Goal: Information Seeking & Learning: Understand process/instructions

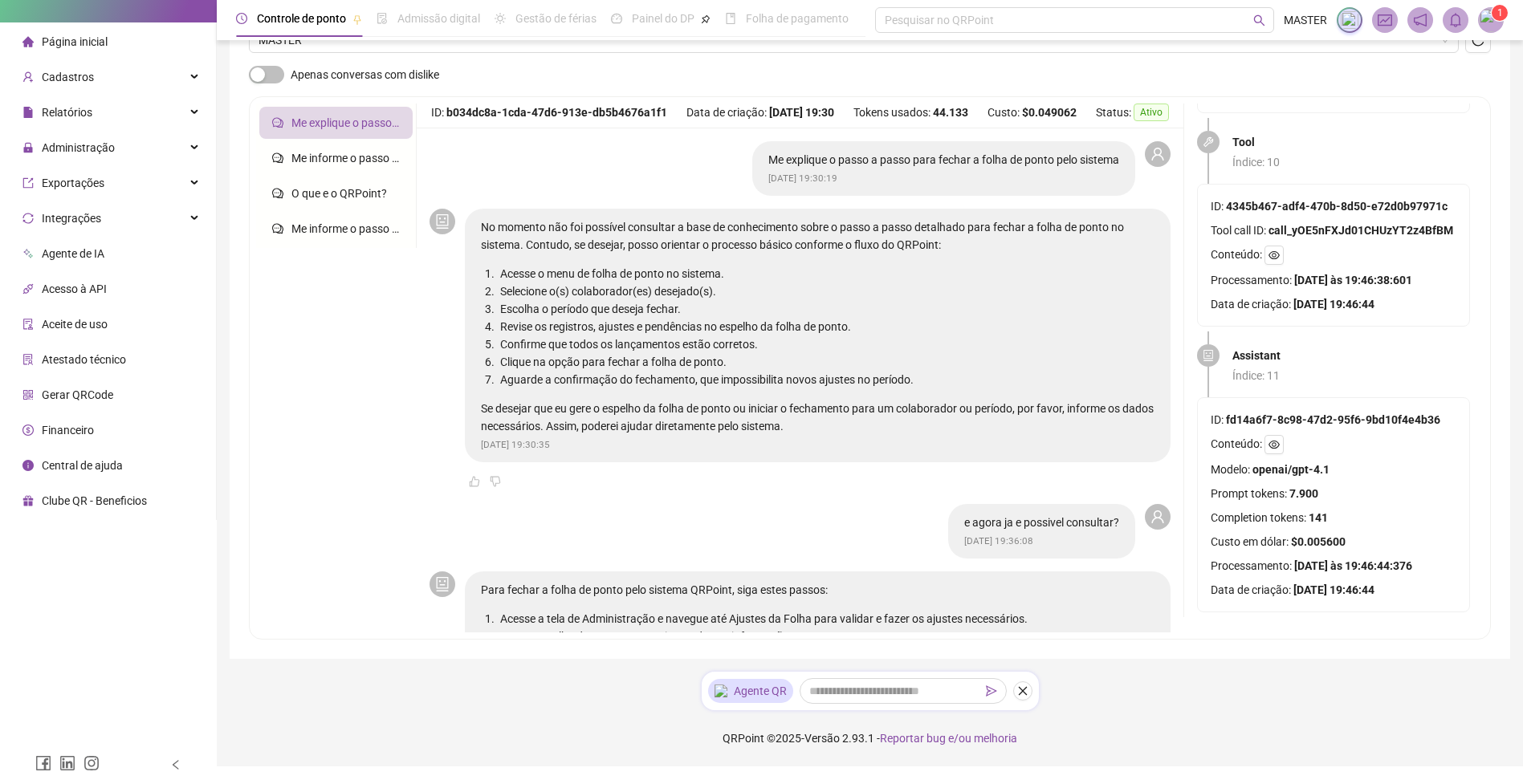
scroll to position [2560, 0]
click at [1276, 440] on icon "eye" at bounding box center [1274, 444] width 11 height 8
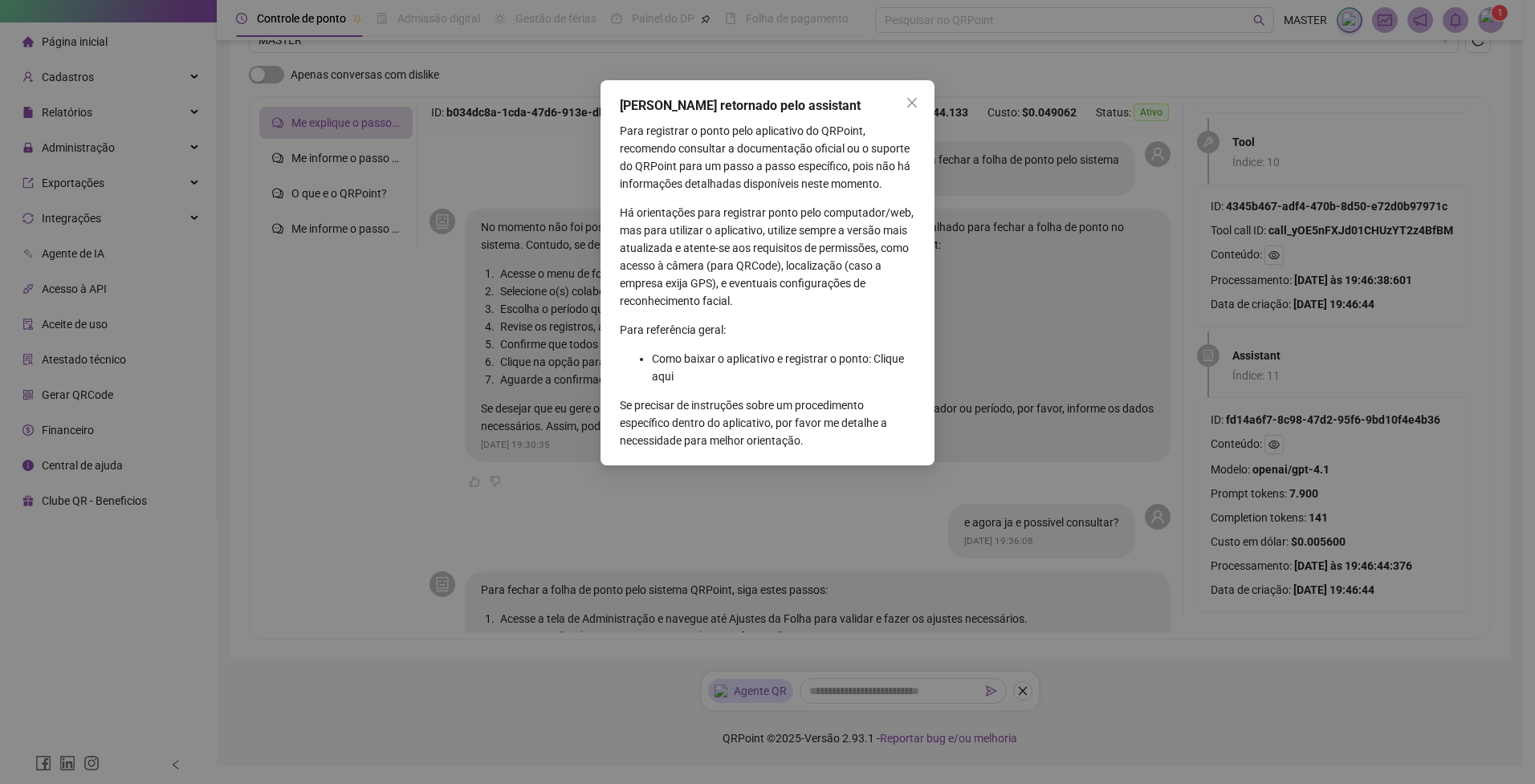
click at [1276, 431] on div "[PERSON_NAME] retornado pelo assistant Para registrar o ponto pelo aplicativo d…" at bounding box center [767, 392] width 1535 height 784
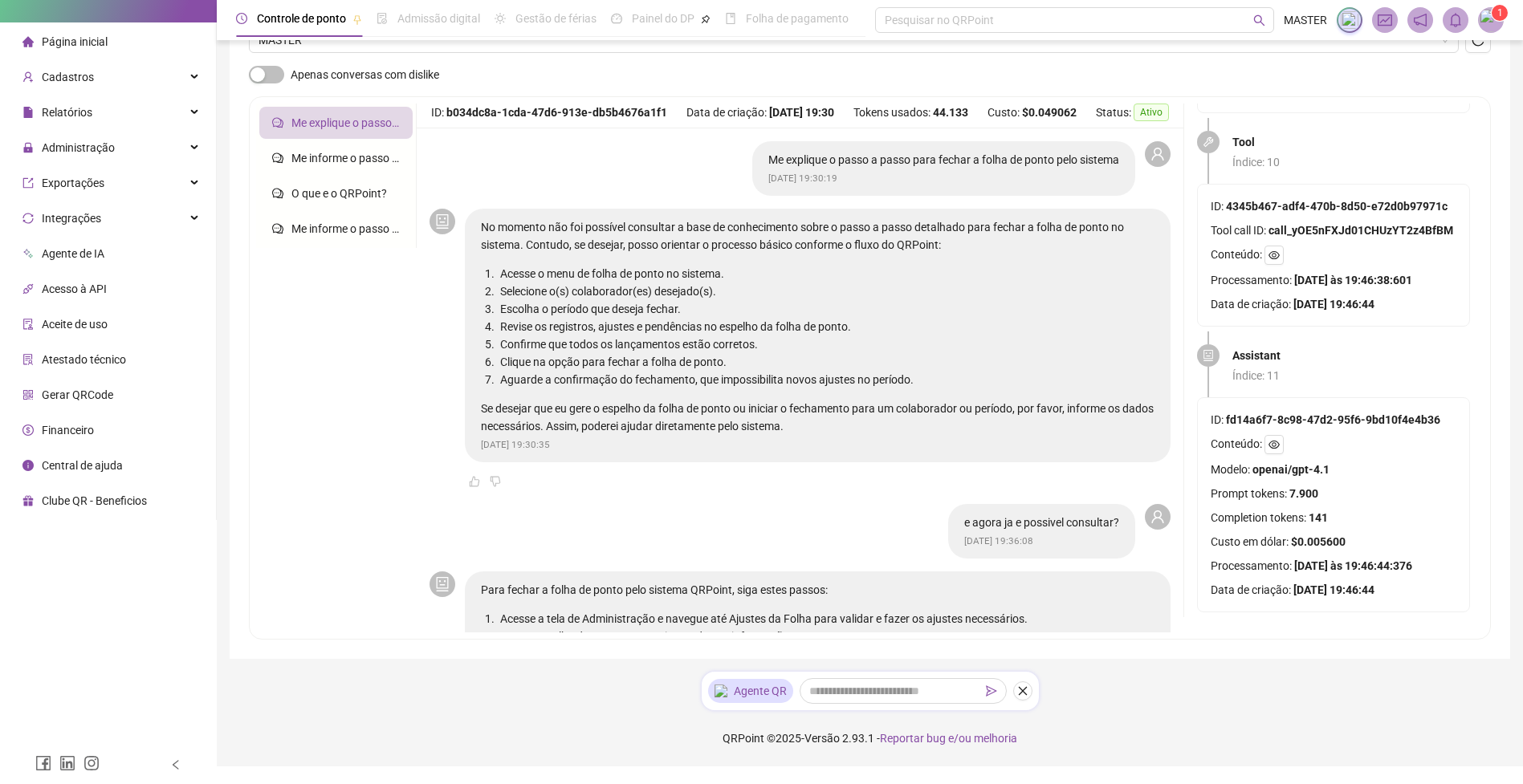
scroll to position [2463, 0]
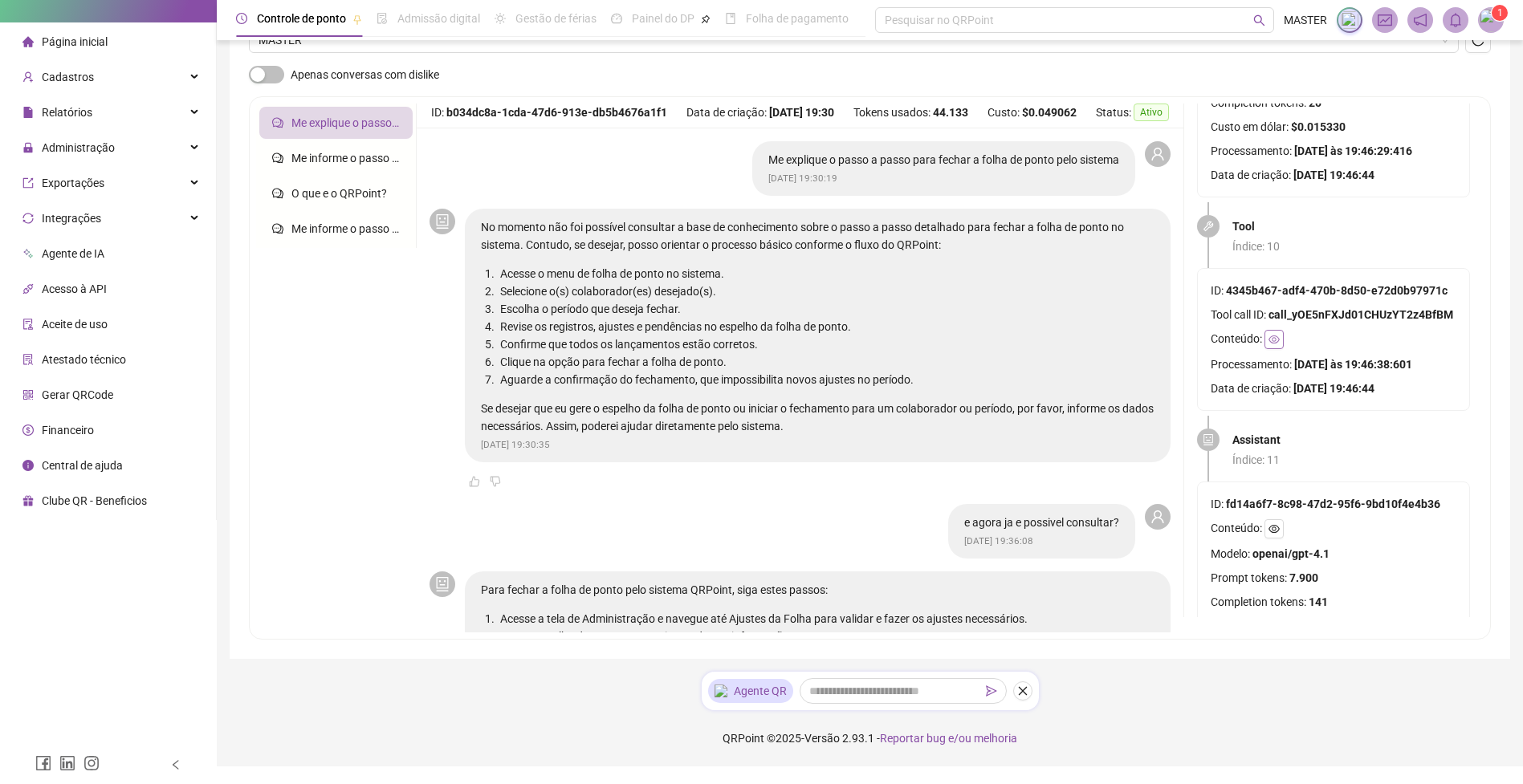
click at [1275, 344] on icon "eye" at bounding box center [1274, 339] width 11 height 8
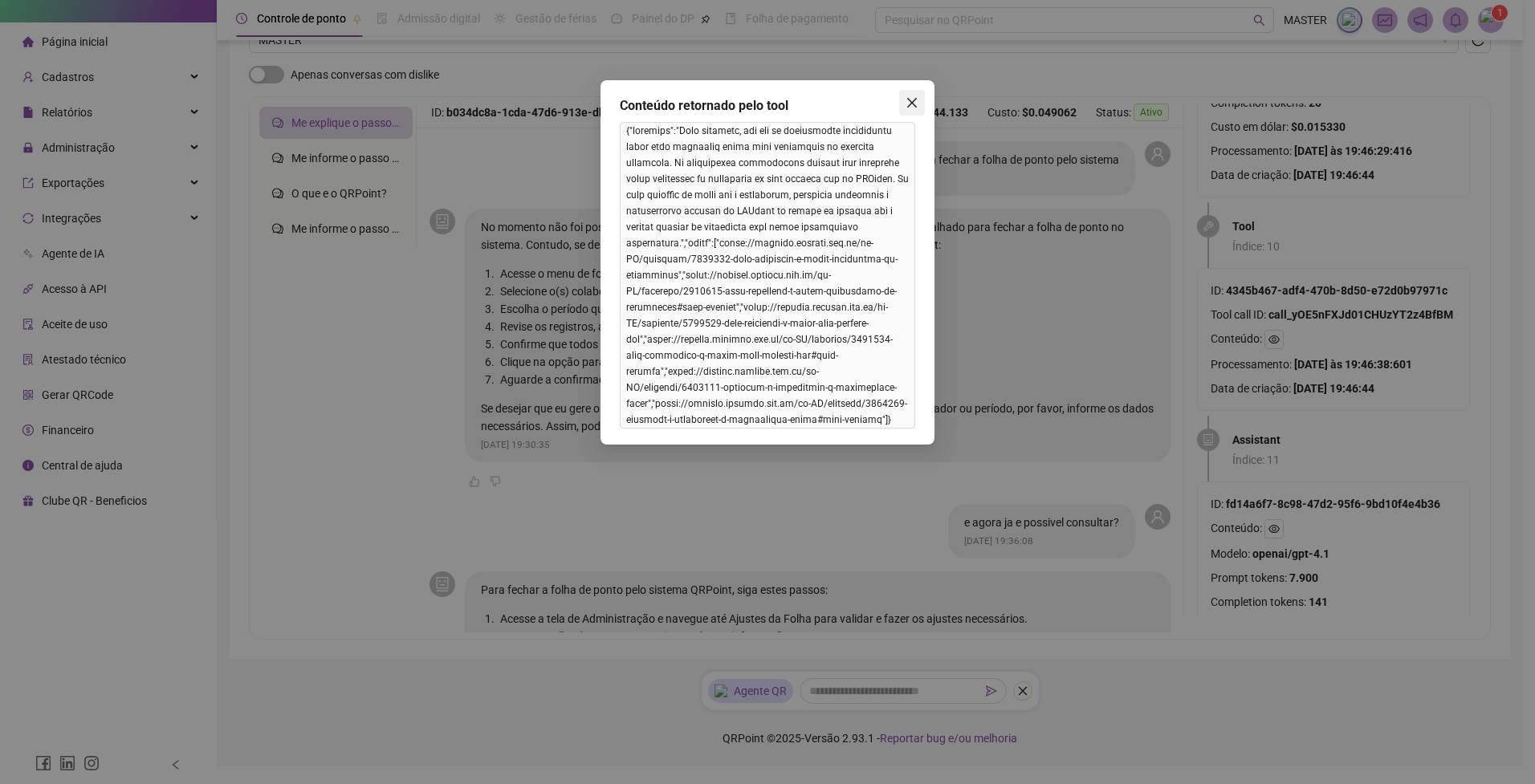
click at [907, 109] on icon "close" at bounding box center [912, 102] width 13 height 13
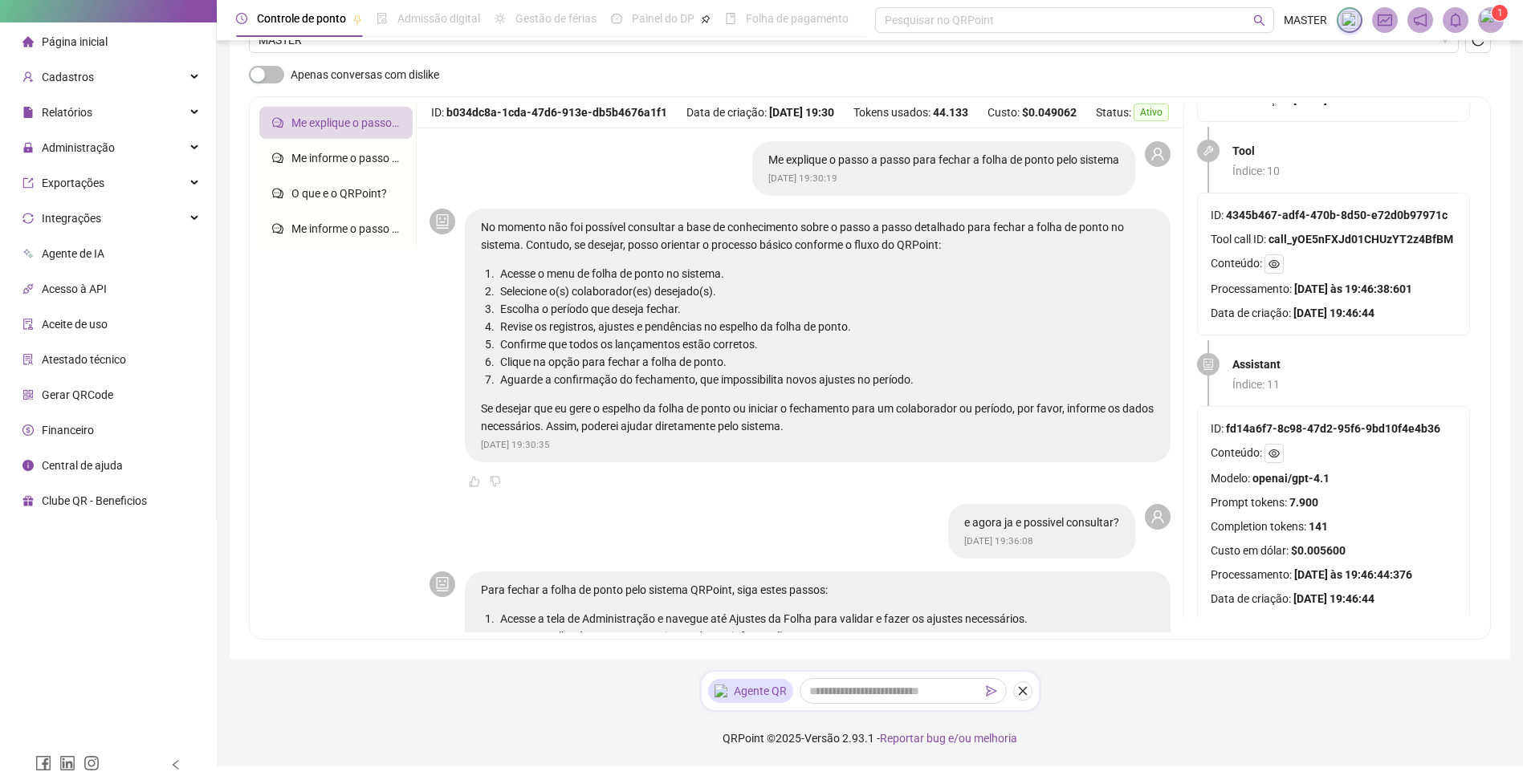
scroll to position [2560, 0]
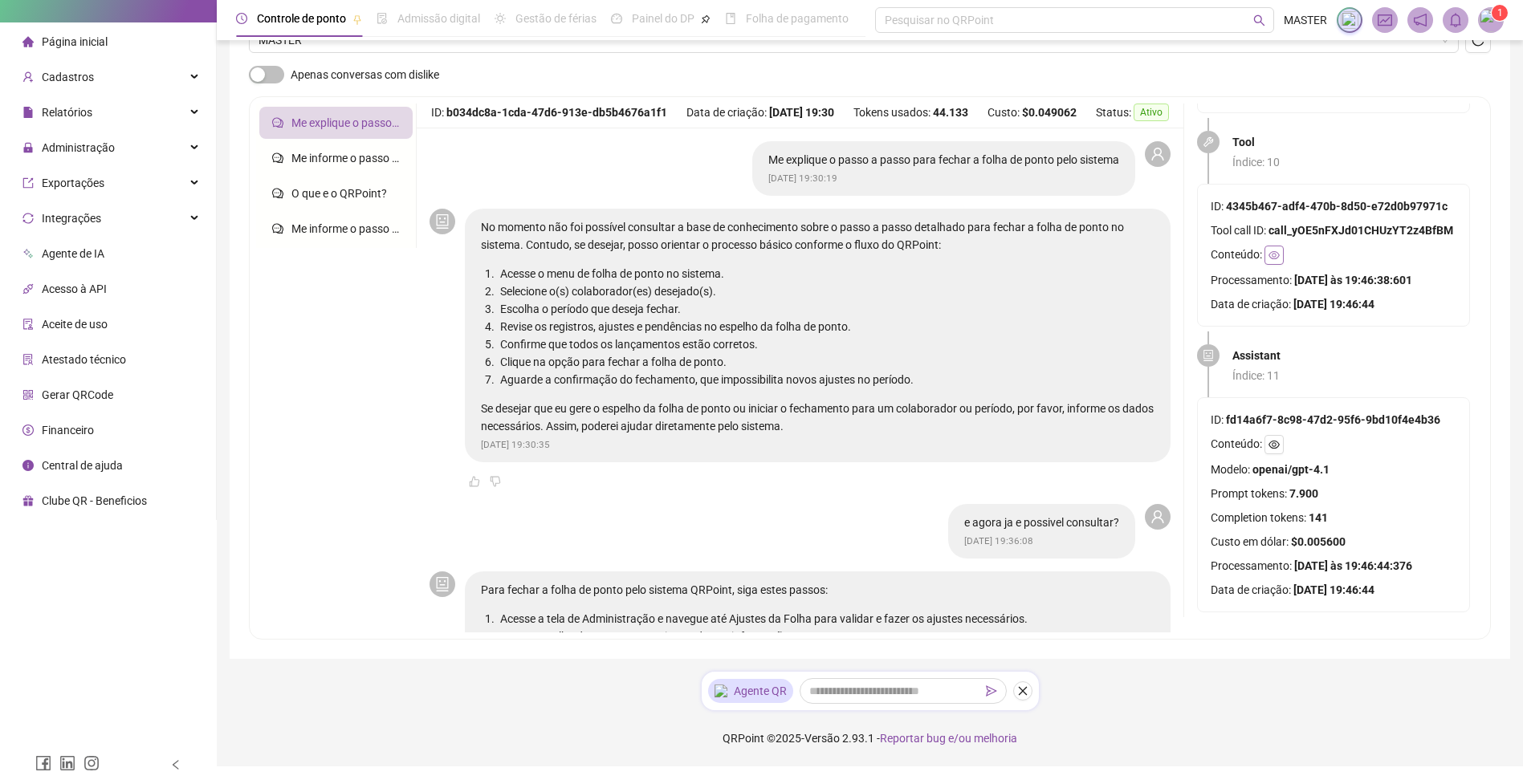
click at [1279, 249] on icon "eye" at bounding box center [1274, 255] width 11 height 11
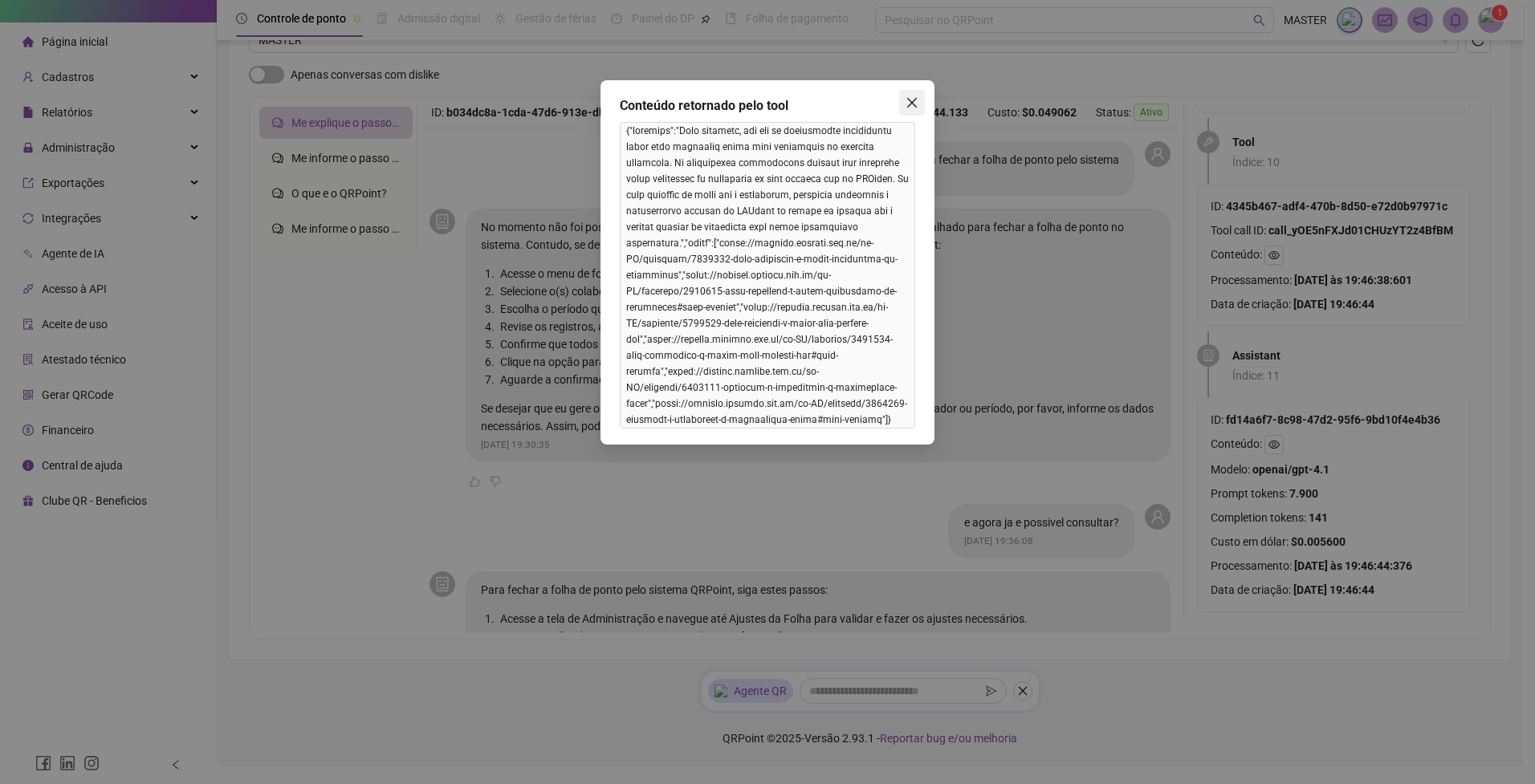
click at [913, 105] on icon "close" at bounding box center [912, 102] width 13 height 13
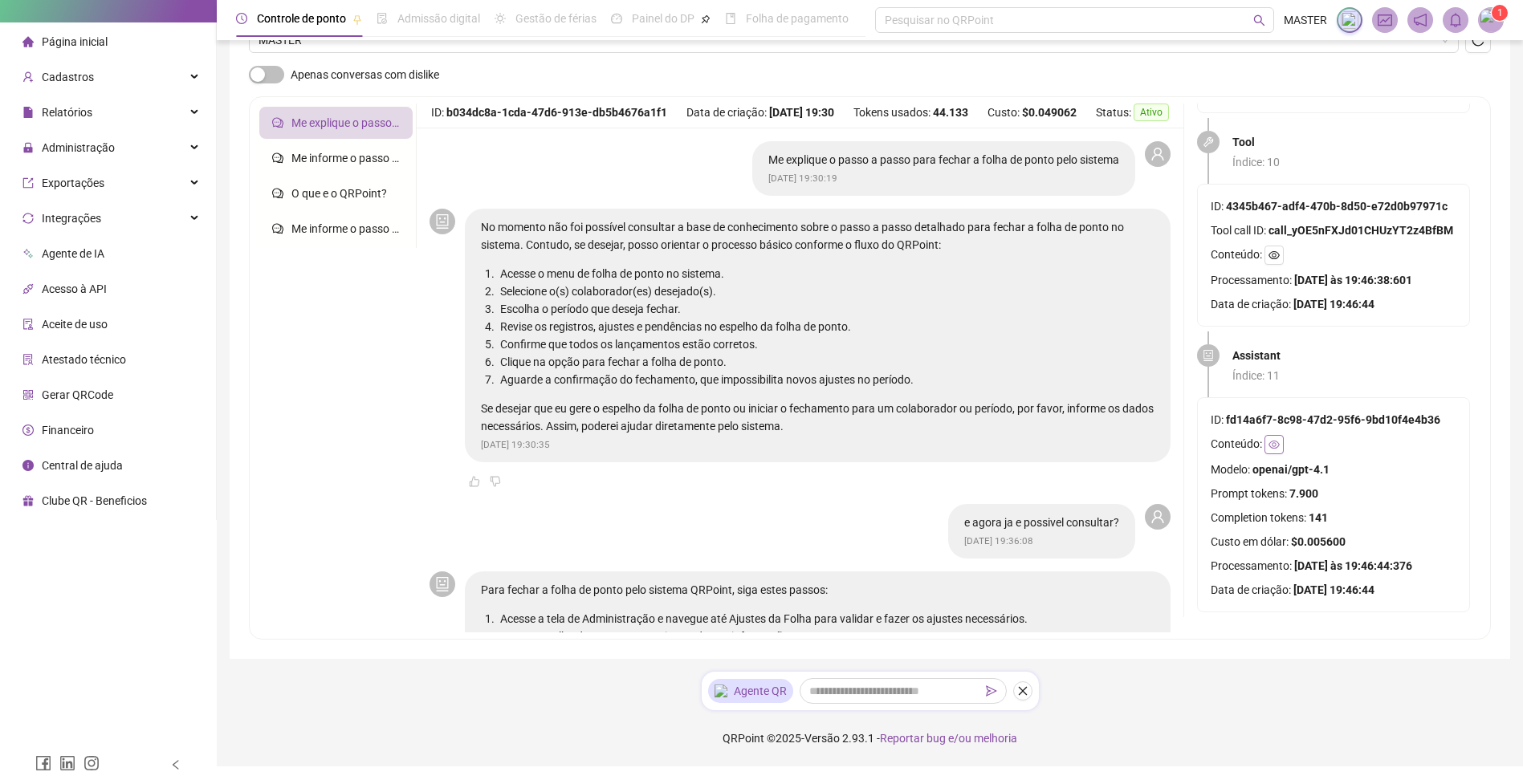
click at [1270, 439] on icon "eye" at bounding box center [1274, 444] width 11 height 11
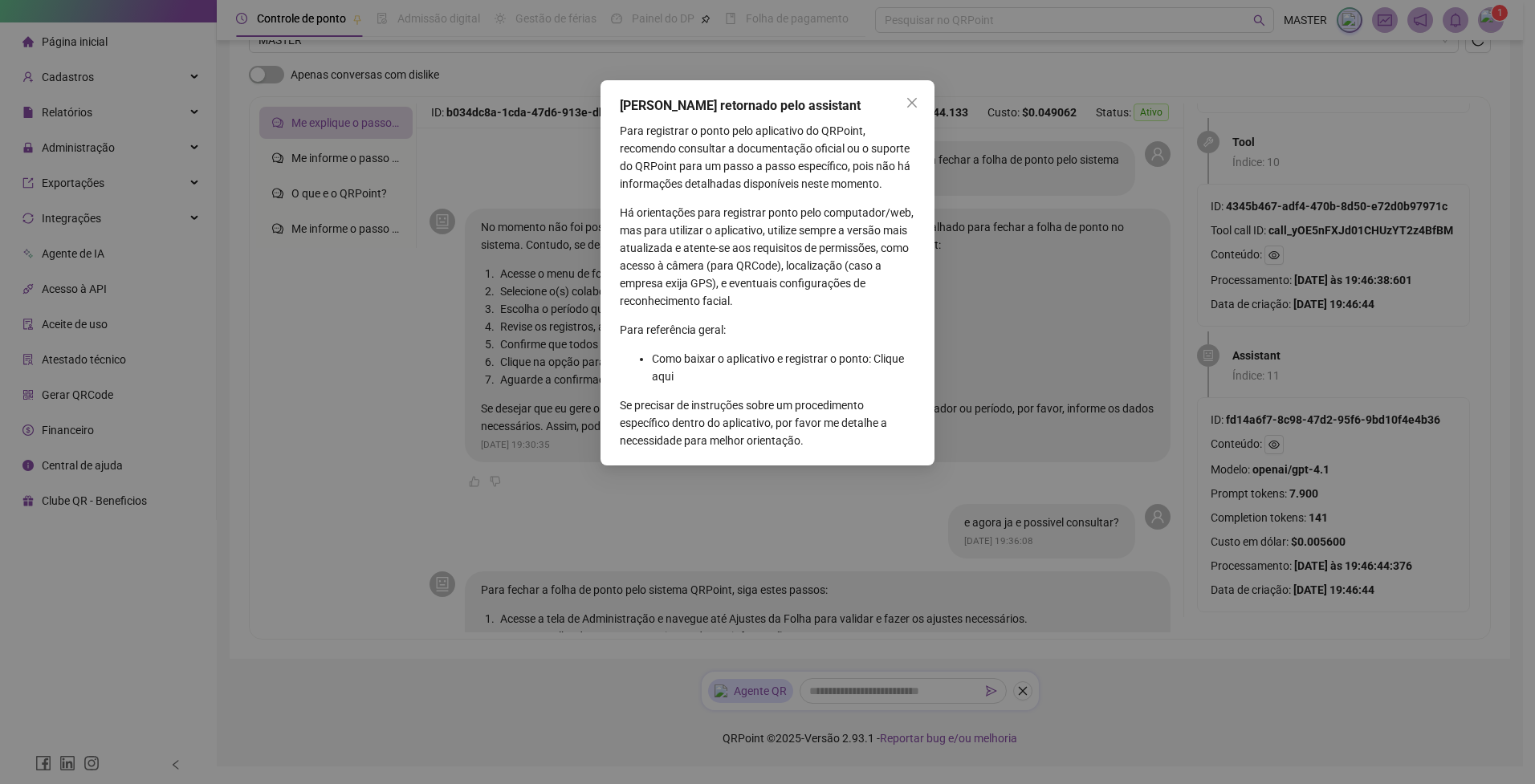
click at [874, 357] on li "Como baixar o aplicativo e registrar o ponto: Clique aqui" at bounding box center [783, 367] width 263 height 35
click at [875, 357] on li "Como baixar o aplicativo e registrar o ponto: Clique aqui" at bounding box center [783, 367] width 263 height 35
click at [657, 377] on li "Como baixar o aplicativo e registrar o ponto: Clique aqui" at bounding box center [783, 367] width 263 height 35
click at [658, 377] on li "Como baixar o aplicativo e registrar o ponto: Clique aqui" at bounding box center [783, 367] width 263 height 35
click at [896, 361] on li "Como baixar o aplicativo e registrar o ponto: Clique aqui" at bounding box center [783, 367] width 263 height 35
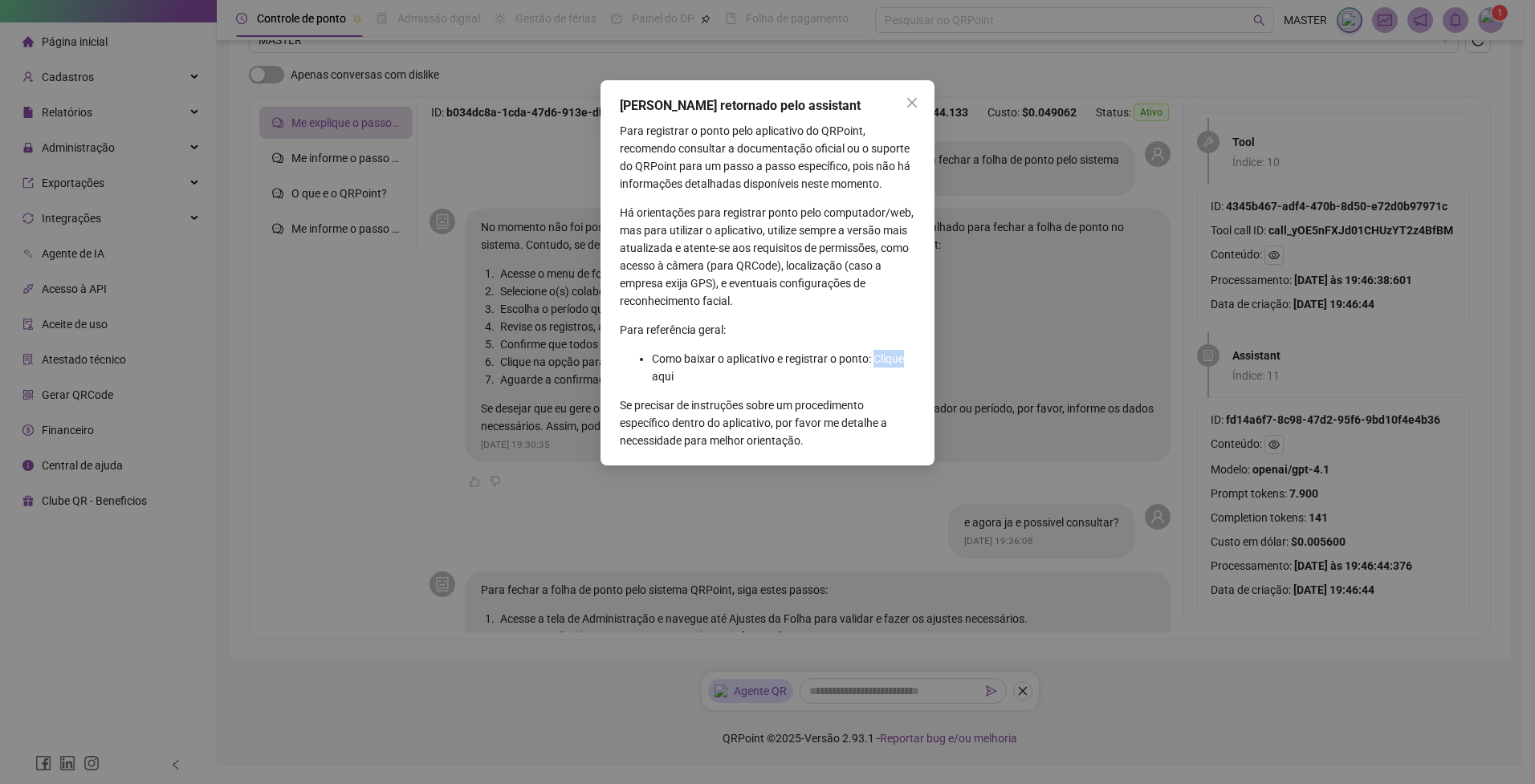
click at [895, 362] on li "Como baixar o aplicativo e registrar o ponto: Clique aqui" at bounding box center [783, 367] width 263 height 35
click at [906, 102] on icon "close" at bounding box center [912, 102] width 13 height 13
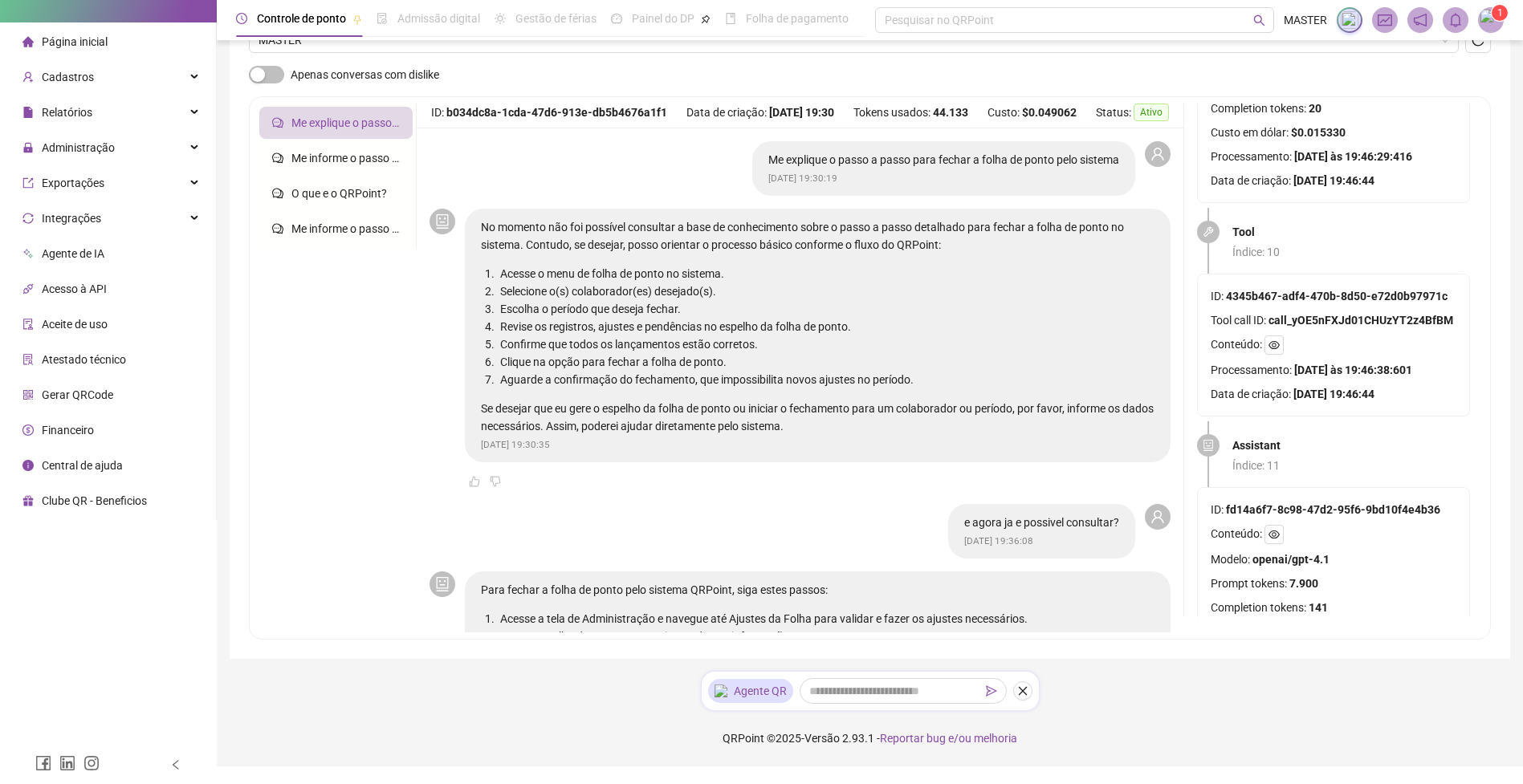
scroll to position [2367, 0]
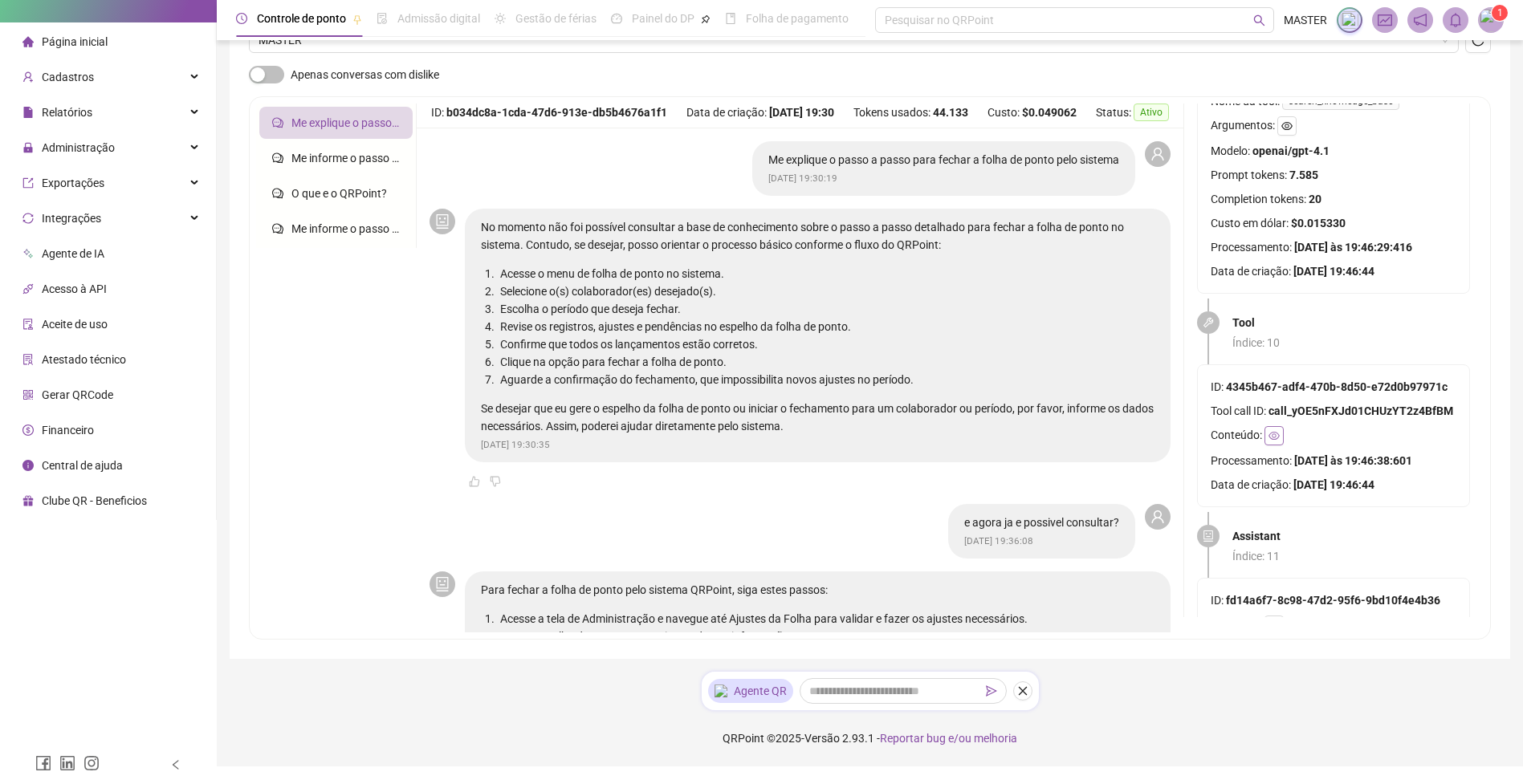
click at [1280, 439] on button "button" at bounding box center [1274, 435] width 19 height 19
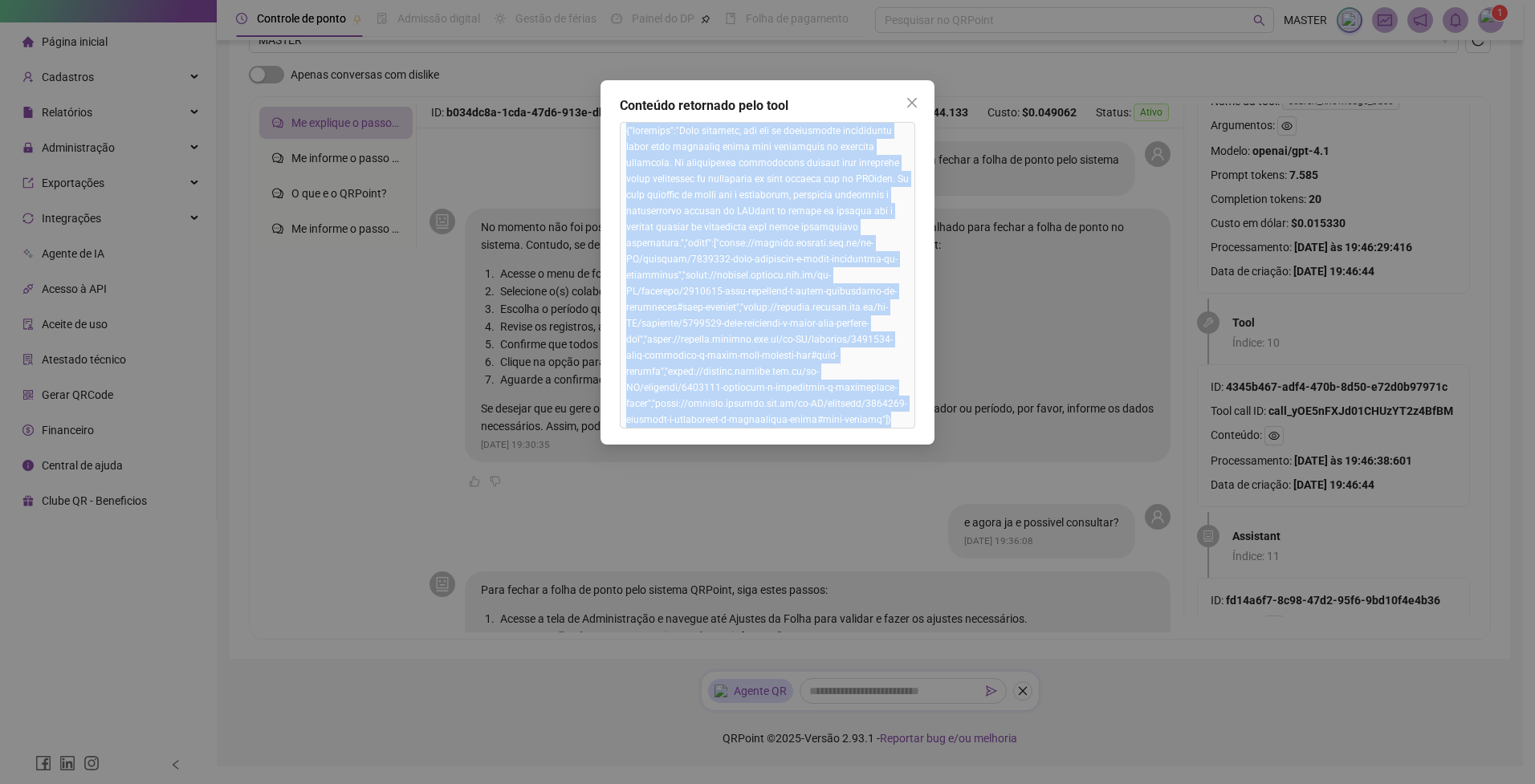
drag, startPoint x: 873, startPoint y: 410, endPoint x: 588, endPoint y: 130, distance: 399.5
click at [588, 130] on div "Conteúdo retornado pelo tool" at bounding box center [767, 392] width 1535 height 784
copy span "{"loremips":"Dolo sitametc, adi eli se doeiusmodte incididuntu labor etdo magna…"
click at [914, 102] on icon "close" at bounding box center [912, 102] width 13 height 13
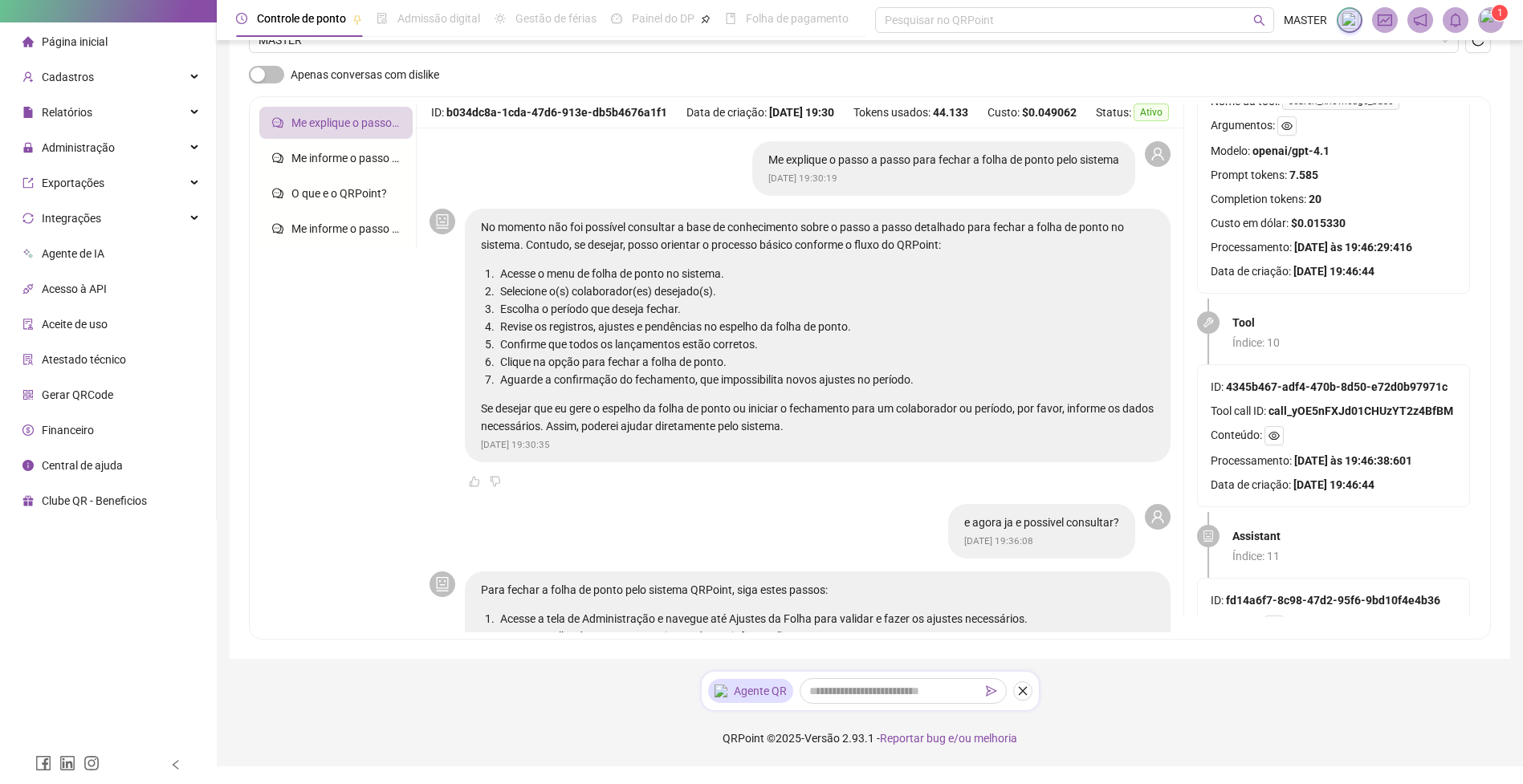
click at [1477, 53] on div "Selecione o cliente para visualizar suas conversas MASTER" at bounding box center [870, 34] width 1242 height 63
drag, startPoint x: 1476, startPoint y: 49, endPoint x: 1452, endPoint y: 92, distance: 49.2
click at [1476, 49] on button "button" at bounding box center [1478, 40] width 25 height 25
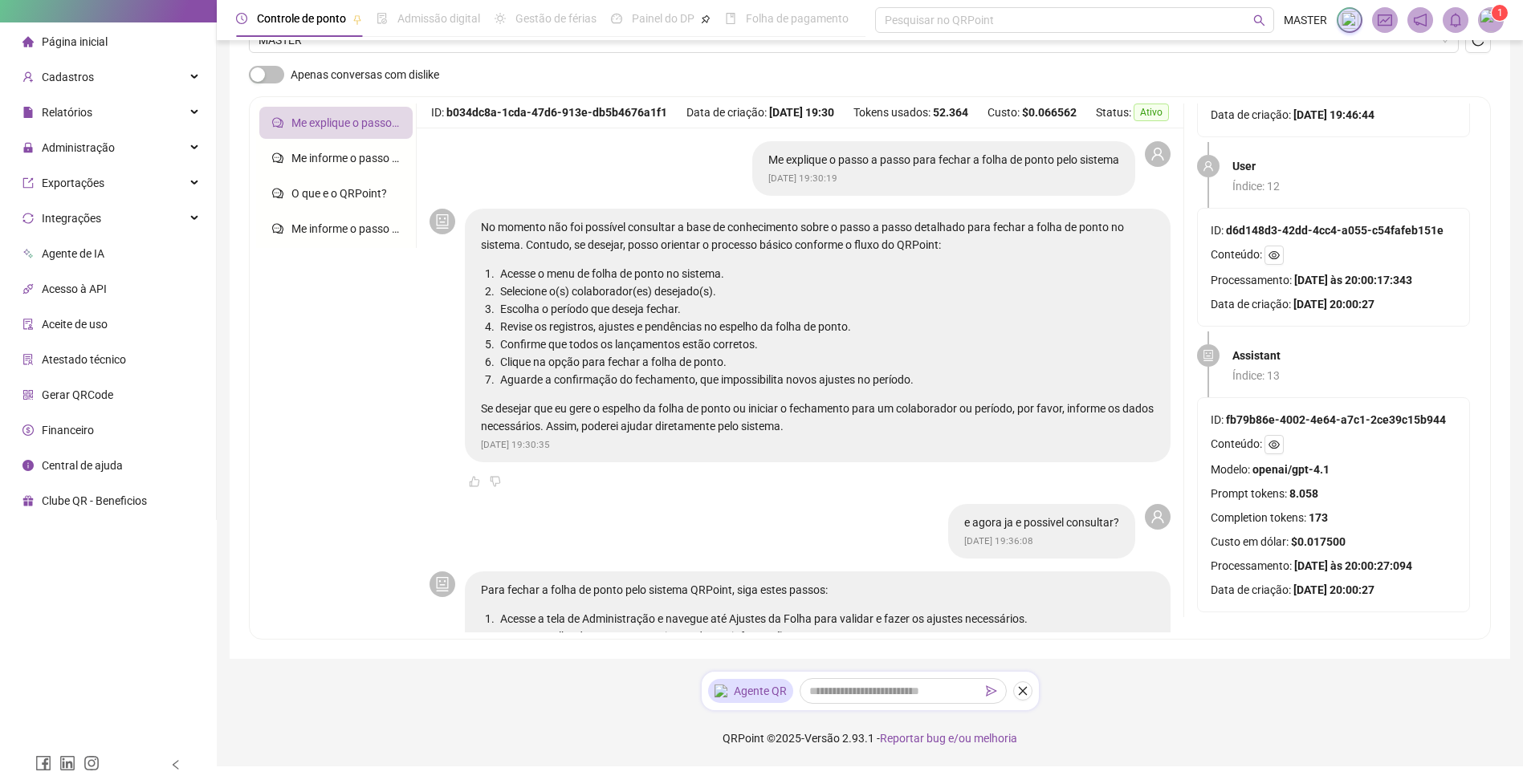
scroll to position [2938, 0]
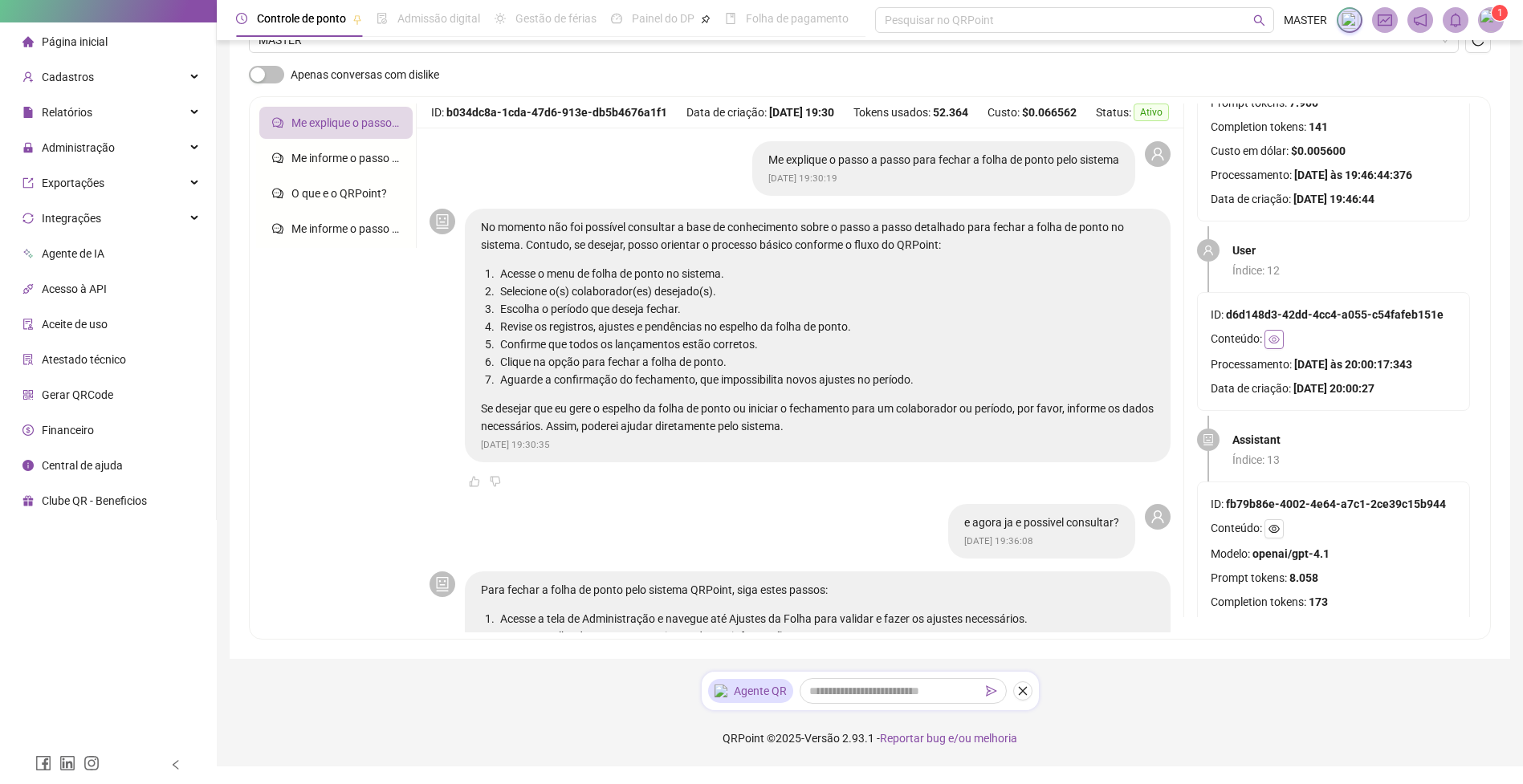
click at [1272, 340] on icon "eye" at bounding box center [1274, 339] width 11 height 11
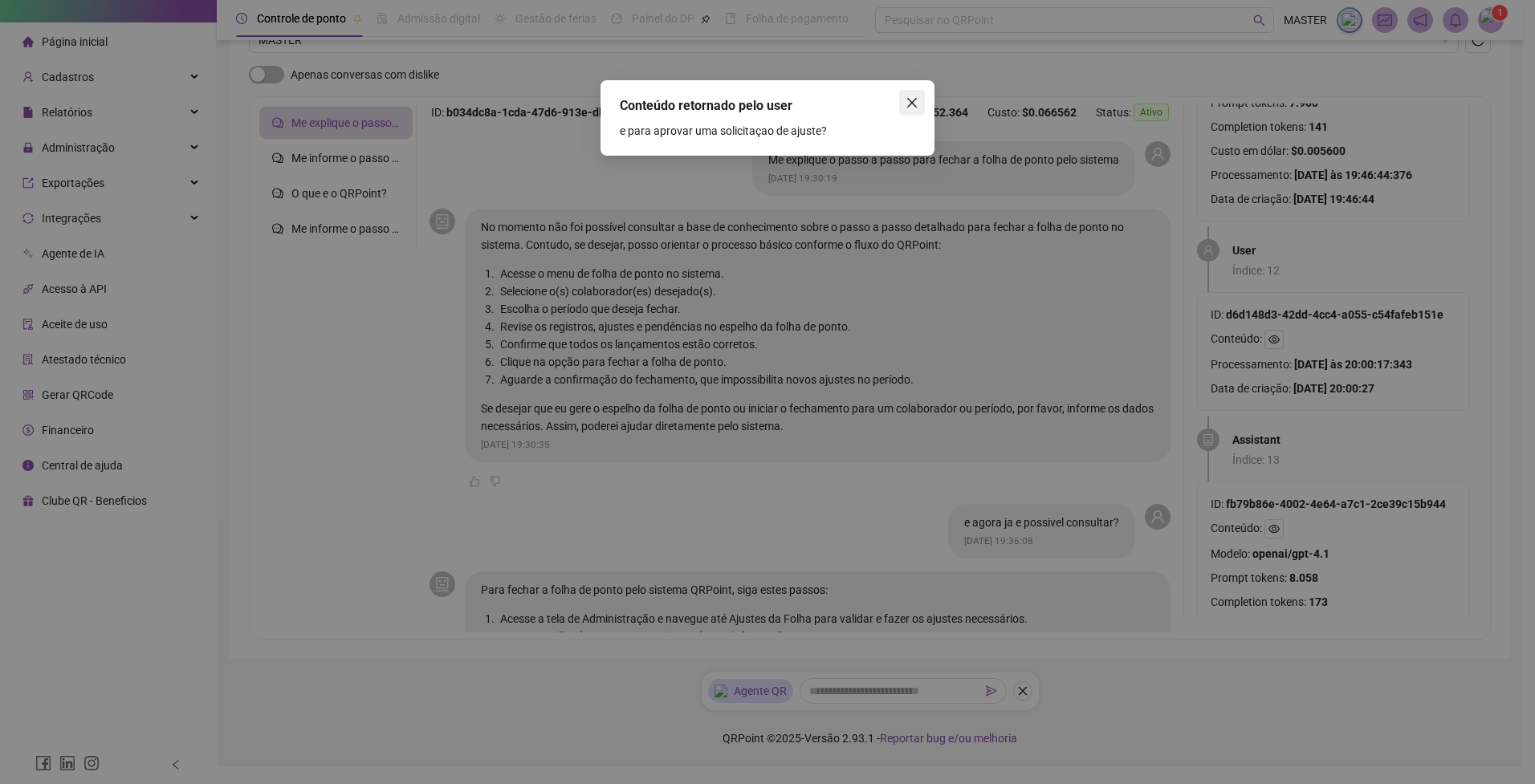
click at [917, 102] on icon "close" at bounding box center [912, 102] width 13 height 13
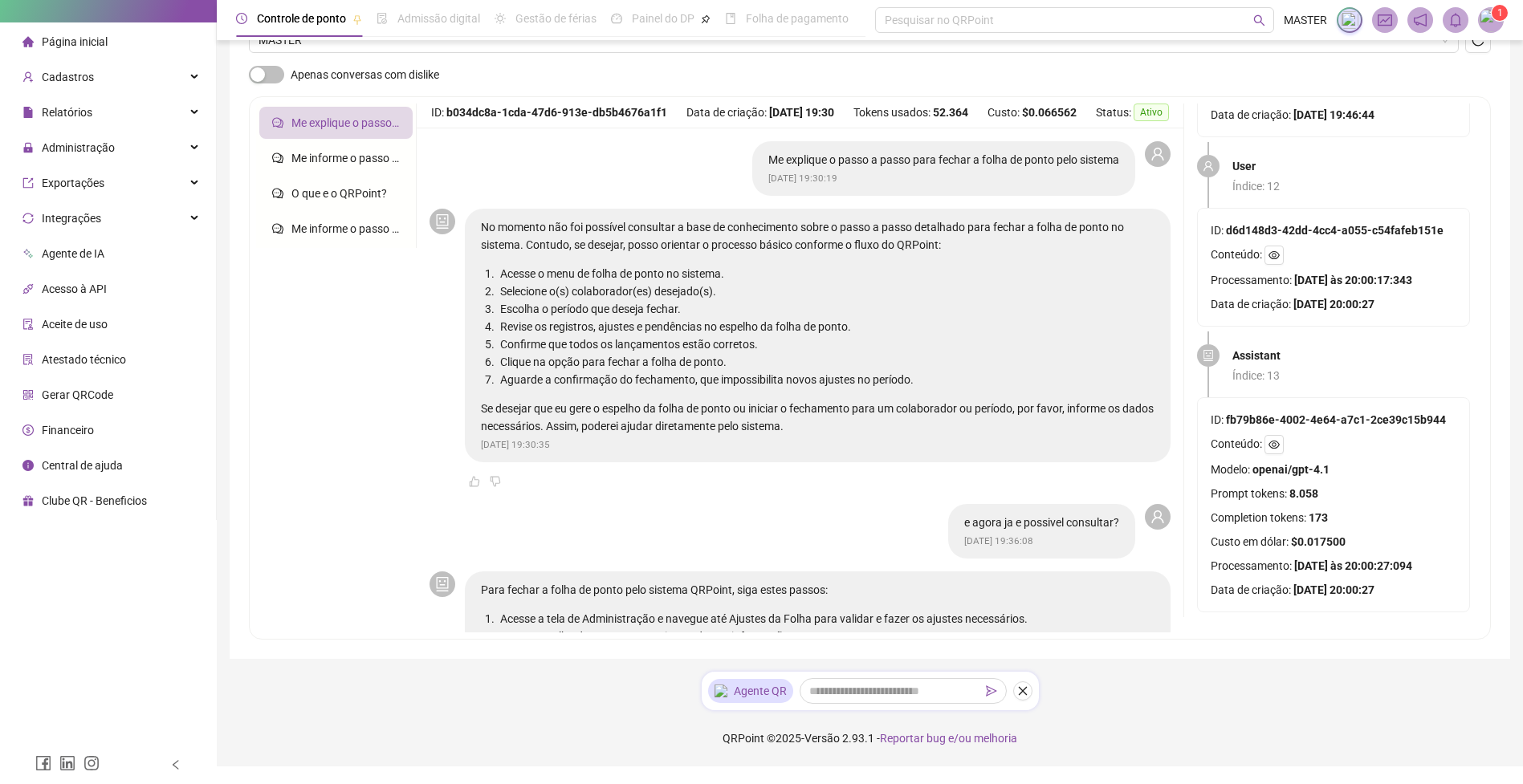
scroll to position [3034, 0]
click at [1273, 439] on icon "eye" at bounding box center [1274, 444] width 11 height 11
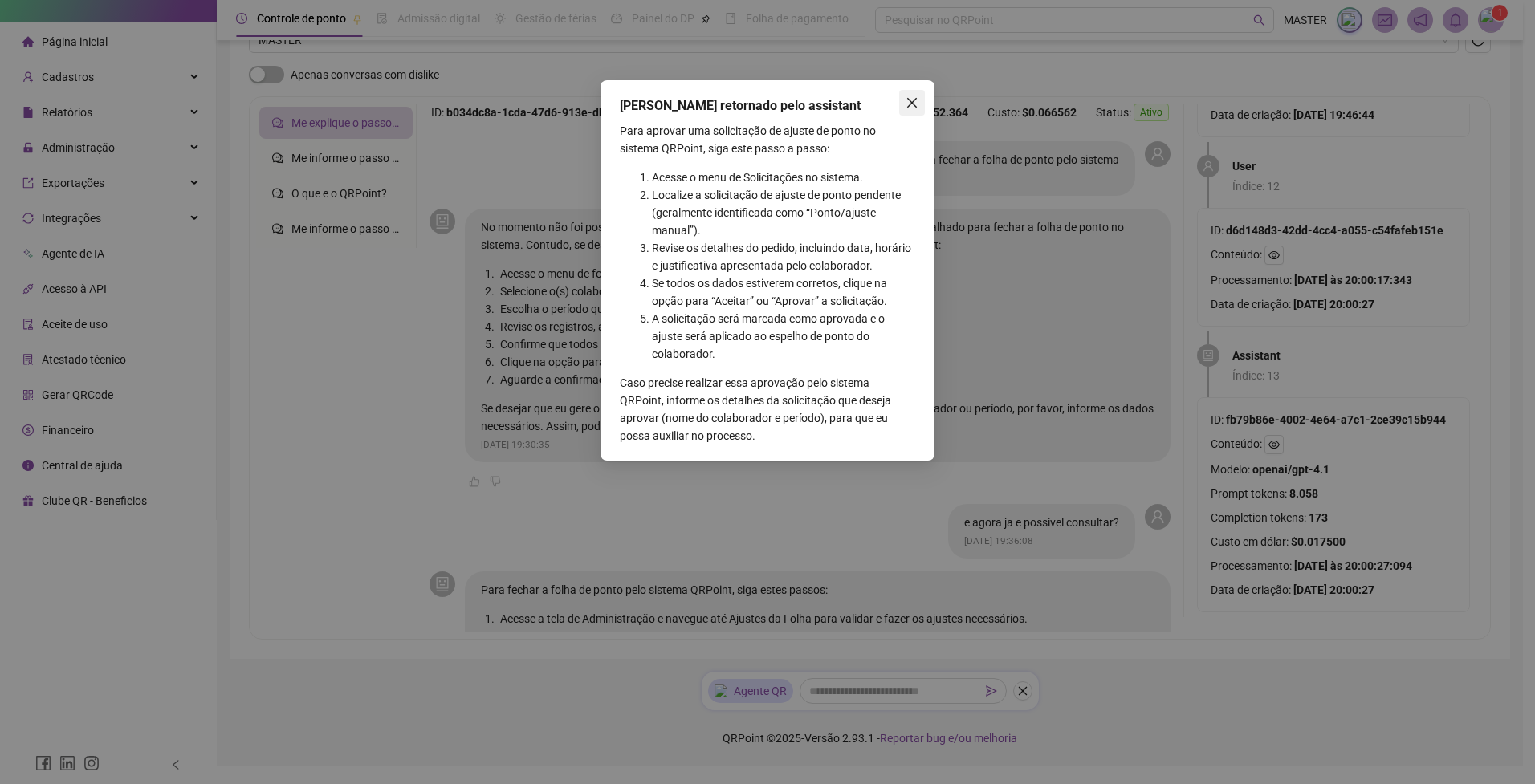
click at [908, 101] on icon "close" at bounding box center [912, 102] width 13 height 13
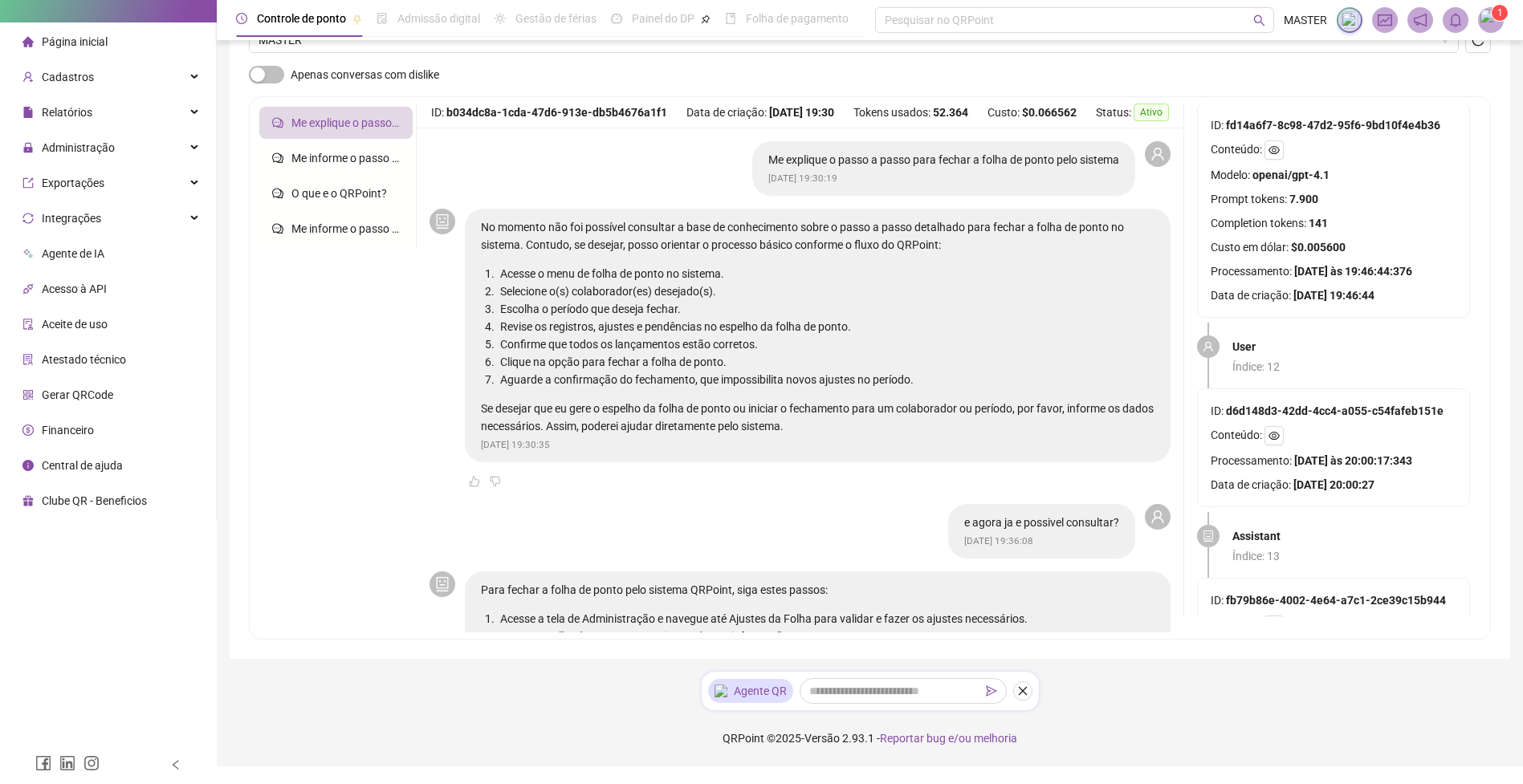
scroll to position [2745, 0]
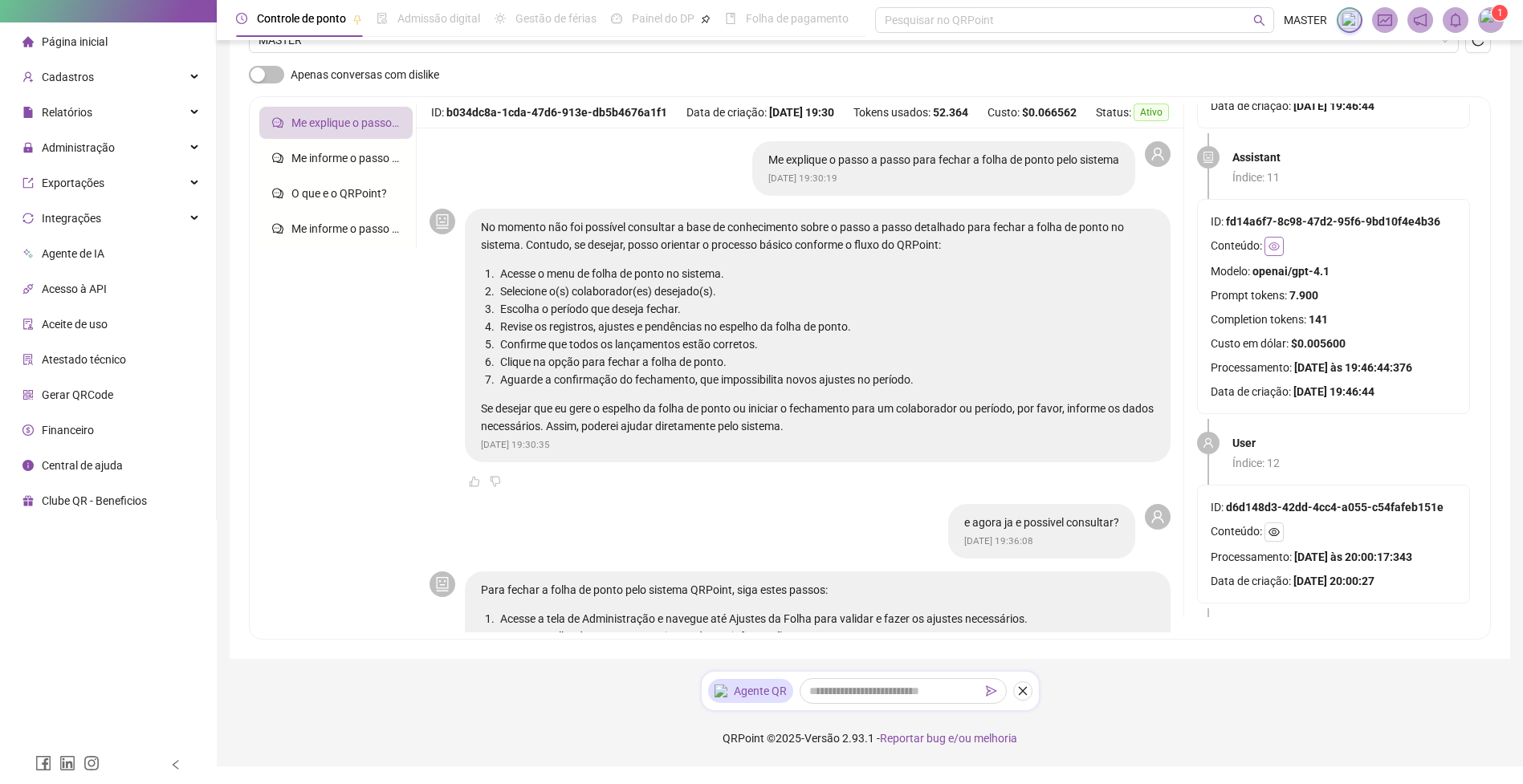
click at [1273, 252] on button "button" at bounding box center [1274, 246] width 19 height 19
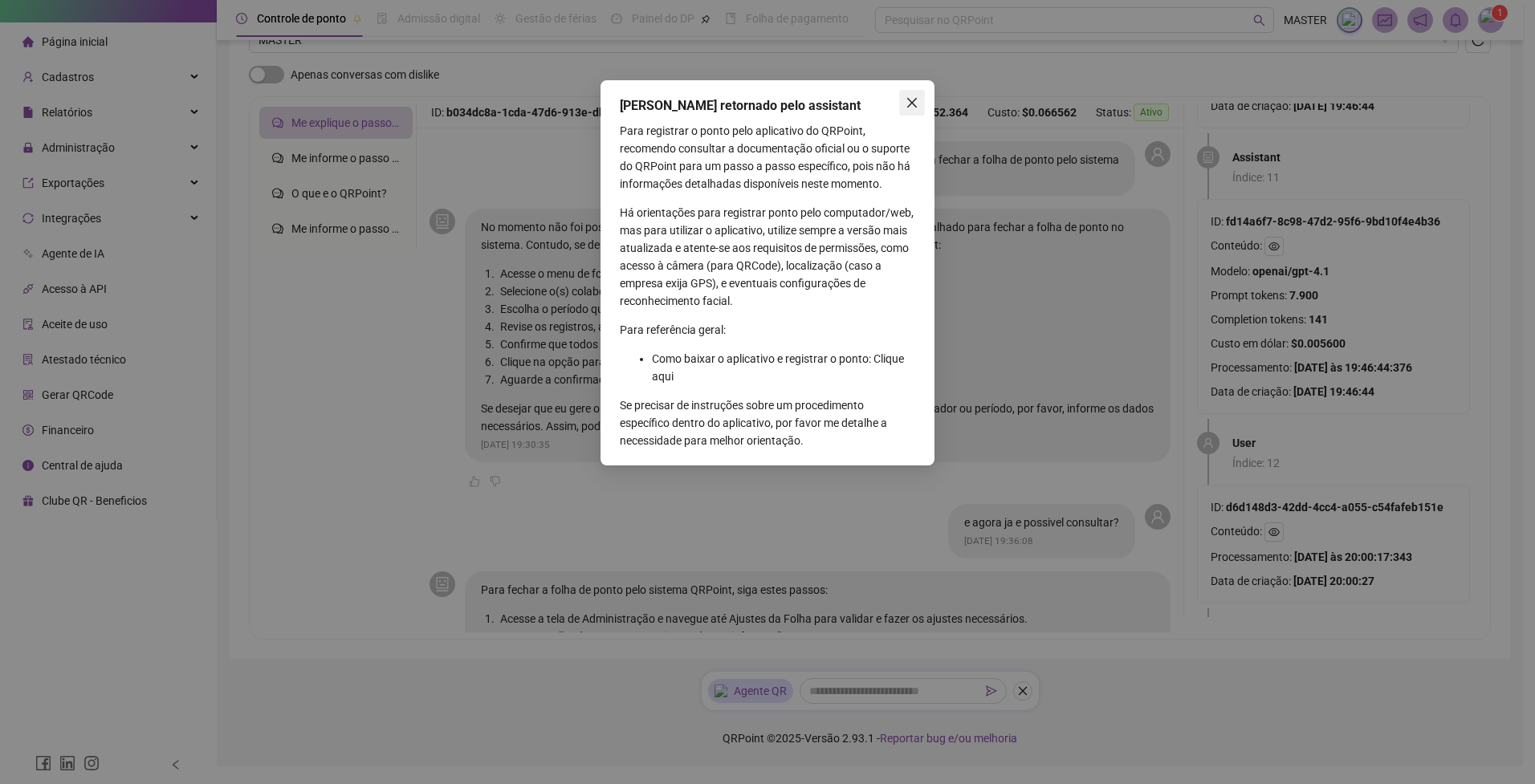
click at [908, 103] on icon "close" at bounding box center [912, 102] width 13 height 13
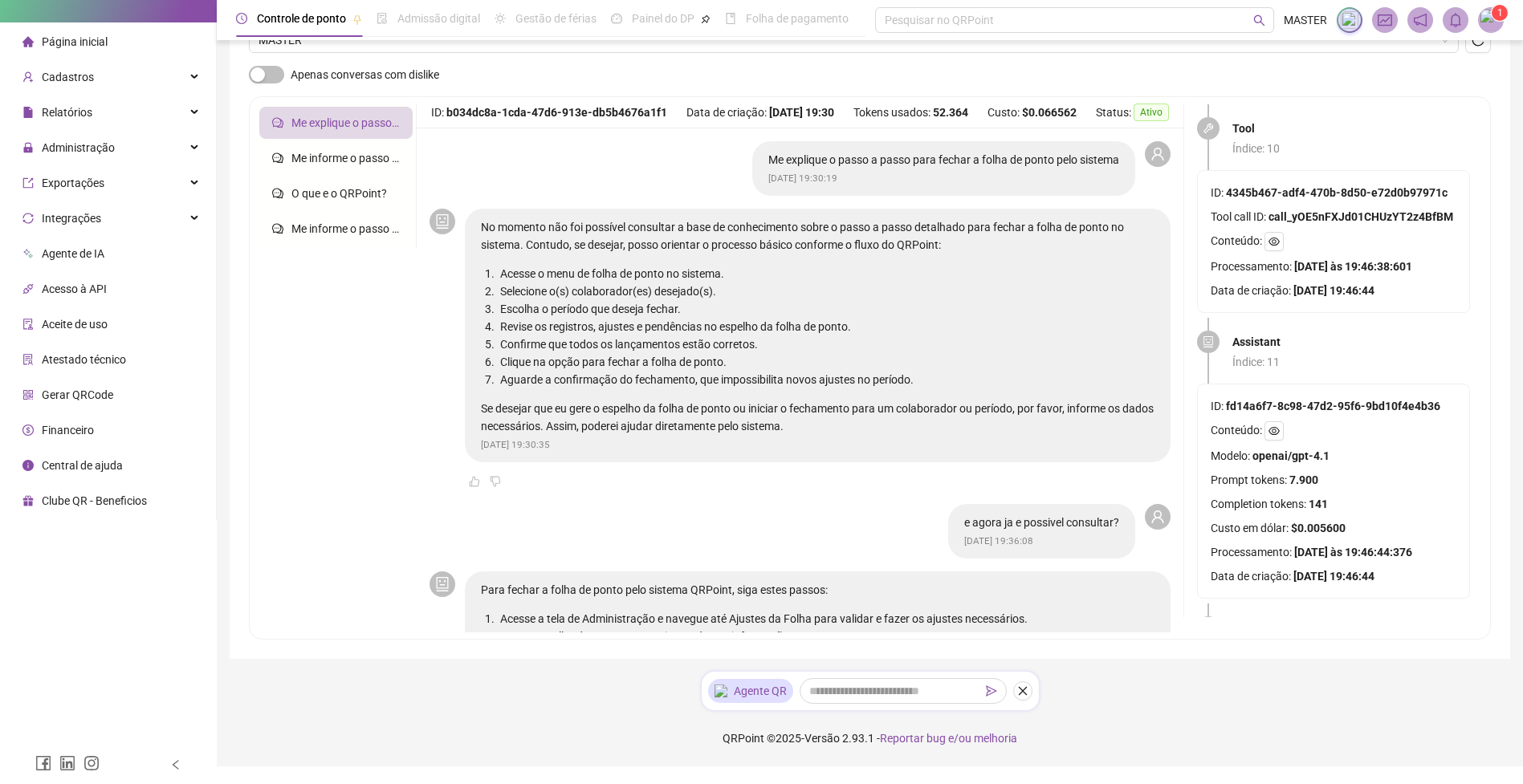
scroll to position [2553, 0]
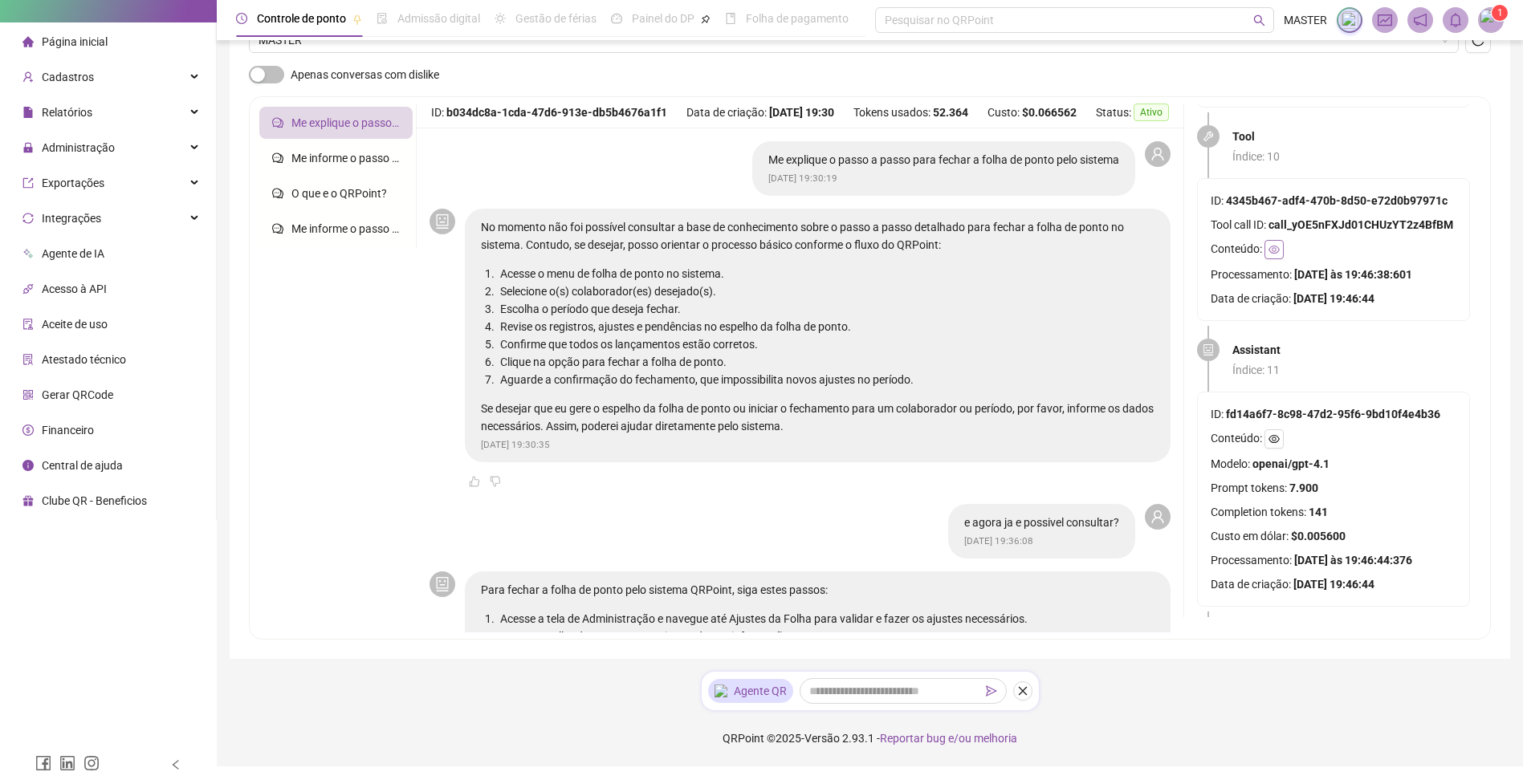
click at [1275, 255] on icon "eye" at bounding box center [1274, 249] width 11 height 11
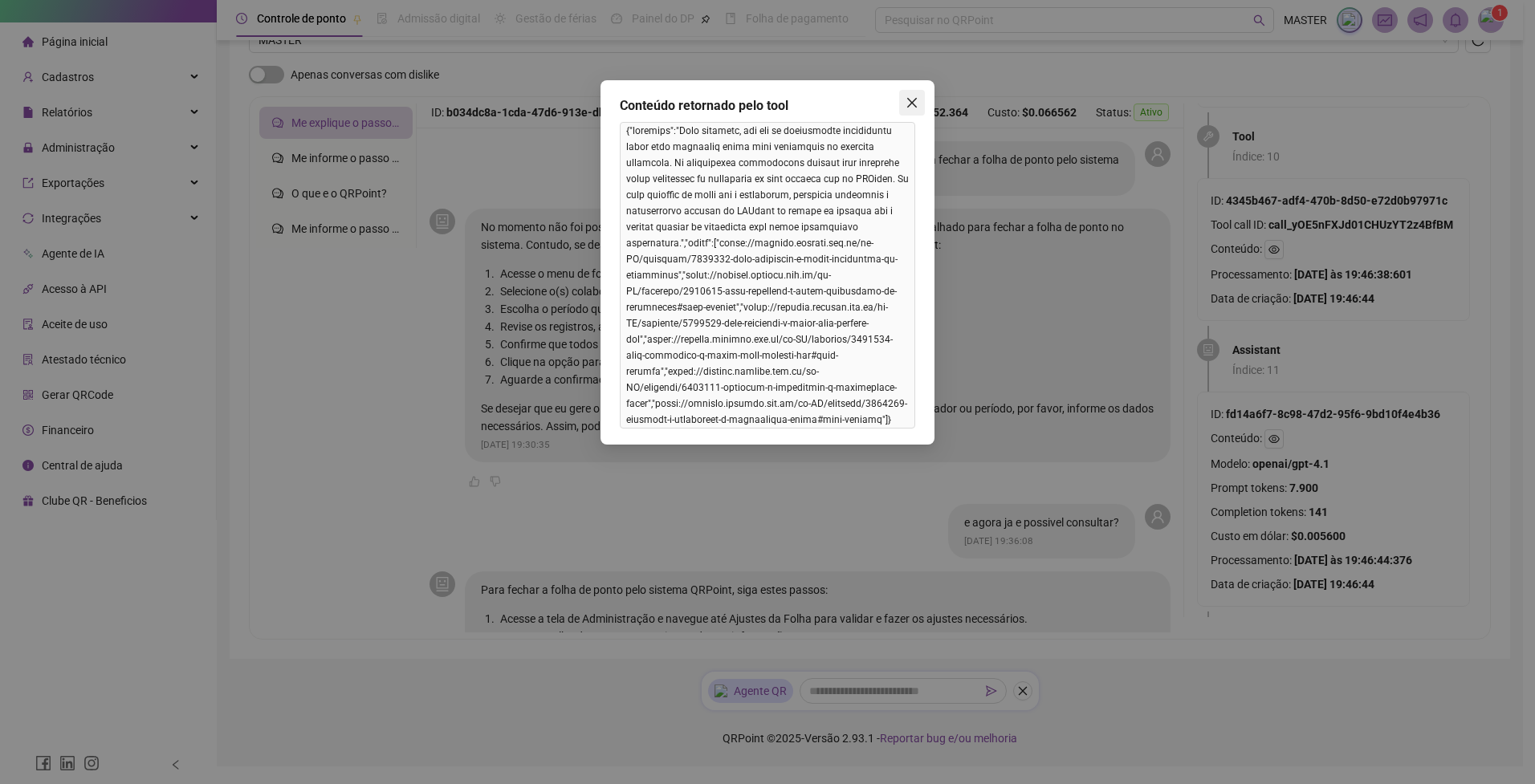
click at [908, 101] on icon "close" at bounding box center [912, 102] width 10 height 10
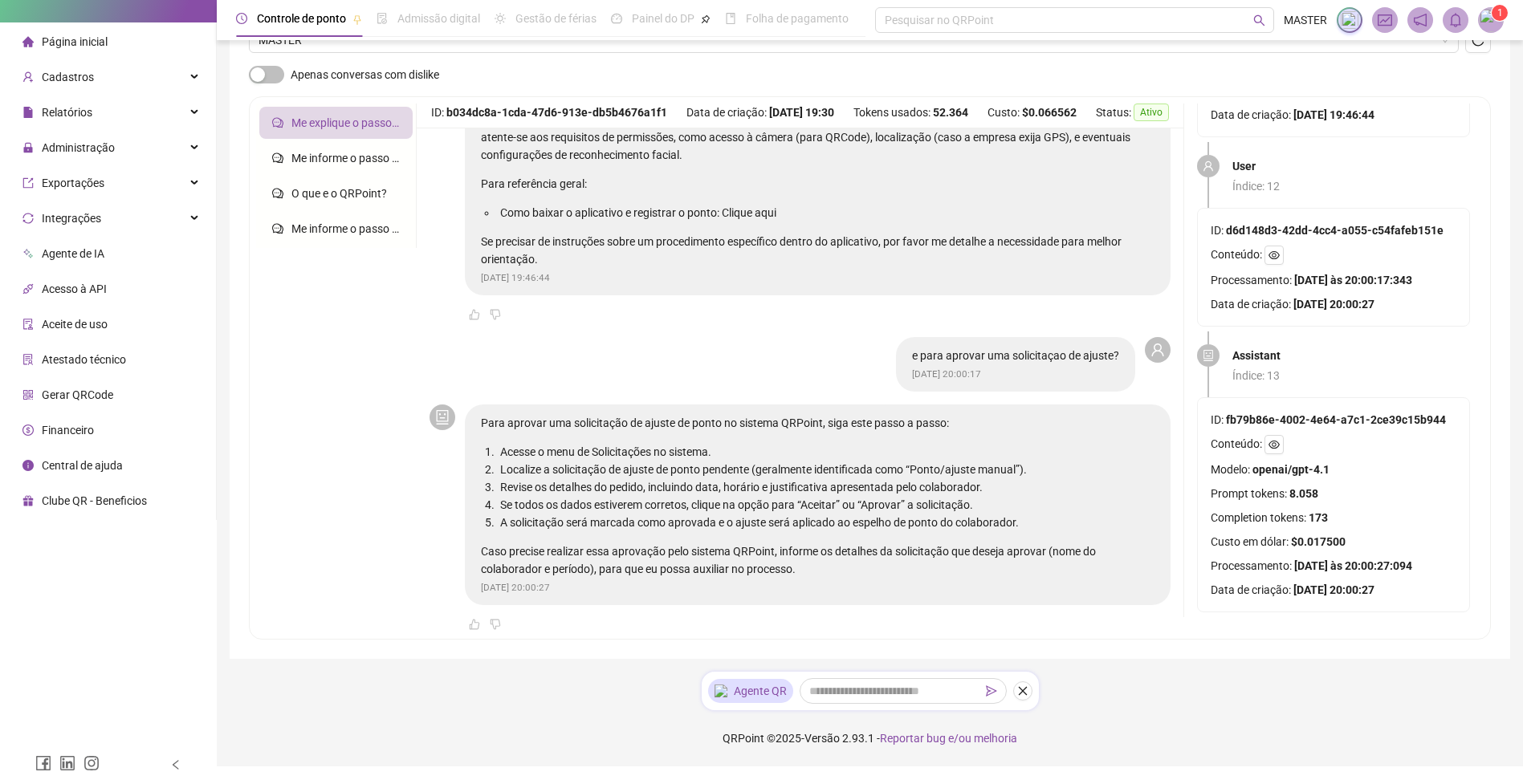
scroll to position [899, 0]
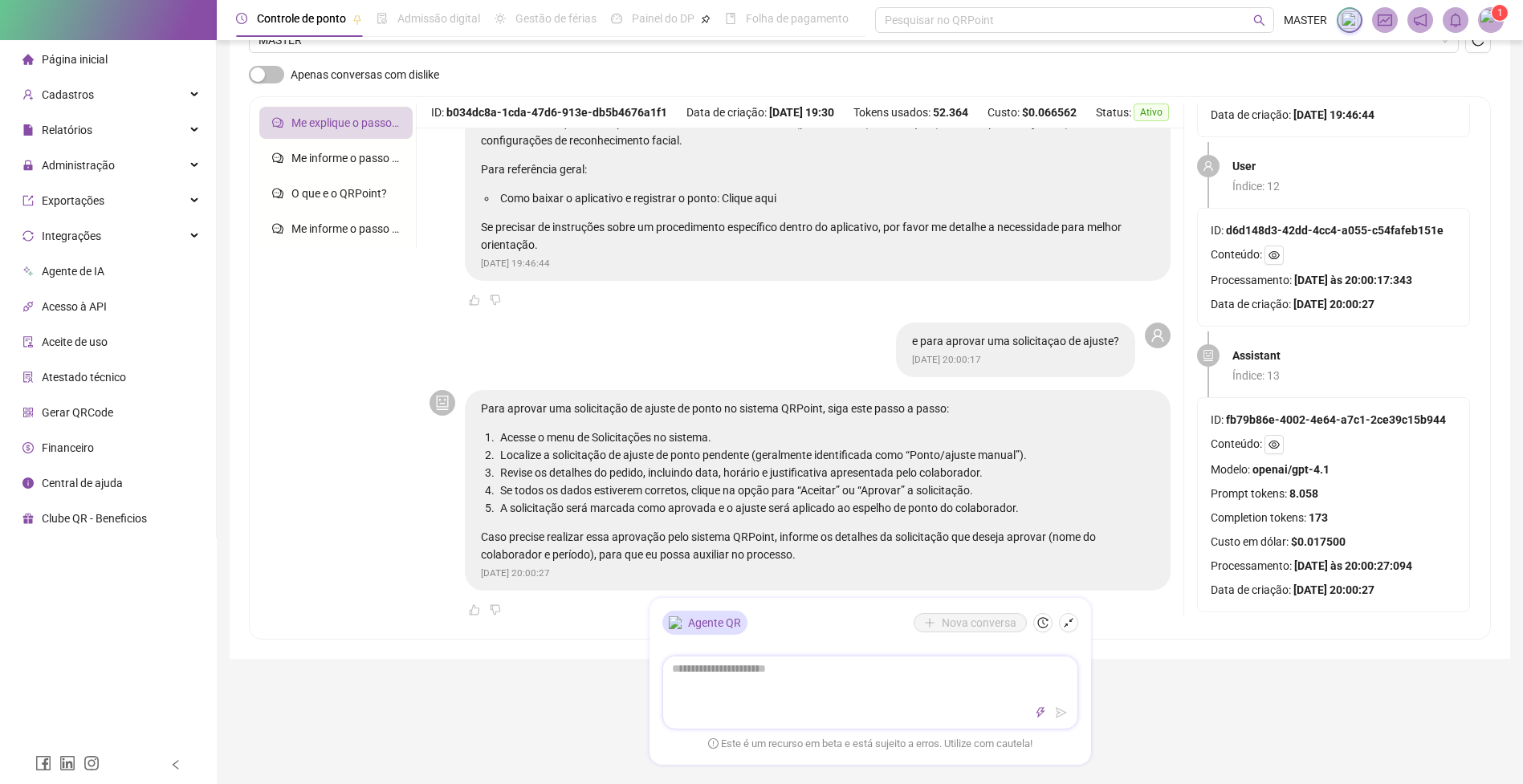
click at [831, 673] on textarea at bounding box center [869, 677] width 414 height 42
click at [833, 682] on textarea at bounding box center [869, 677] width 414 height 42
click at [719, 669] on textarea at bounding box center [869, 677] width 414 height 42
click at [719, 668] on textarea at bounding box center [869, 677] width 414 height 42
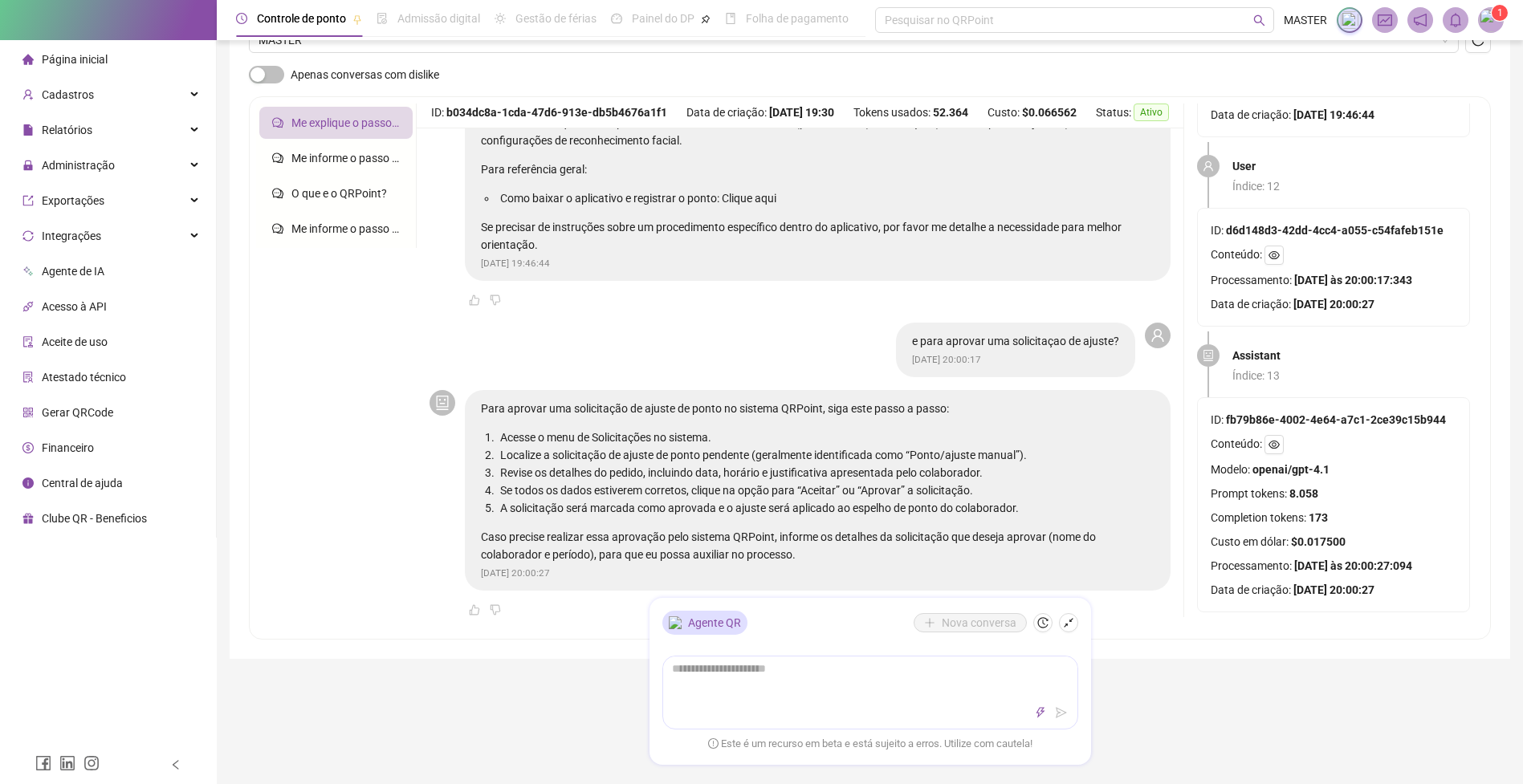
click at [875, 464] on li "Localize a solicitação de ajuste de ponto pendente (geralmente identificada com…" at bounding box center [825, 454] width 657 height 17
drag, startPoint x: 1477, startPoint y: 45, endPoint x: 1468, endPoint y: 68, distance: 24.7
click at [1476, 45] on icon "reload" at bounding box center [1478, 40] width 13 height 13
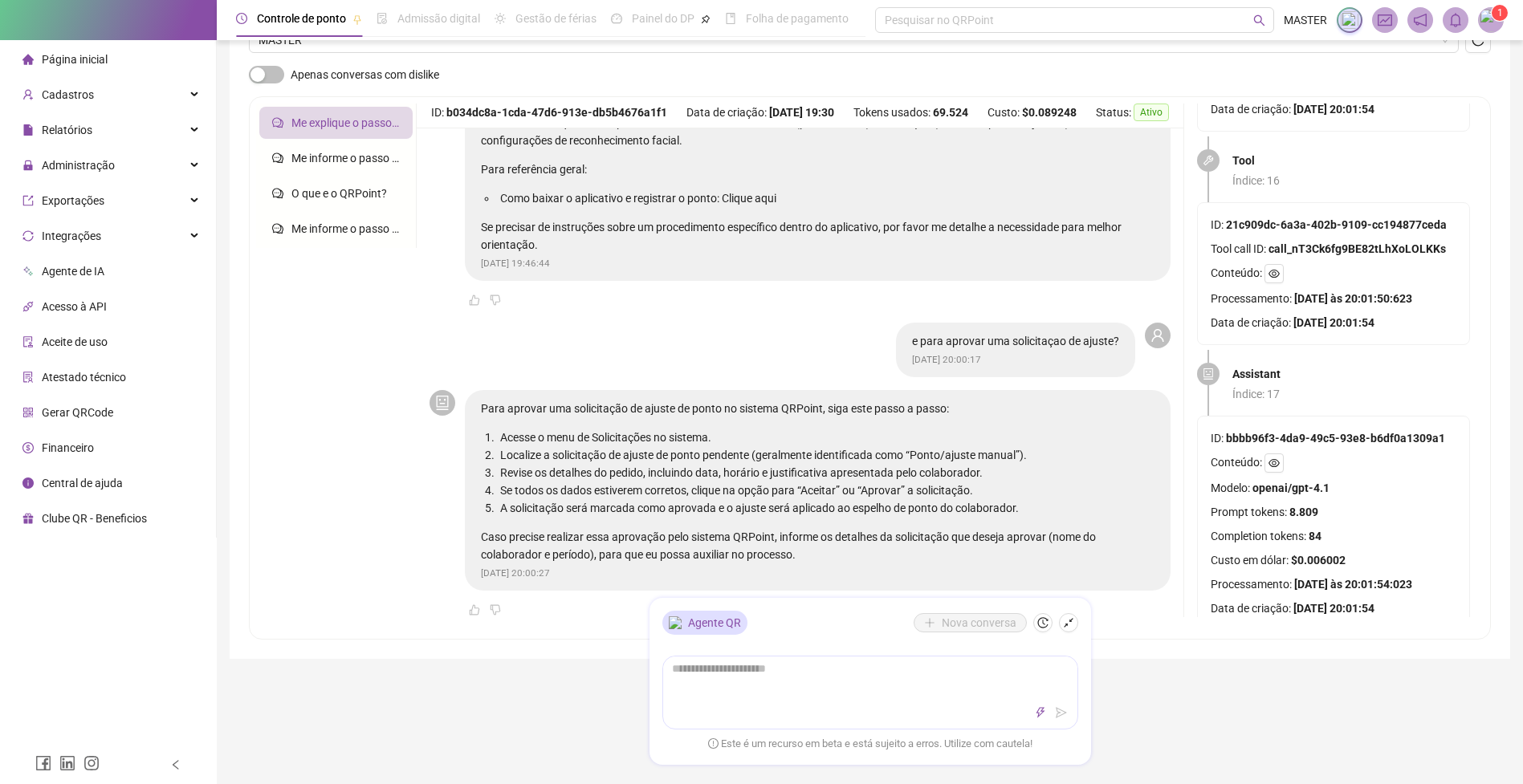
scroll to position [4057, 0]
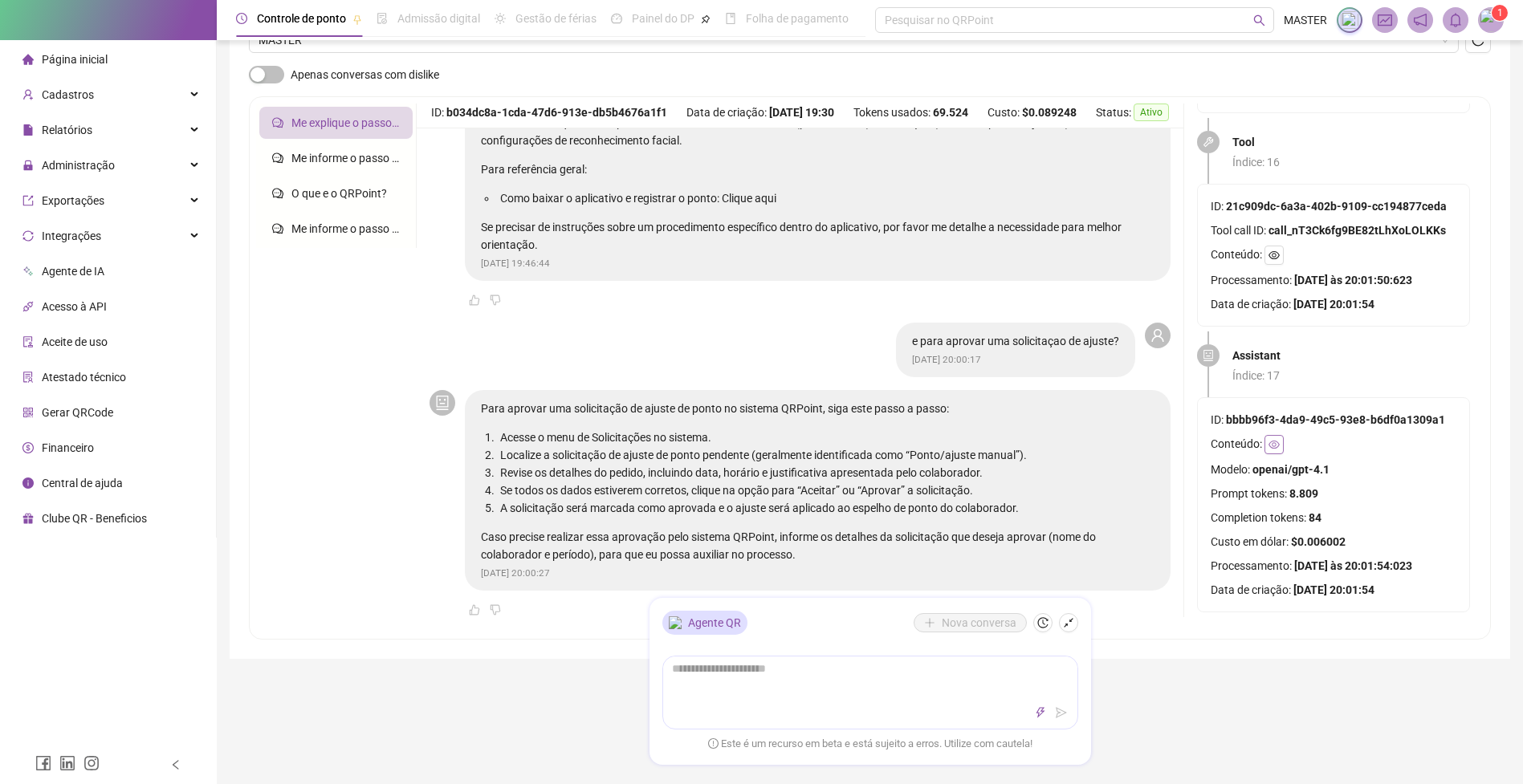
click at [1273, 439] on icon "eye" at bounding box center [1274, 444] width 11 height 11
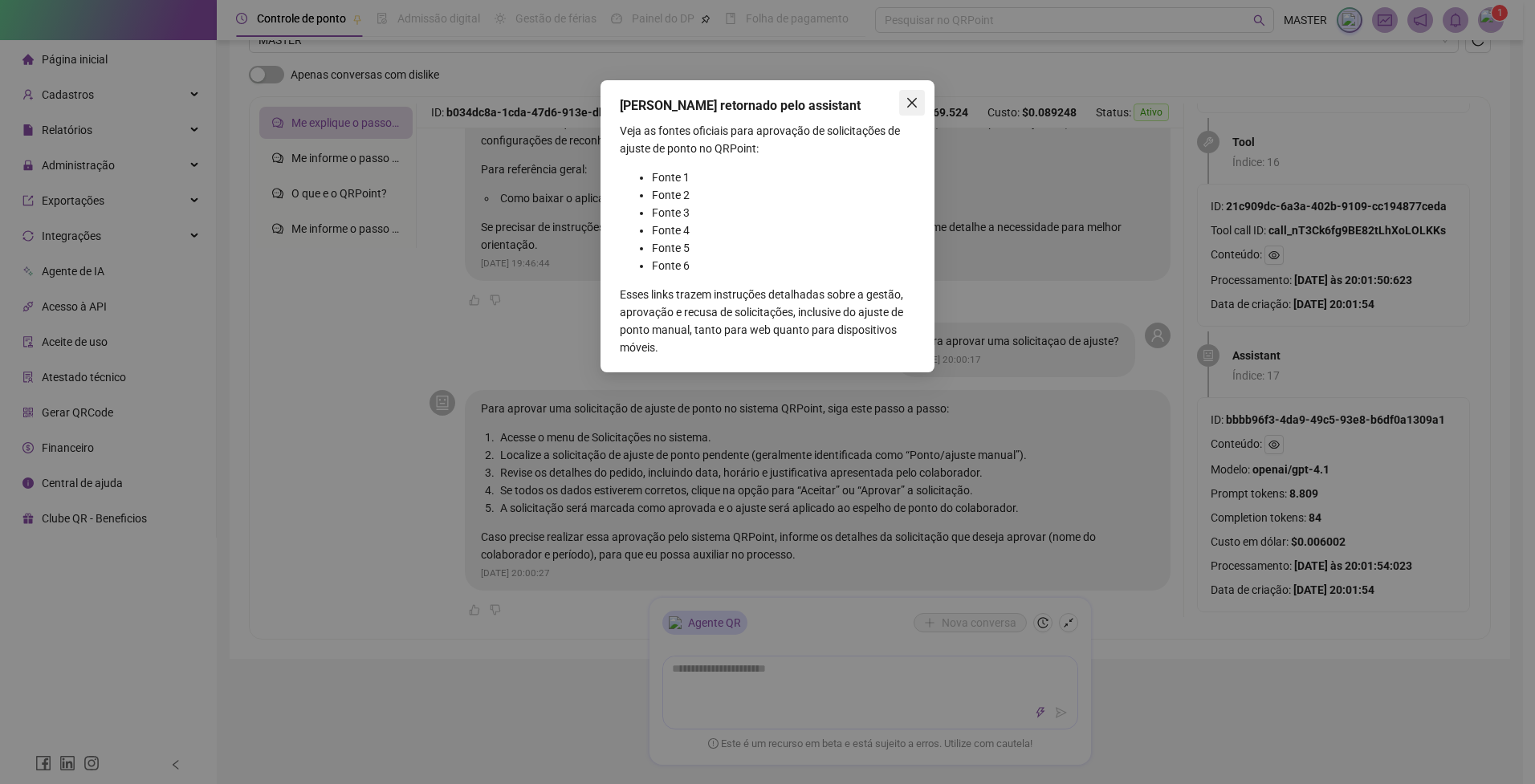
click at [906, 102] on icon "close" at bounding box center [912, 102] width 13 height 13
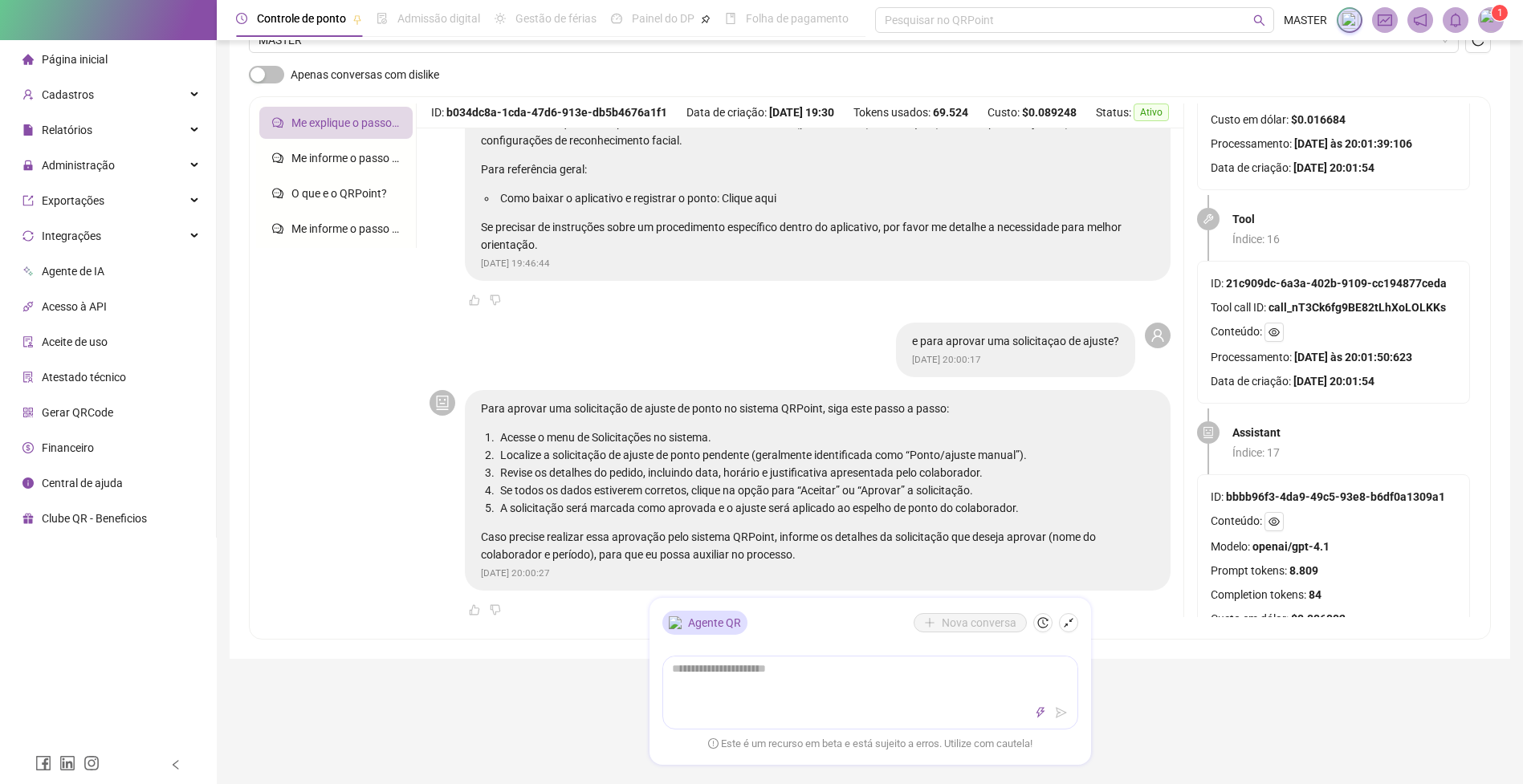
scroll to position [3865, 0]
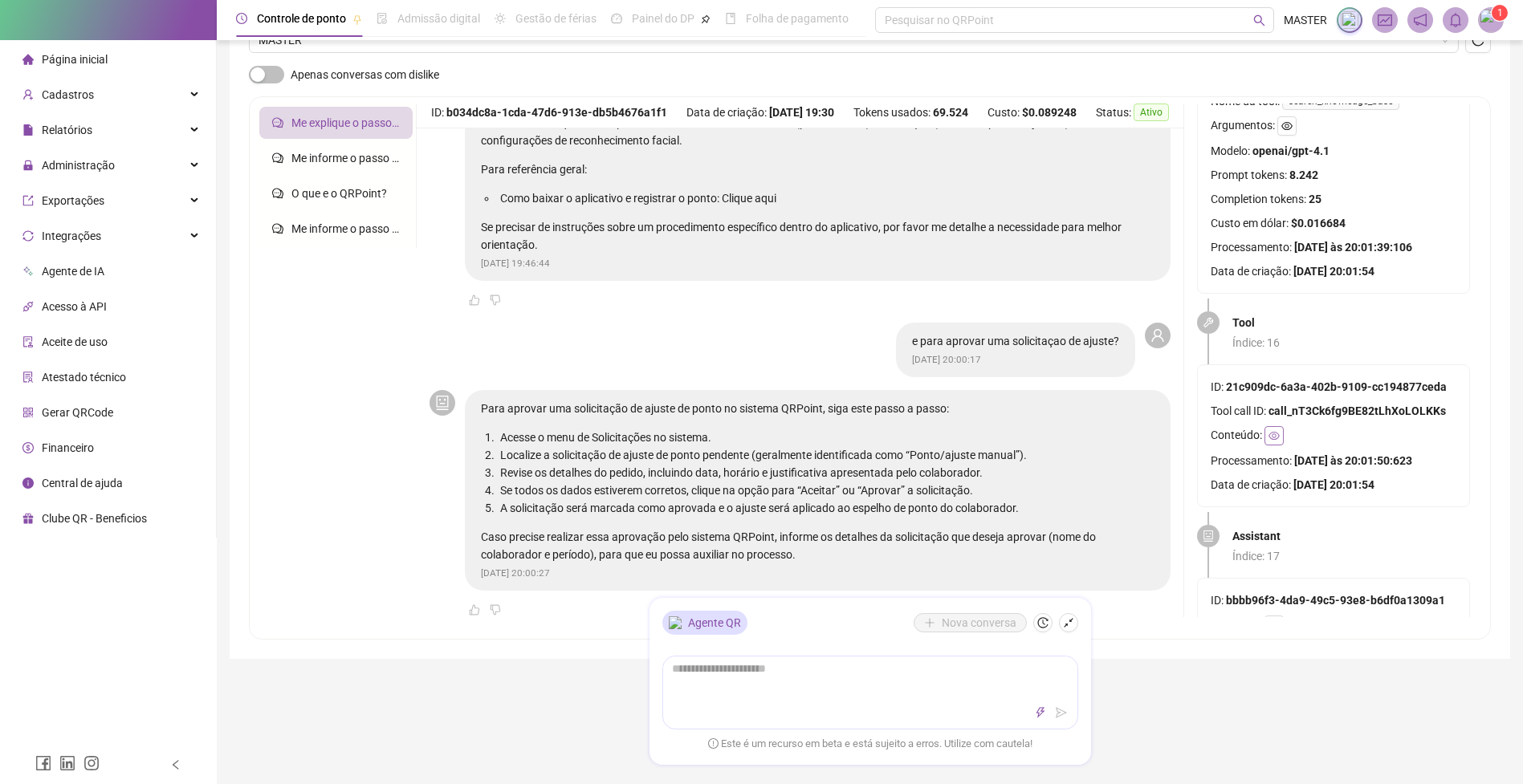
click at [1276, 434] on icon "eye" at bounding box center [1274, 435] width 11 height 8
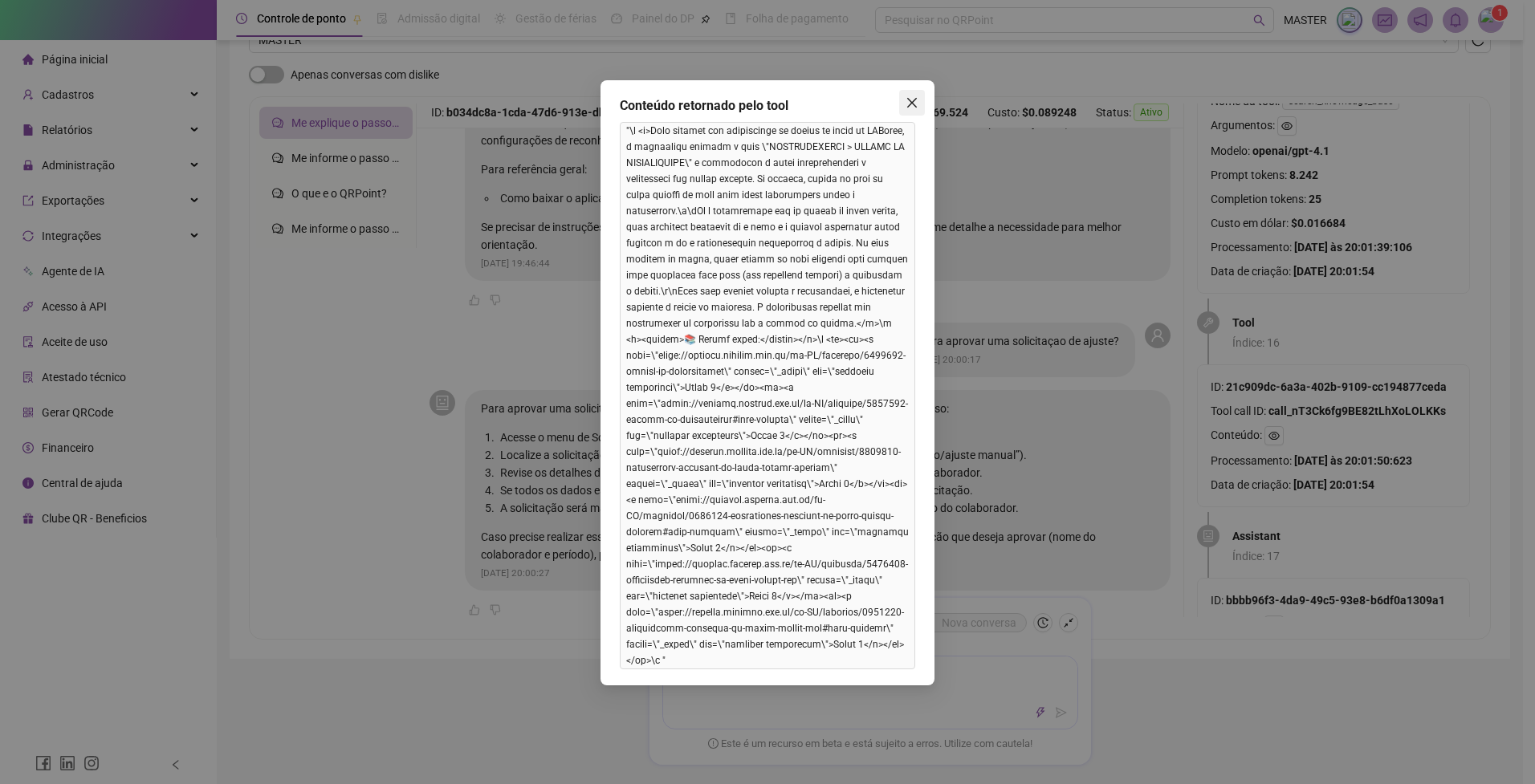
click at [913, 93] on button "Close" at bounding box center [912, 102] width 25 height 25
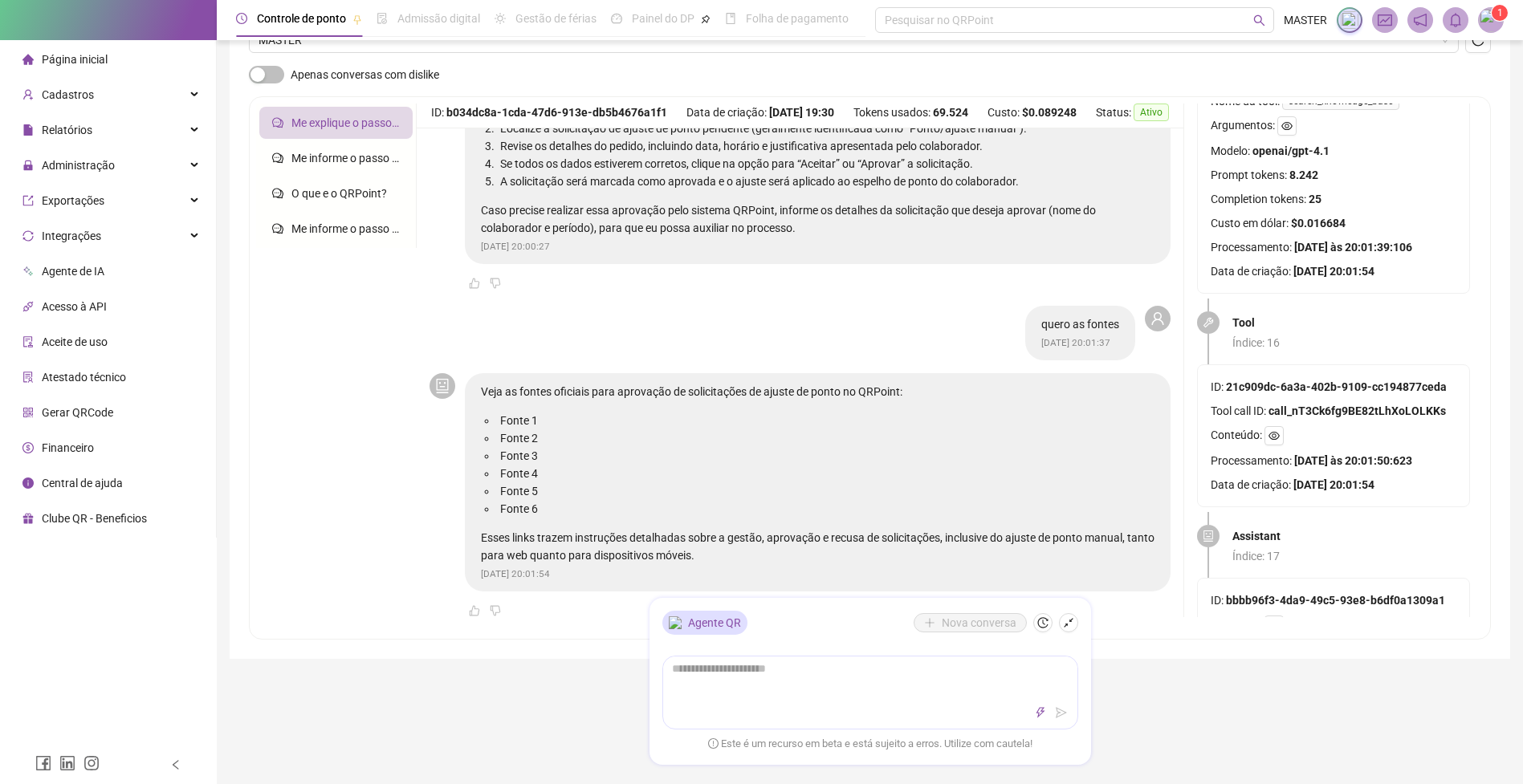
scroll to position [1226, 0]
click at [497, 429] on li "Fonte 1" at bounding box center [825, 419] width 657 height 17
click at [510, 429] on li "Fonte 1" at bounding box center [825, 419] width 657 height 17
click at [1273, 429] on button "button" at bounding box center [1274, 435] width 19 height 19
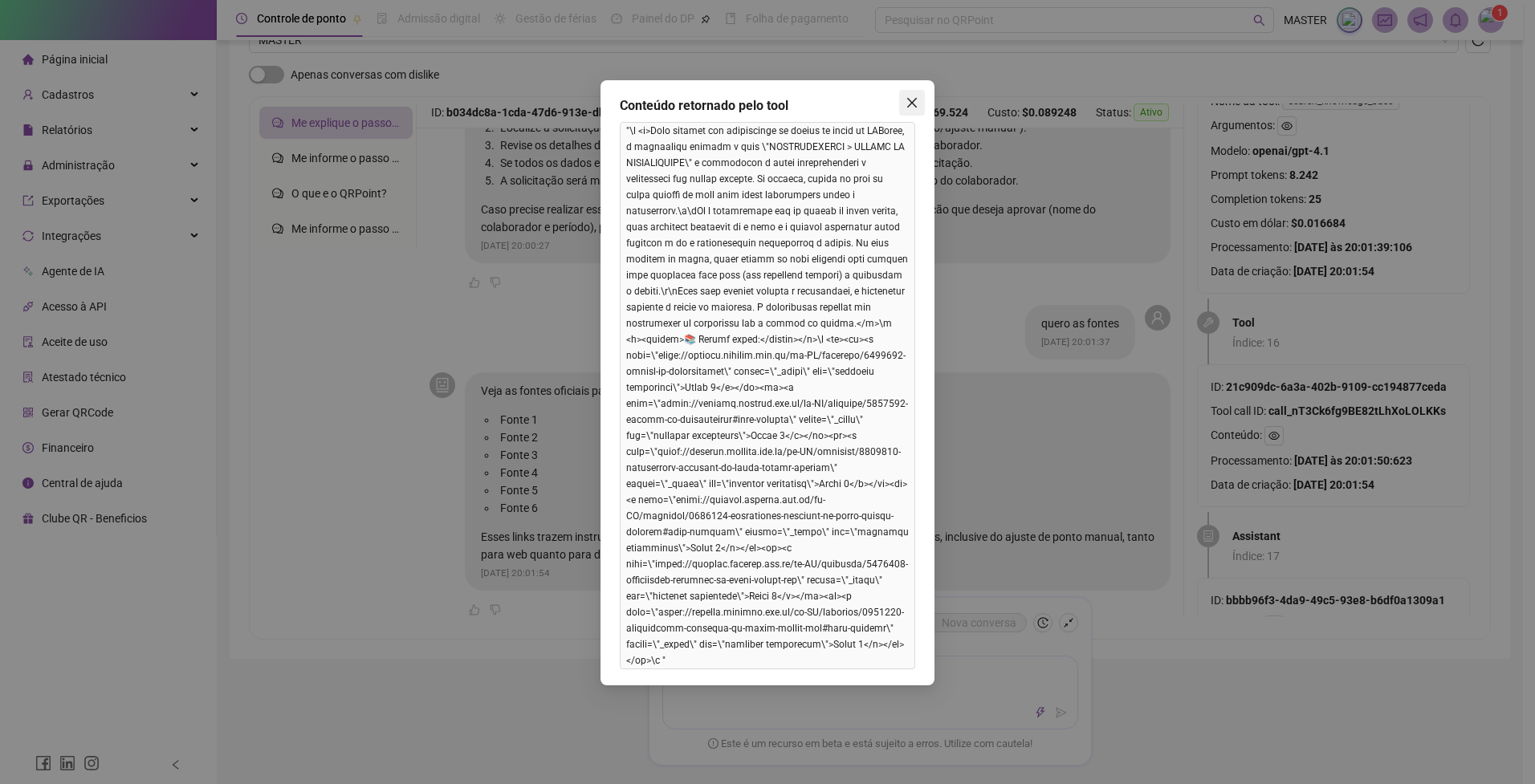
click at [913, 102] on icon "close" at bounding box center [912, 102] width 10 height 10
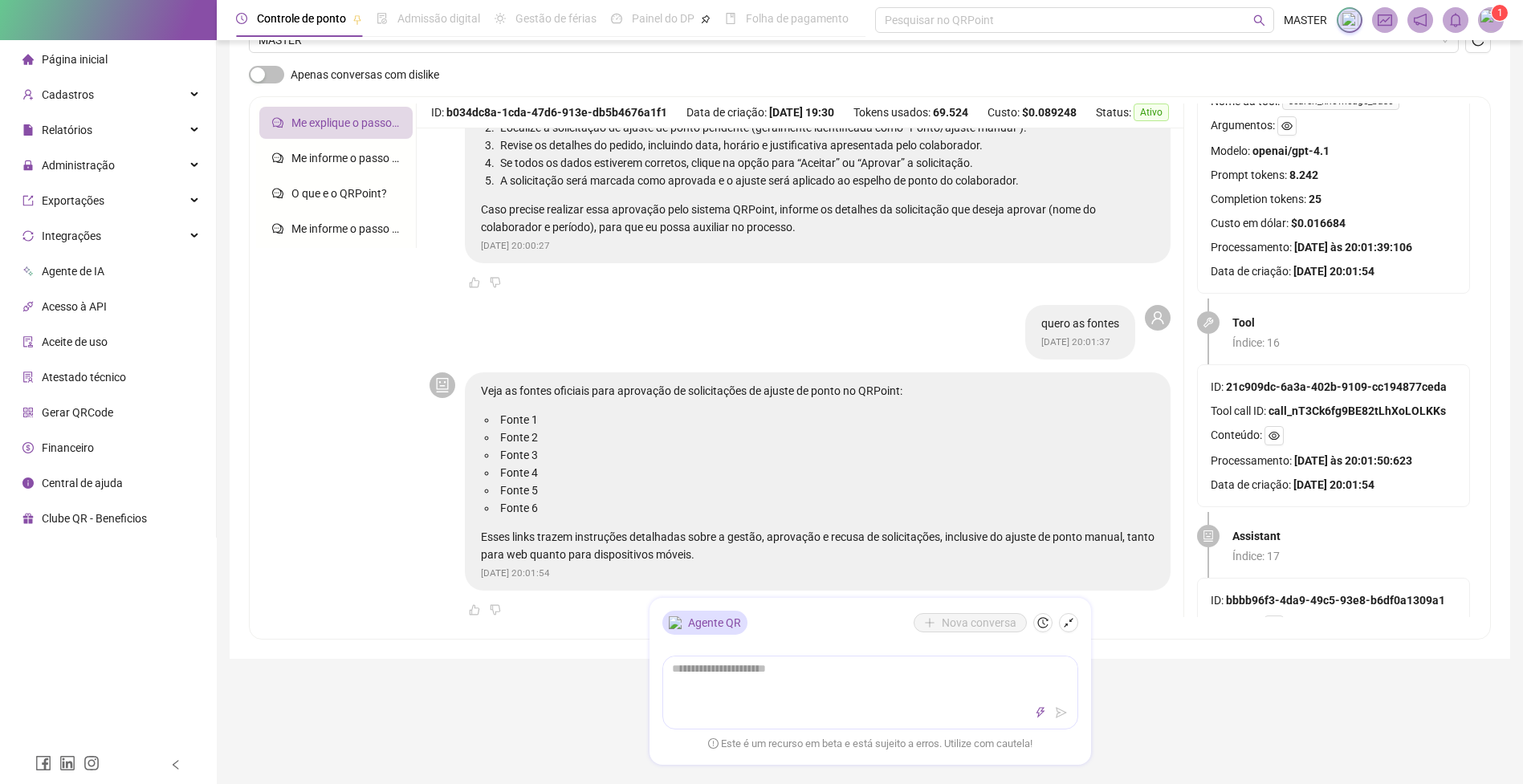
click at [1483, 43] on icon "reload" at bounding box center [1478, 39] width 12 height 12
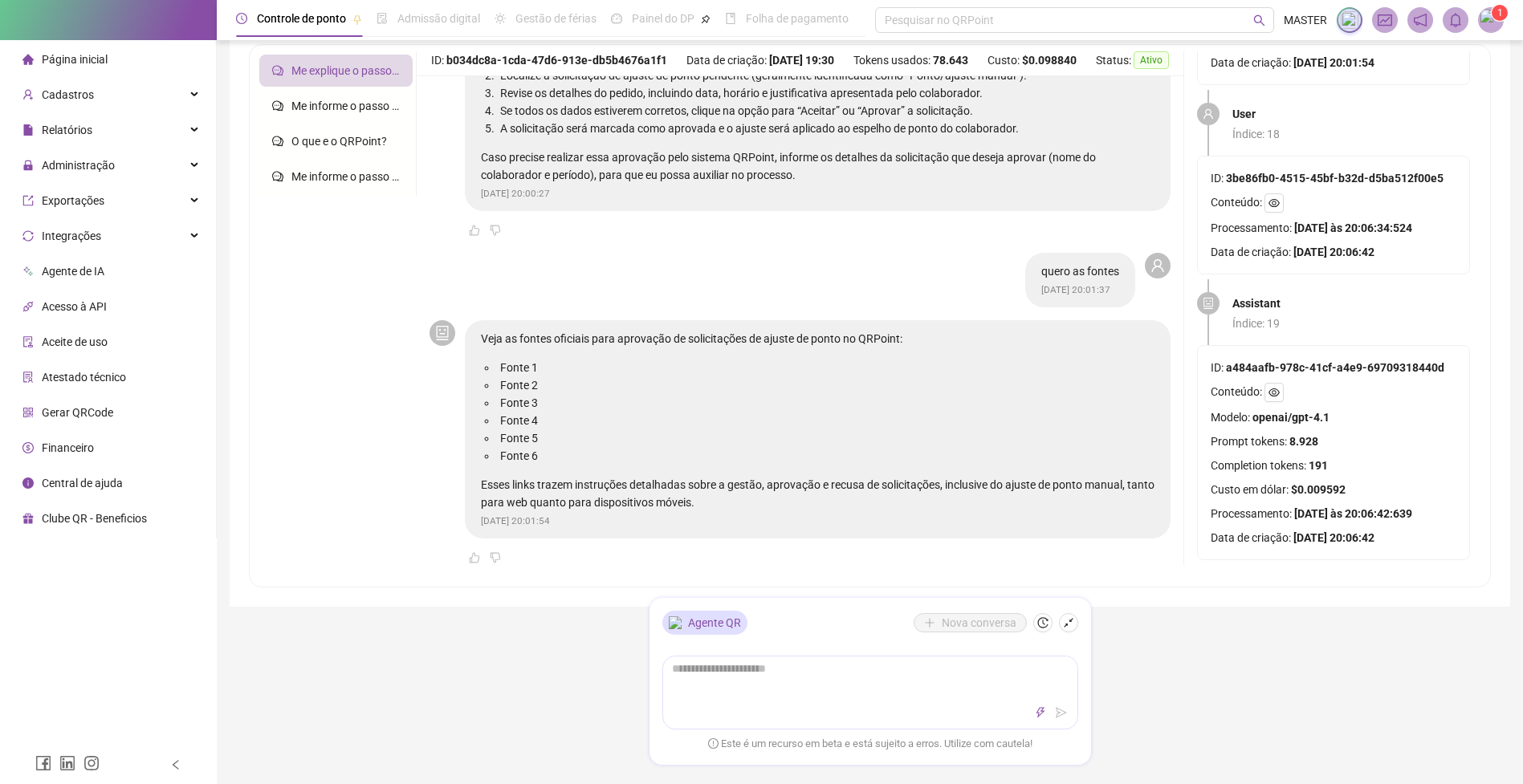
scroll to position [286, 0]
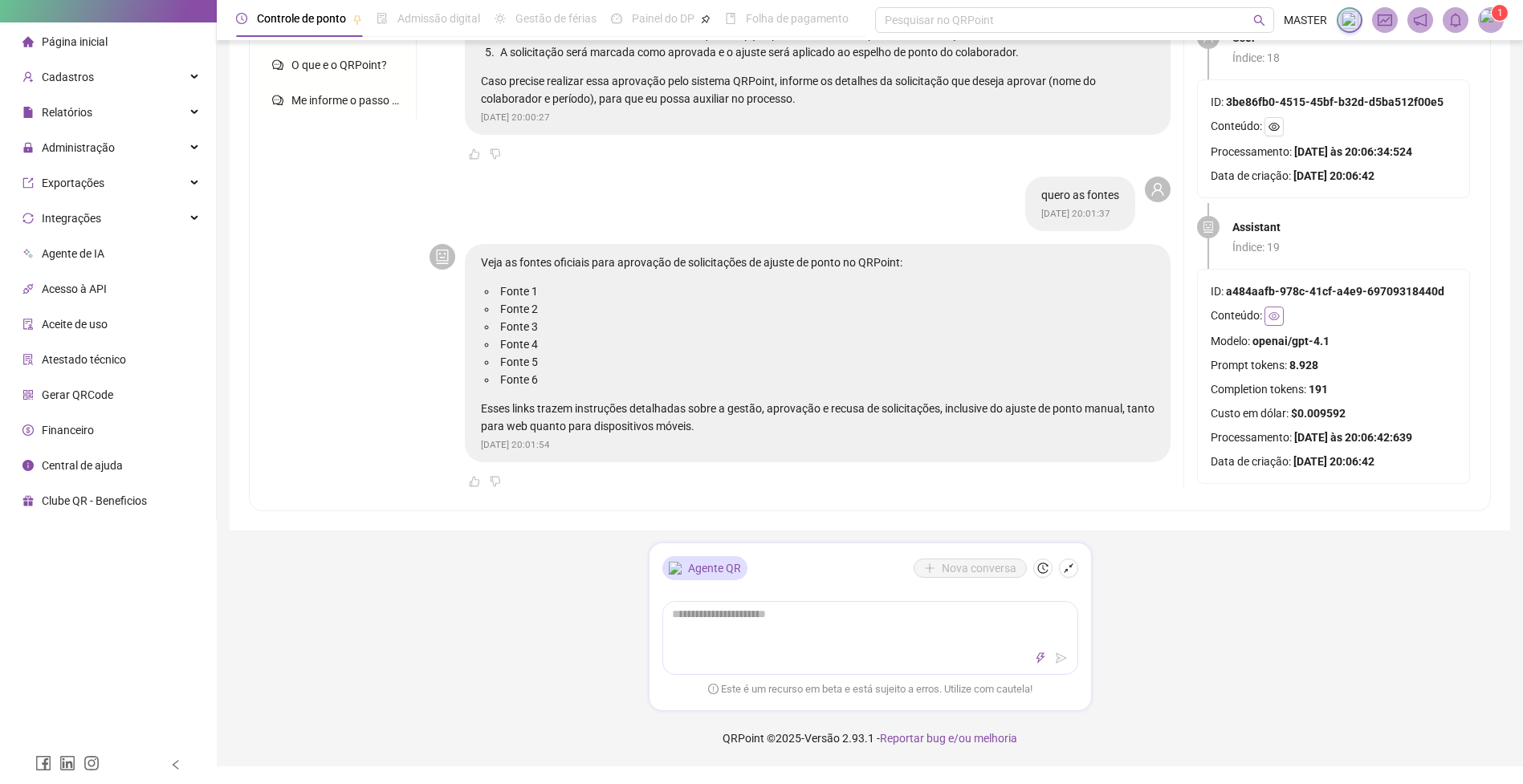
click at [1272, 311] on icon "eye" at bounding box center [1274, 316] width 11 height 11
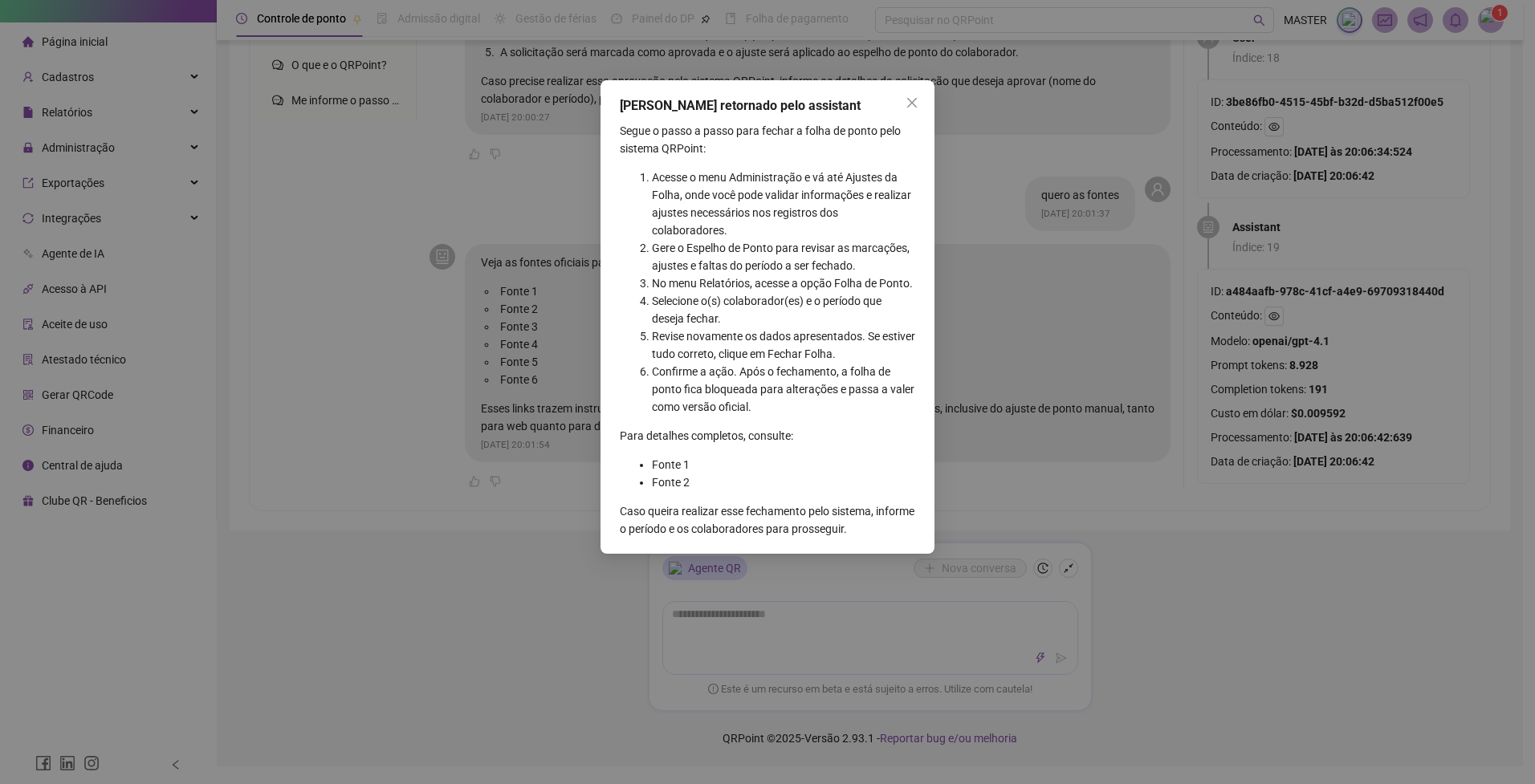
click at [1273, 295] on div "[PERSON_NAME] retornado pelo assistant Segue o passo a passo para fechar a folh…" at bounding box center [767, 392] width 1535 height 784
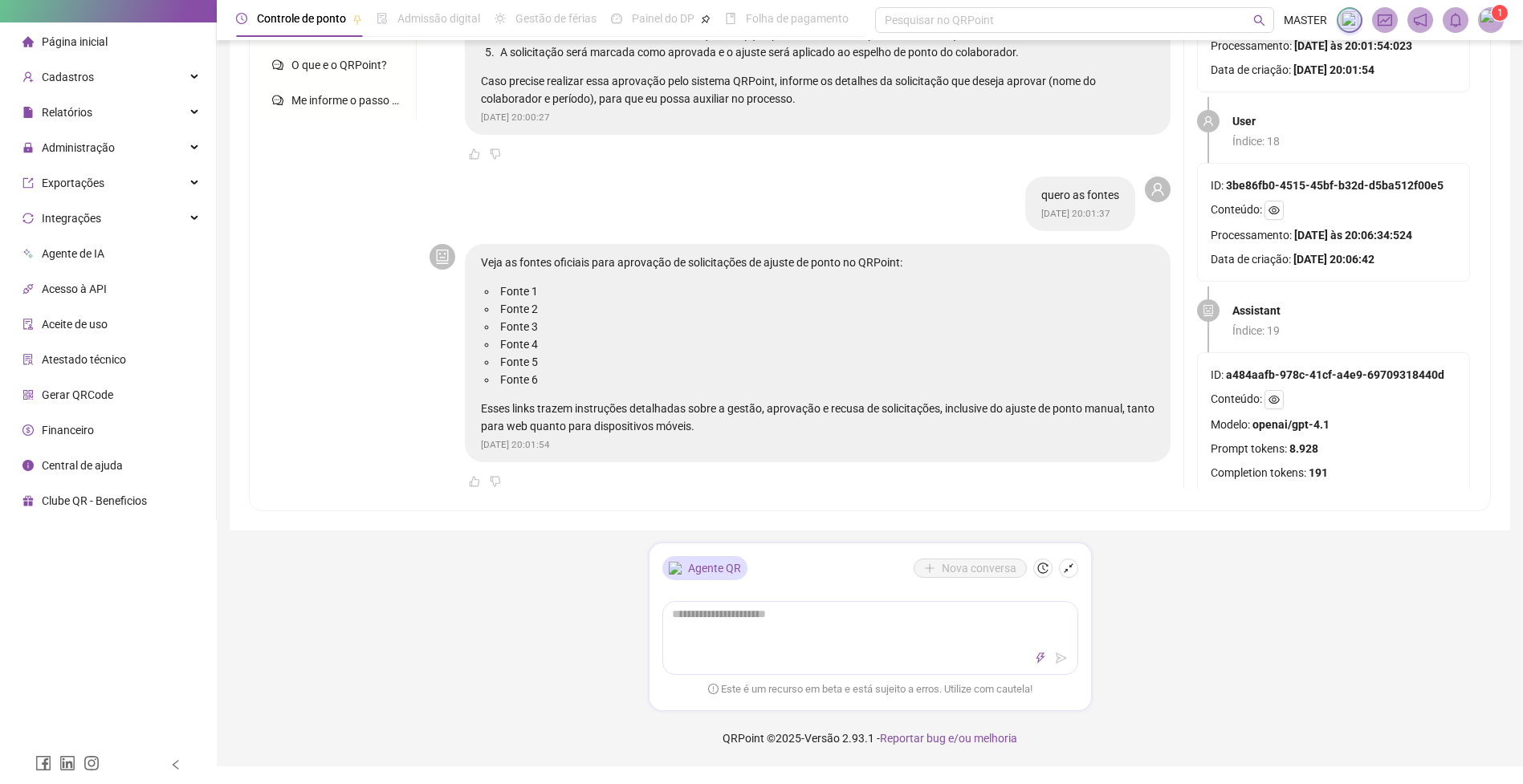
scroll to position [4436, 0]
click at [1274, 206] on icon "eye" at bounding box center [1274, 211] width 11 height 11
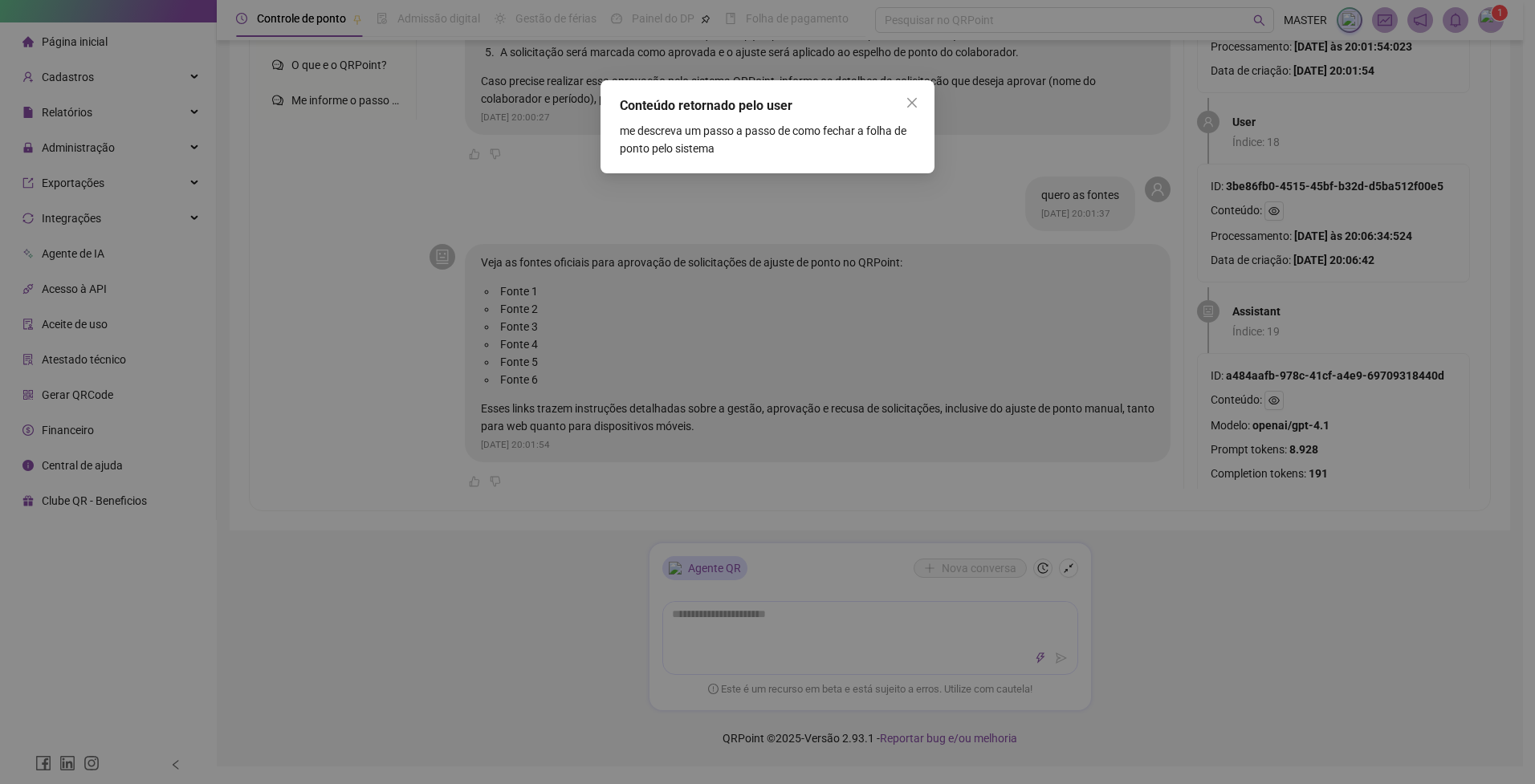
click at [1273, 208] on div "Conteúdo retornado pelo user me descreva um passo a passo de como fechar a folh…" at bounding box center [767, 392] width 1535 height 784
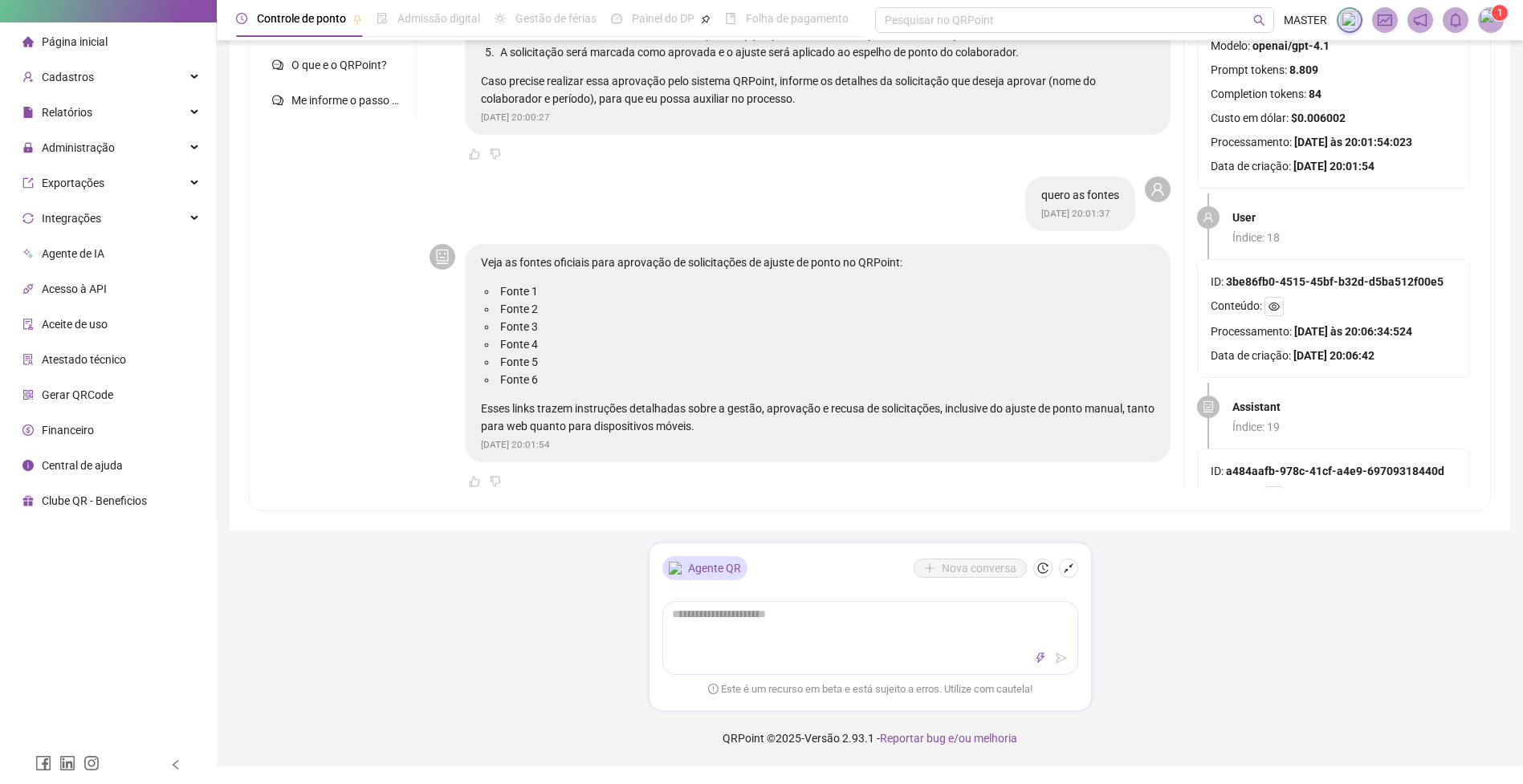
scroll to position [4244, 0]
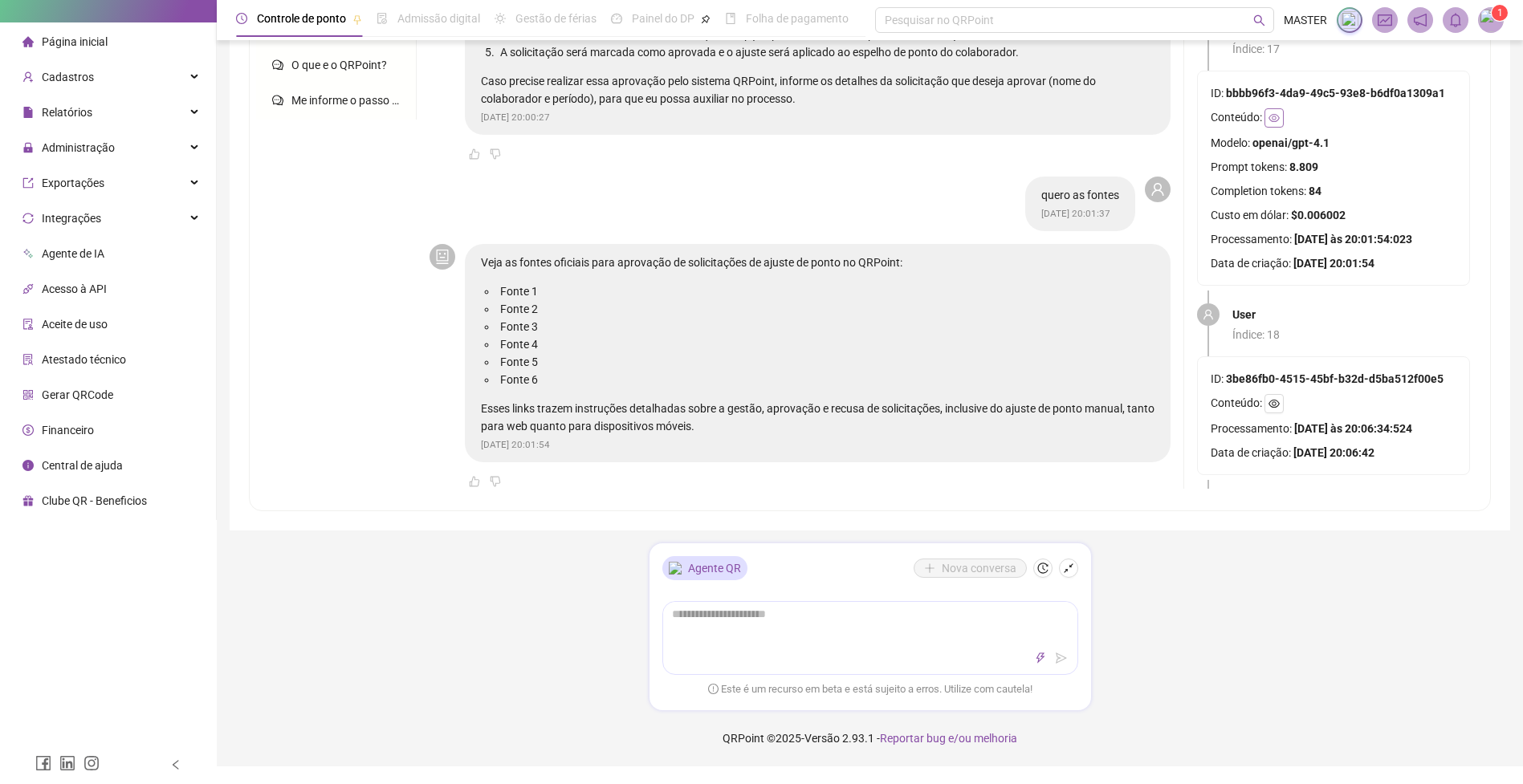
click at [1281, 118] on button "button" at bounding box center [1274, 118] width 19 height 19
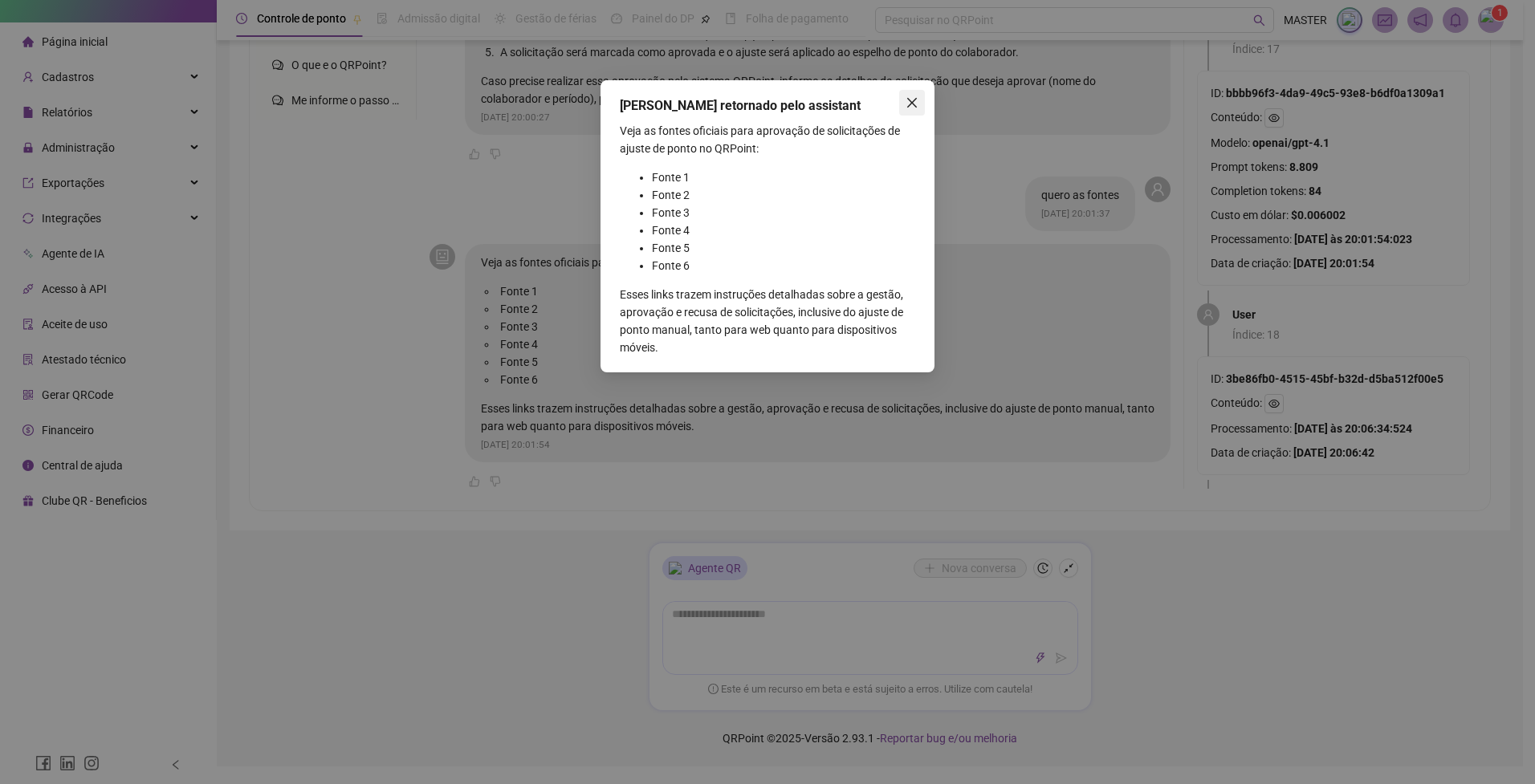
click at [917, 96] on icon "close" at bounding box center [912, 102] width 13 height 13
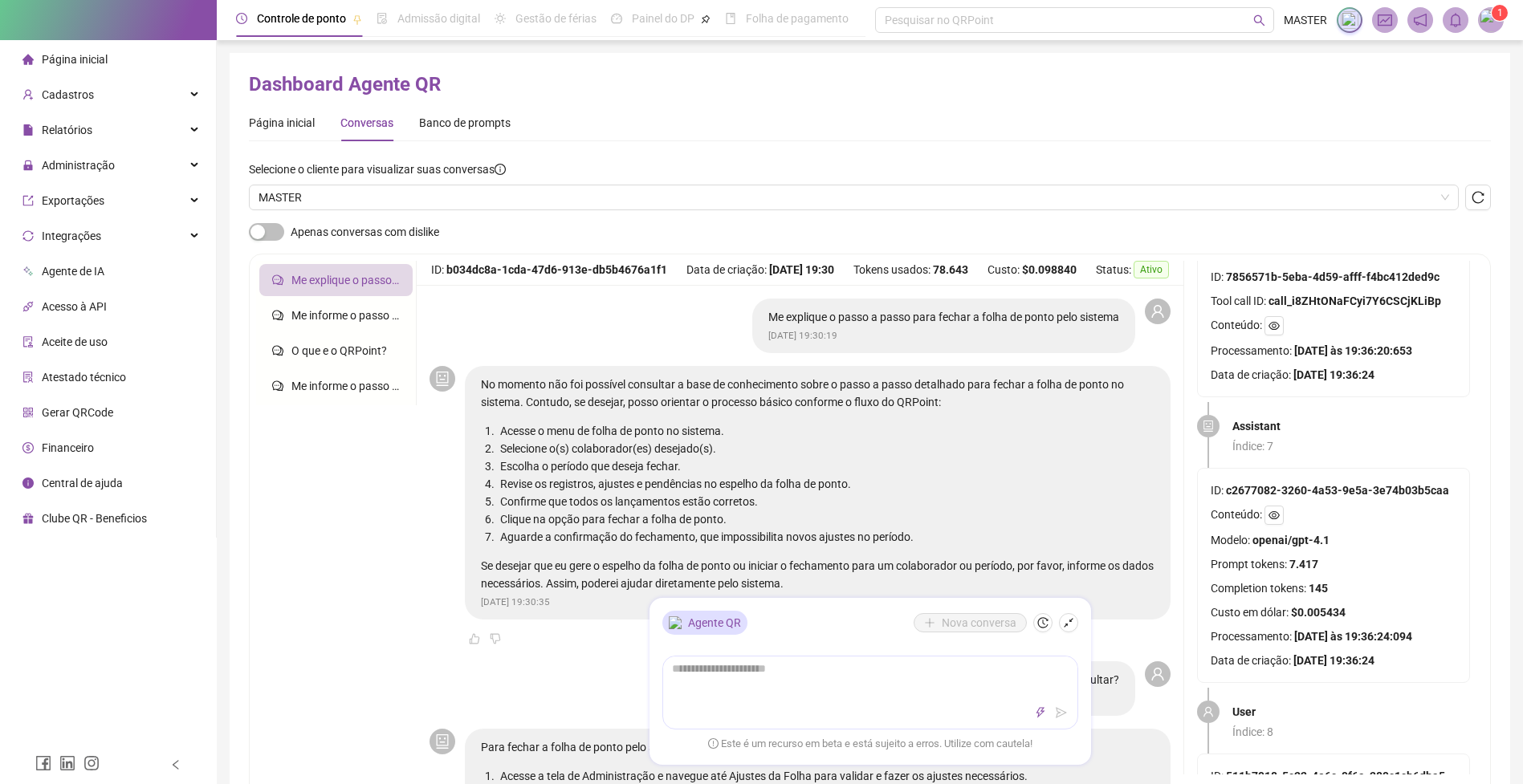
scroll to position [1354, 0]
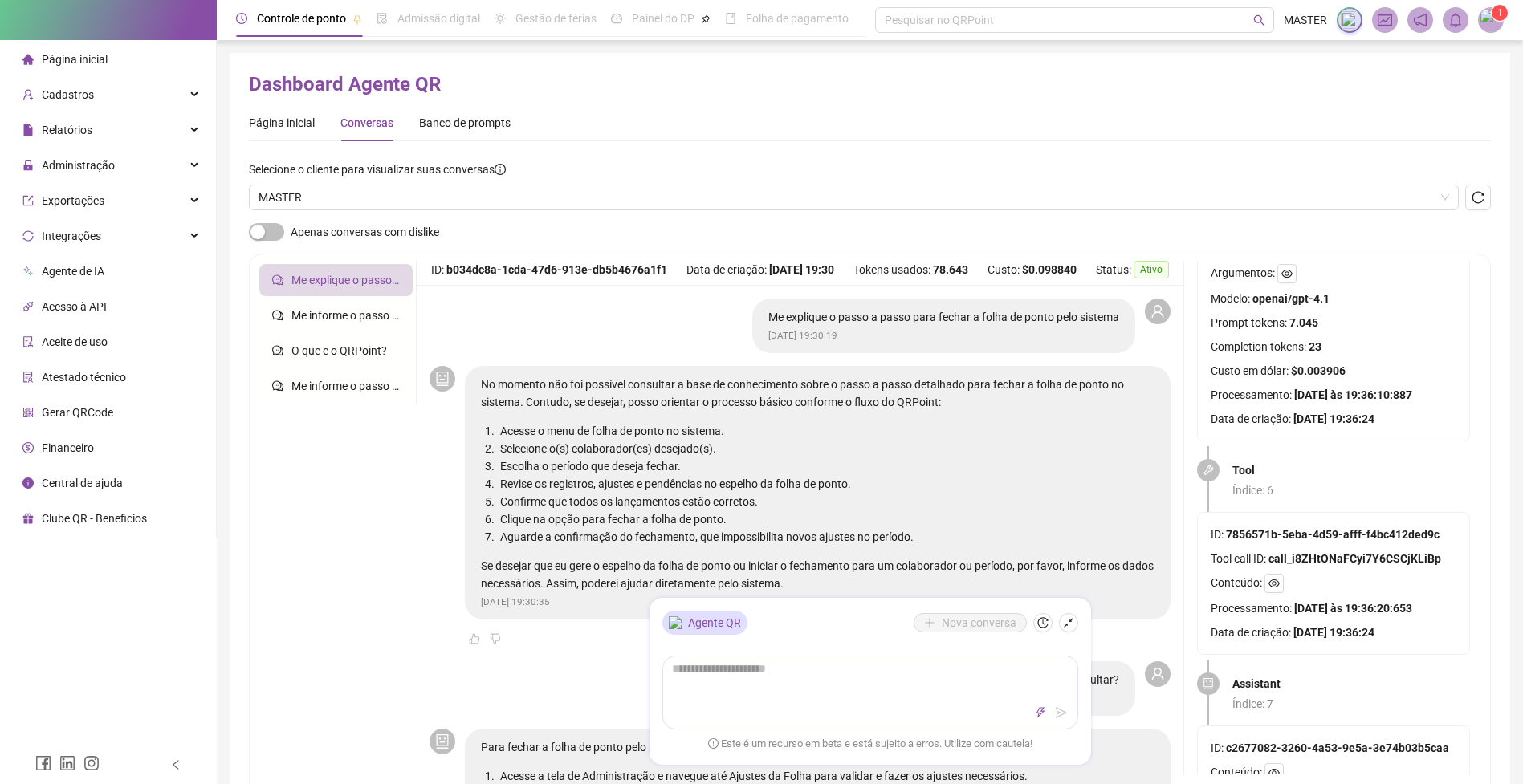
click at [1476, 195] on icon "reload" at bounding box center [1478, 198] width 13 height 13
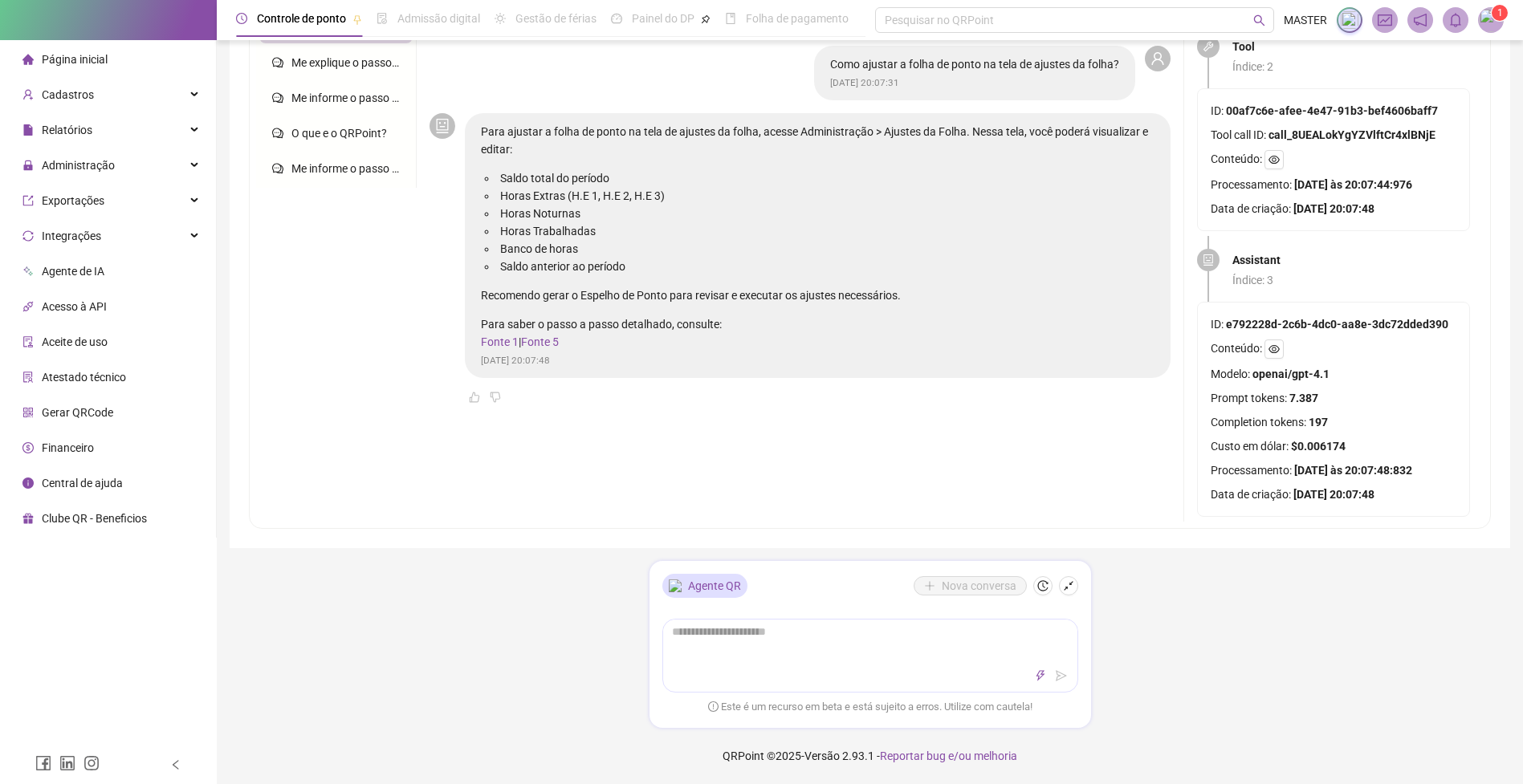
scroll to position [515, 0]
click at [1270, 154] on icon "eye" at bounding box center [1274, 160] width 11 height 11
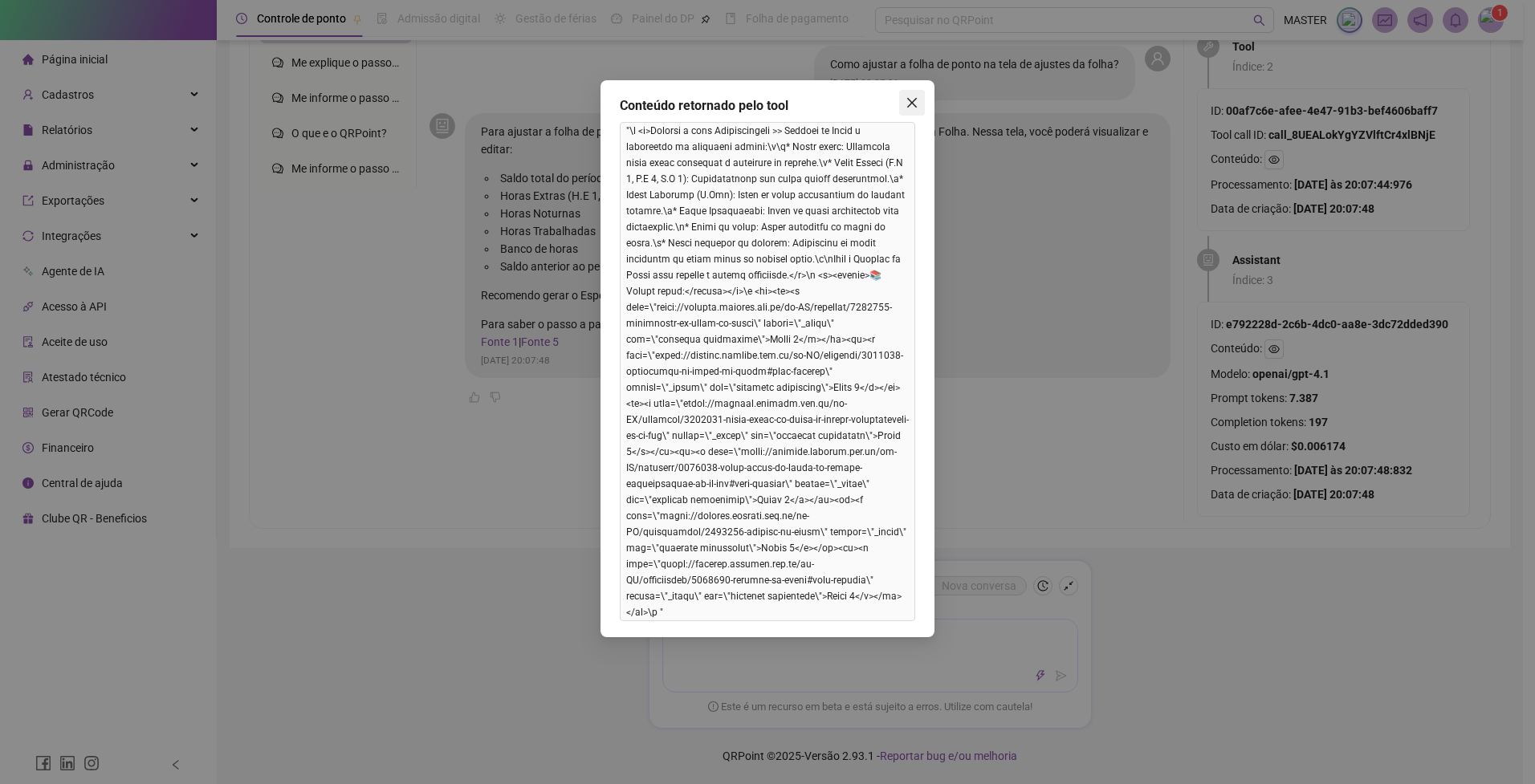
click at [914, 105] on icon "close" at bounding box center [912, 102] width 10 height 10
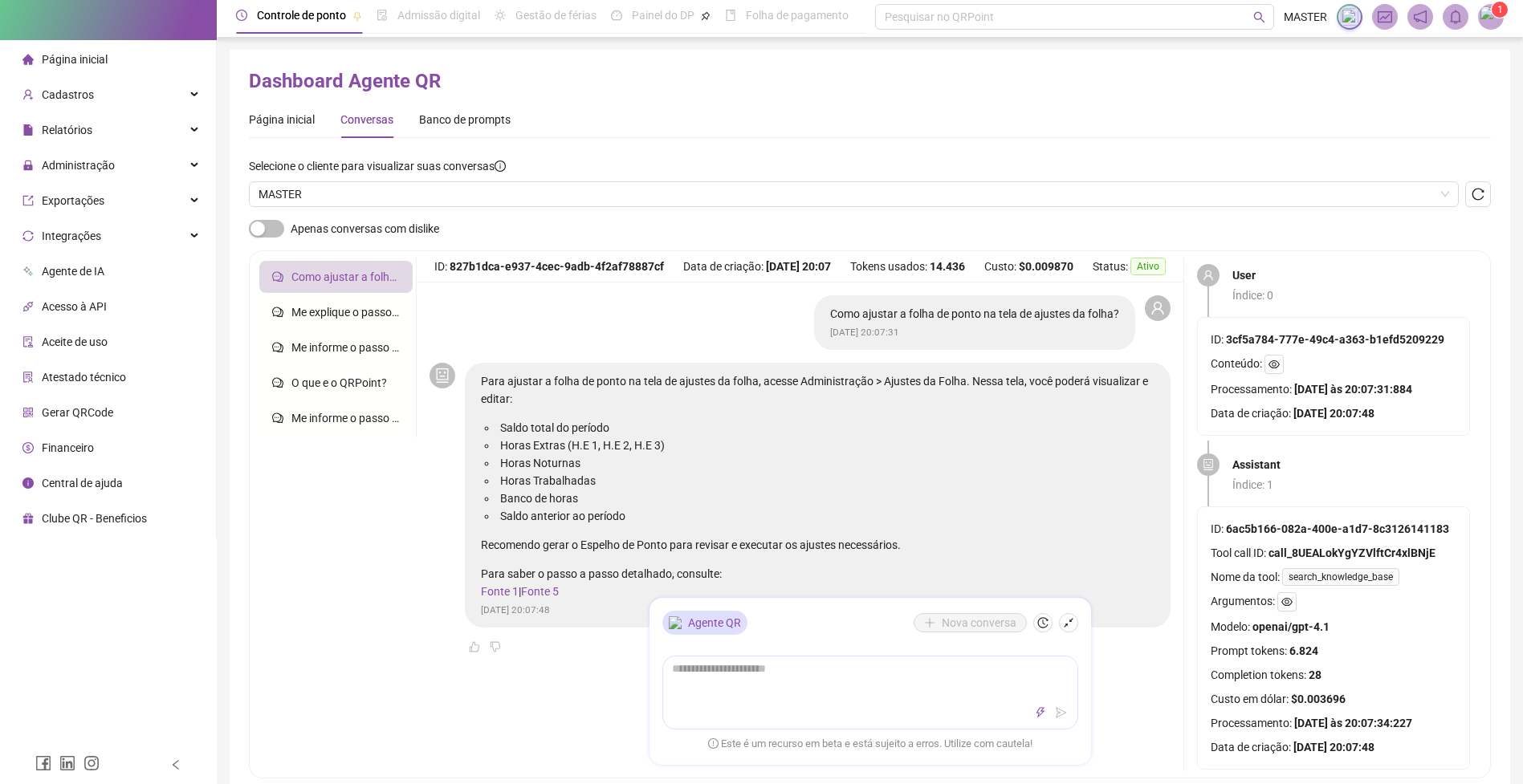
scroll to position [0, 0]
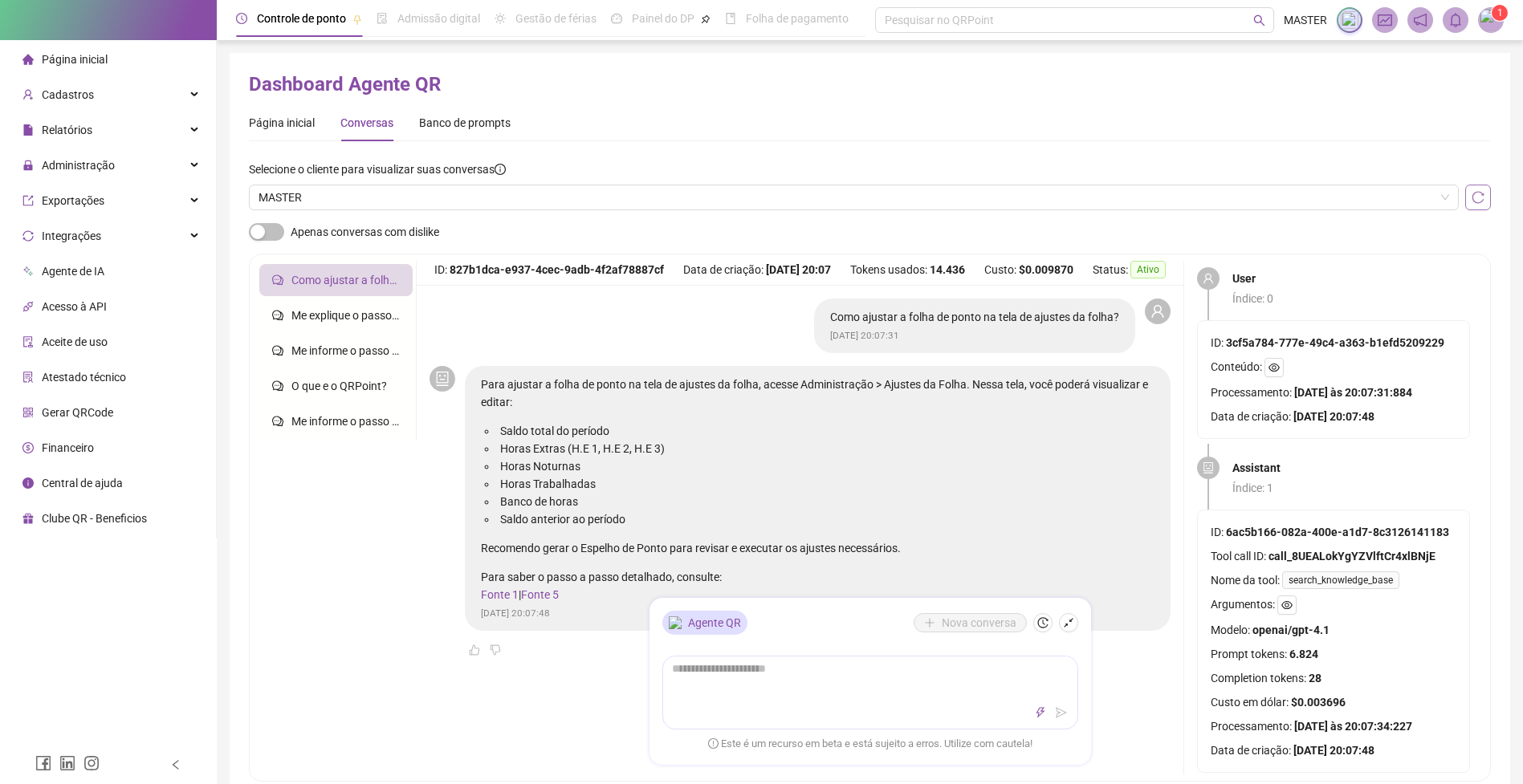
click at [1479, 189] on button "button" at bounding box center [1478, 198] width 25 height 25
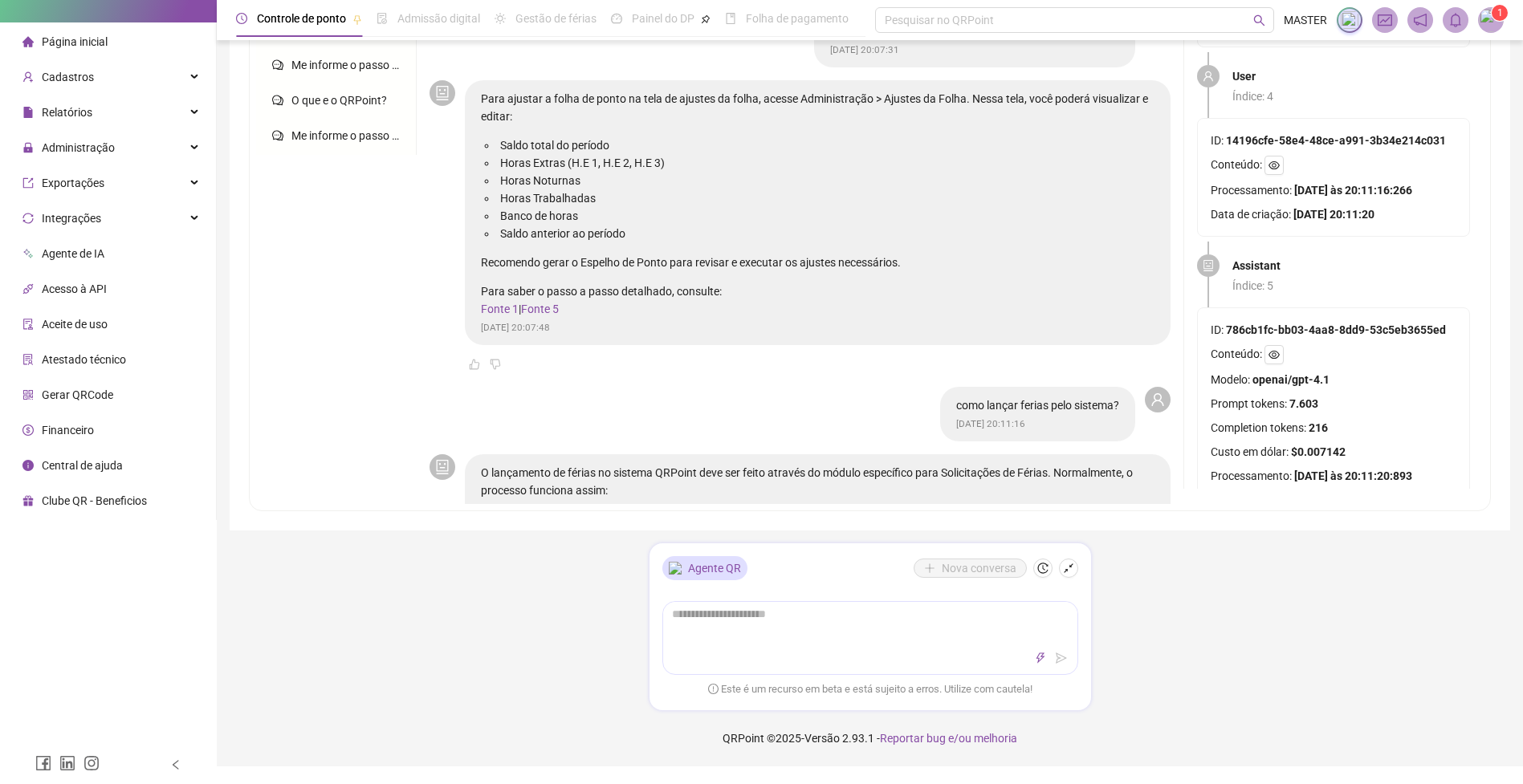
scroll to position [894, 0]
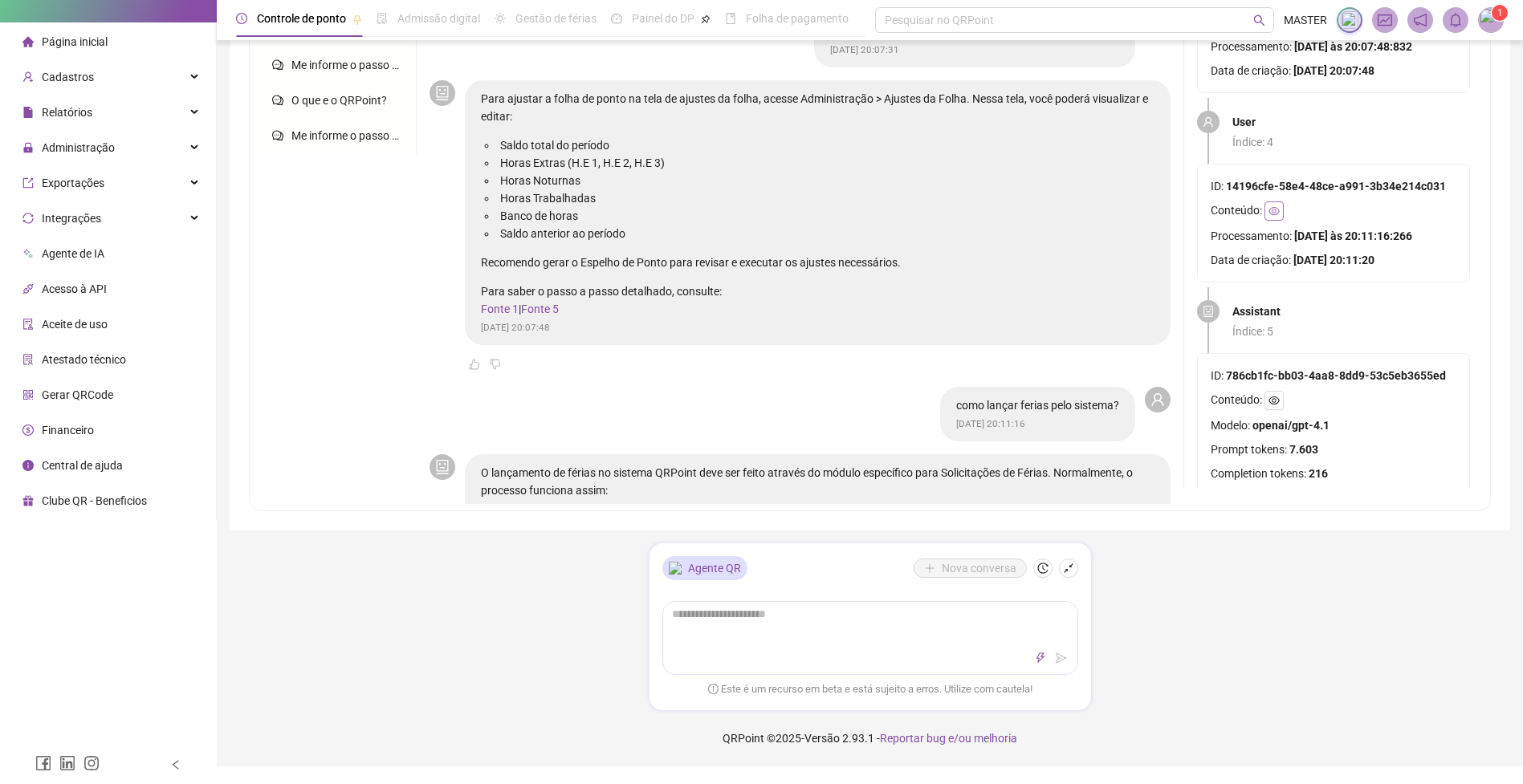
click at [1276, 218] on button "button" at bounding box center [1274, 210] width 19 height 19
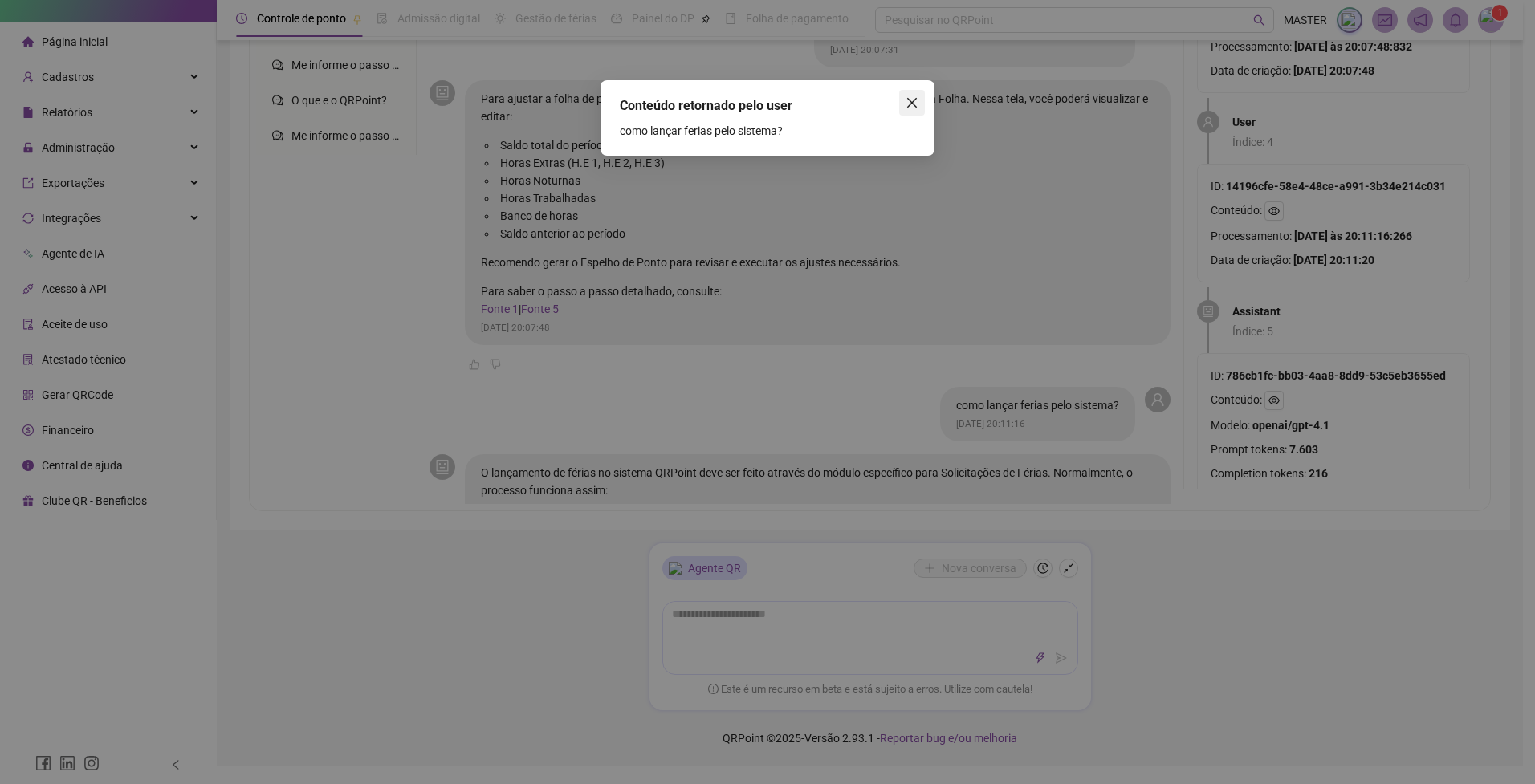
click at [917, 102] on icon "close" at bounding box center [912, 102] width 13 height 13
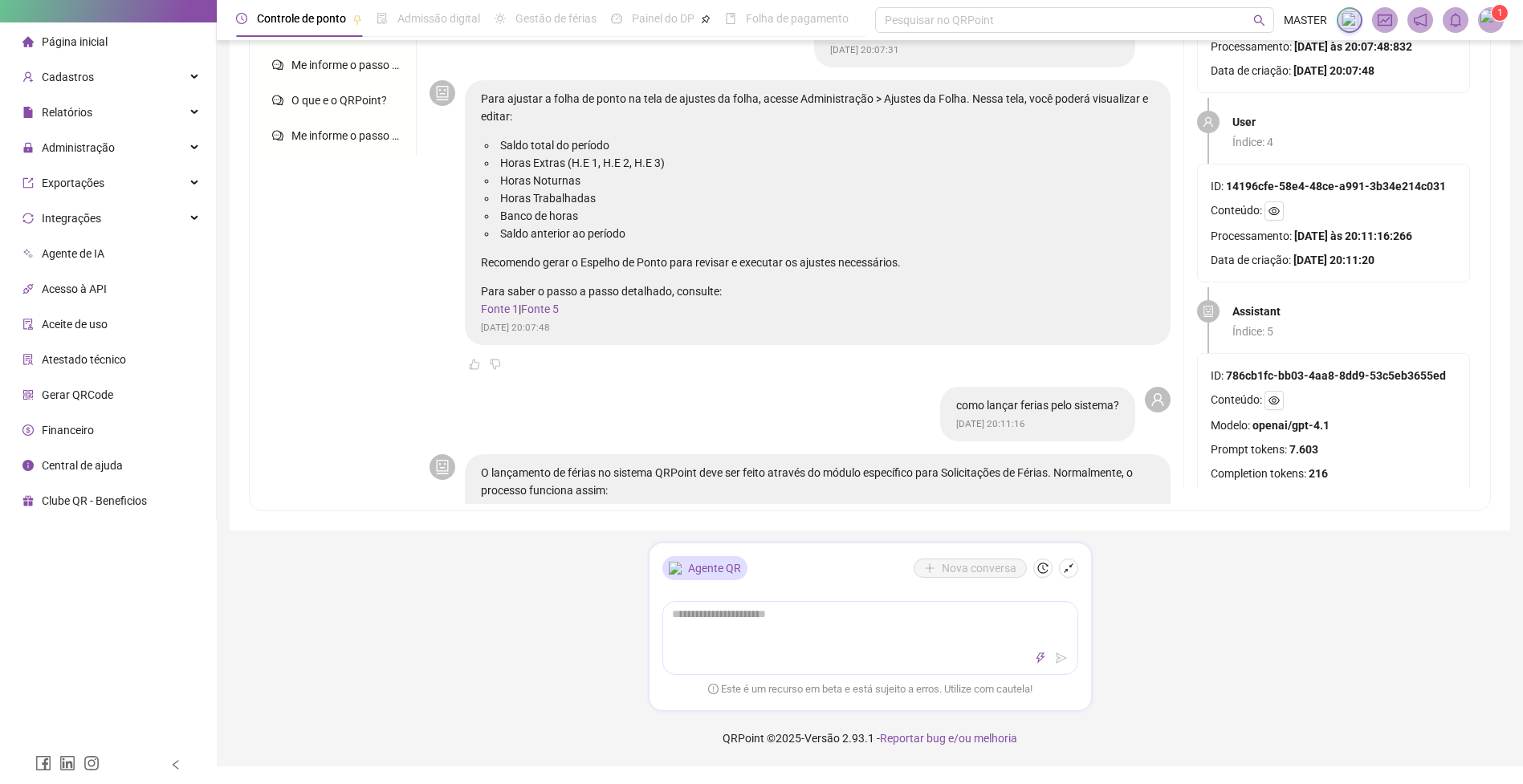
scroll to position [990, 0]
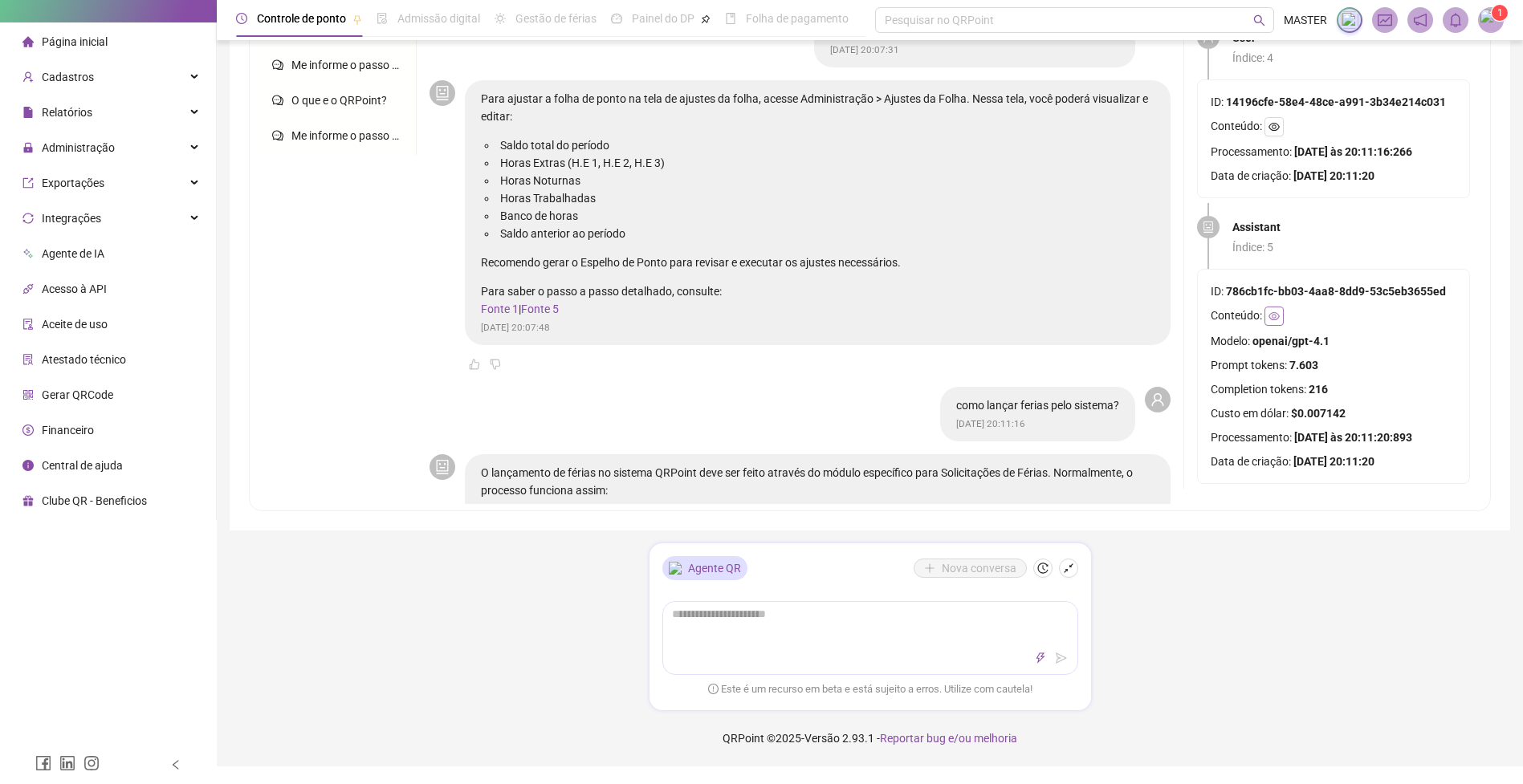
click at [1276, 312] on icon "eye" at bounding box center [1274, 315] width 11 height 8
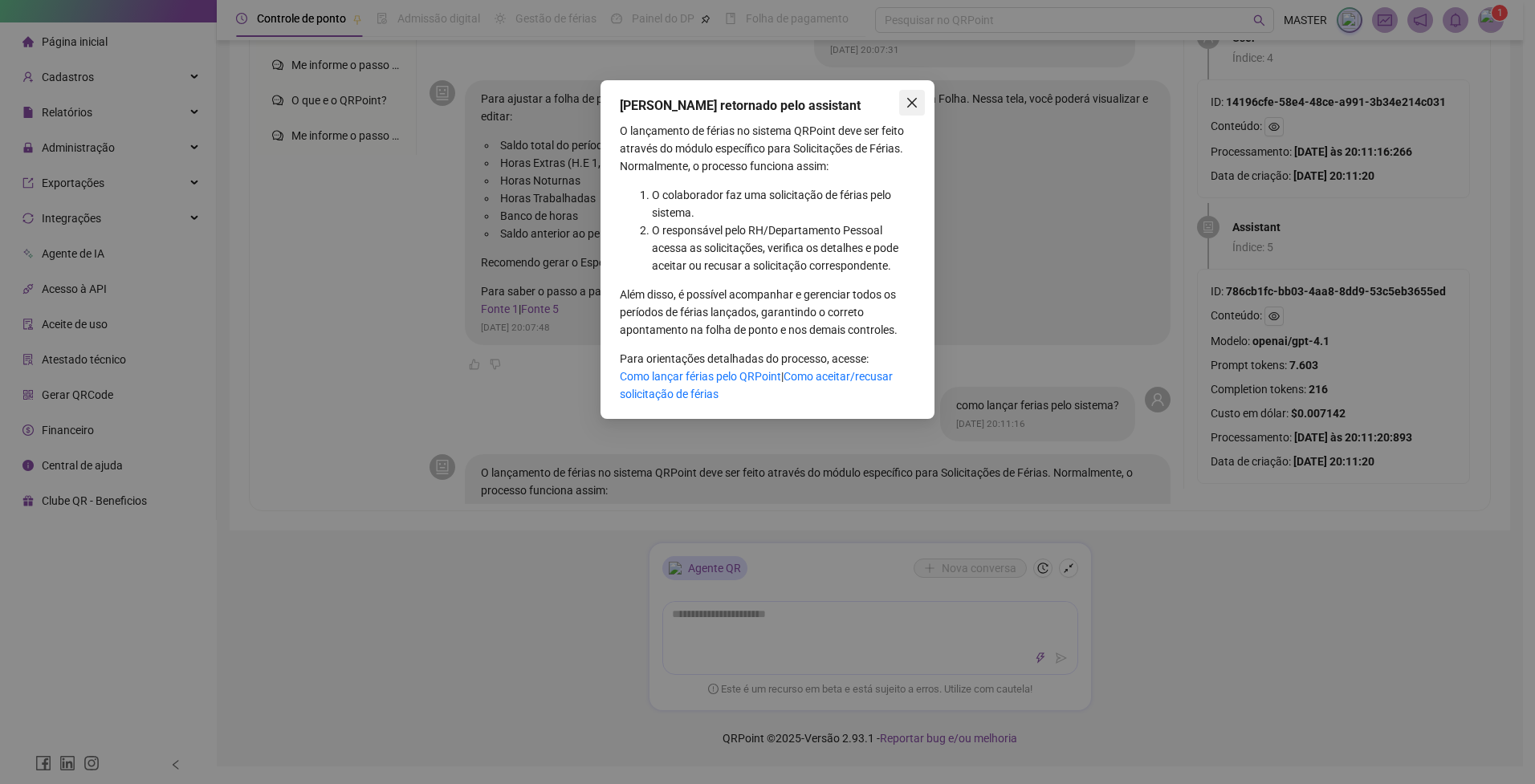
click at [911, 102] on icon "close" at bounding box center [912, 102] width 10 height 10
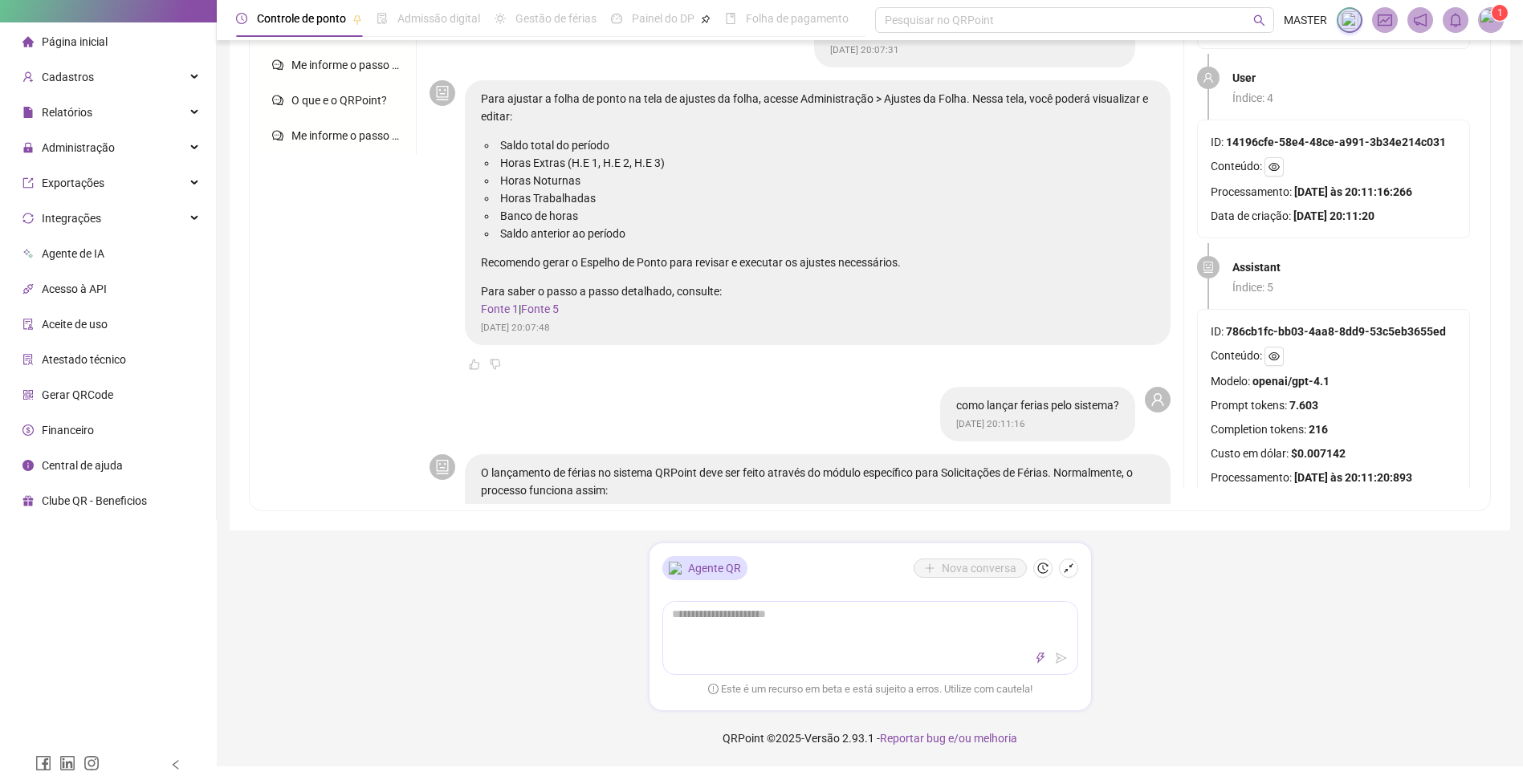
scroll to position [894, 0]
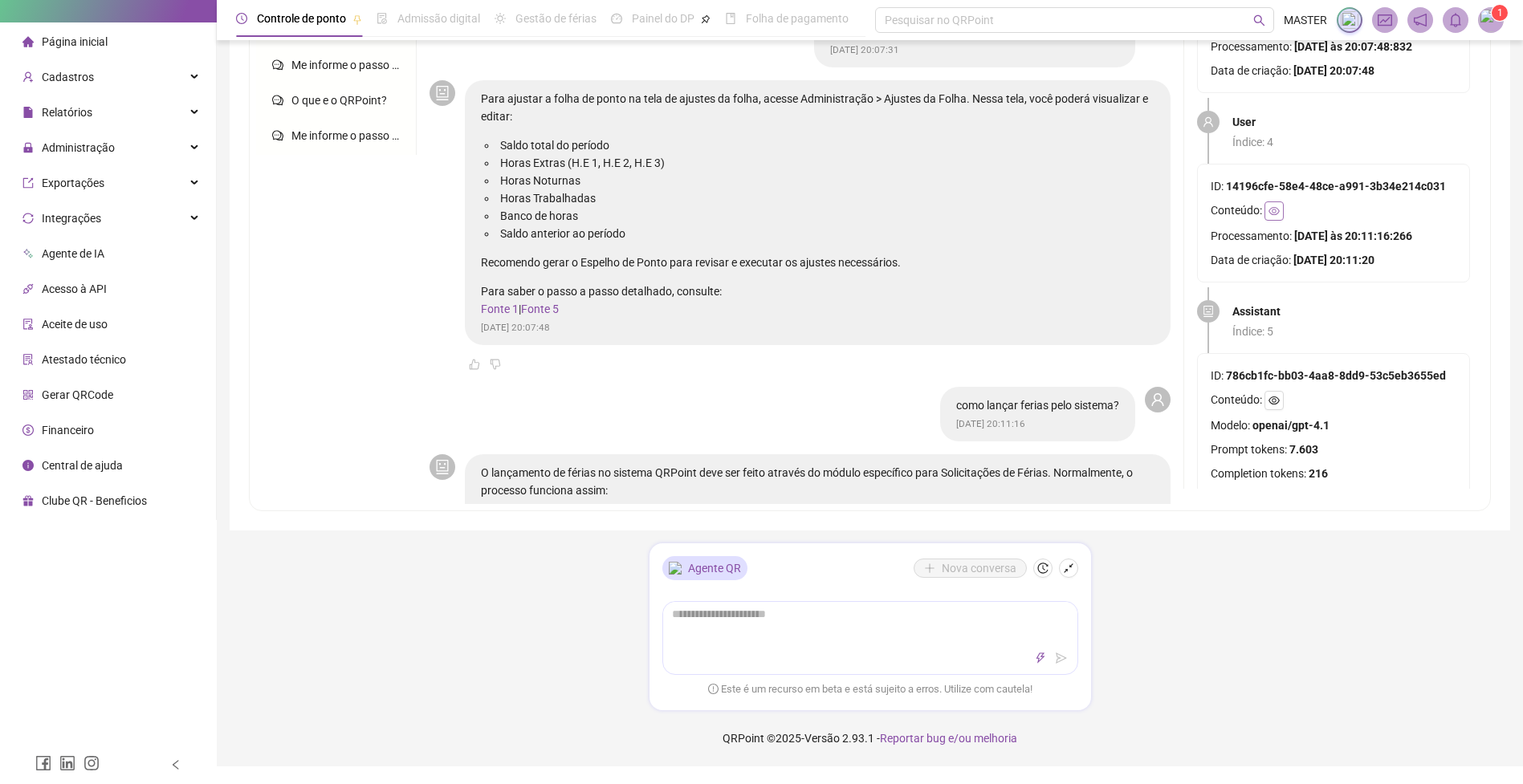
click at [1276, 214] on icon "eye" at bounding box center [1274, 211] width 11 height 11
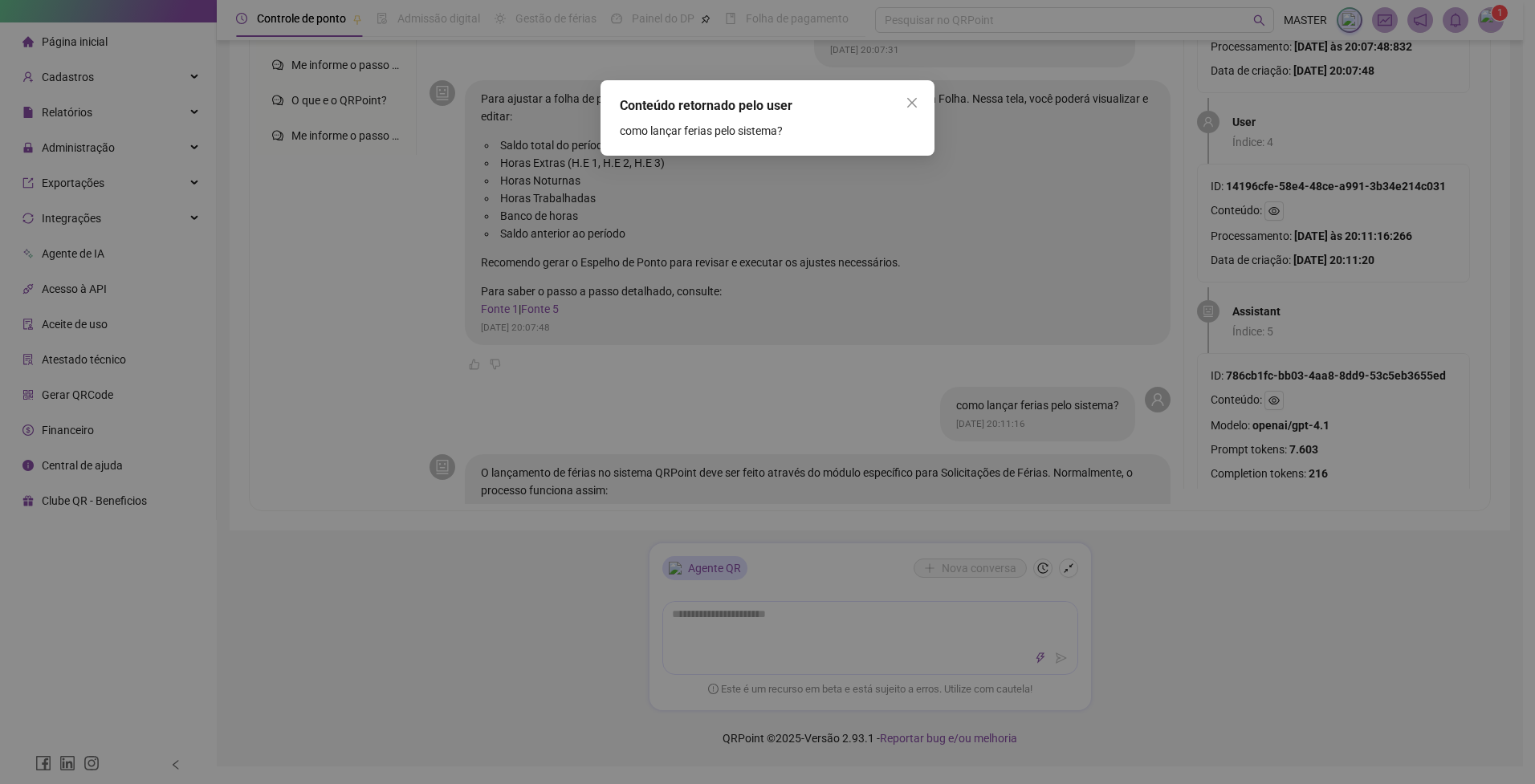
click at [908, 104] on icon "close" at bounding box center [912, 102] width 13 height 13
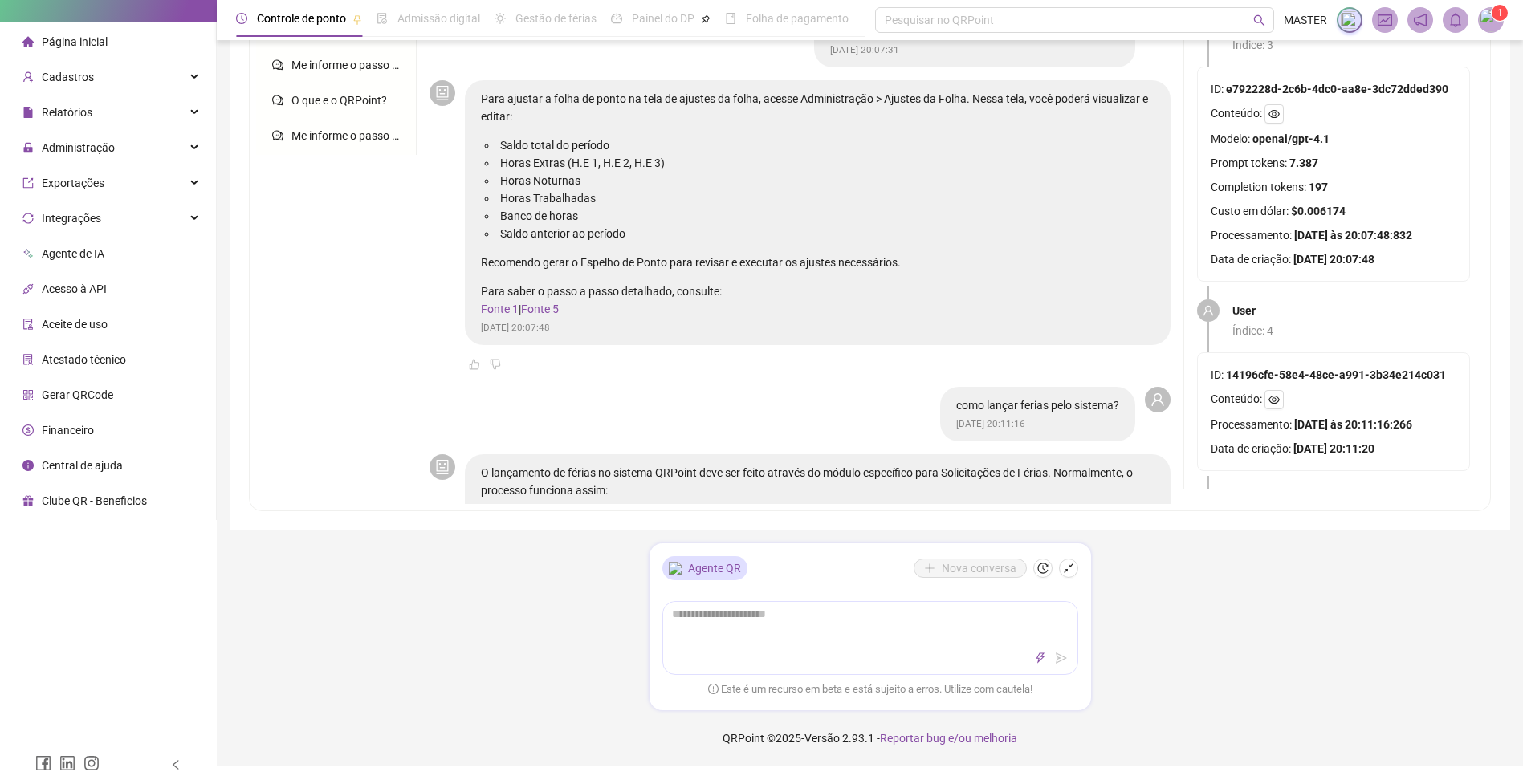
scroll to position [701, 0]
click at [1272, 123] on button "button" at bounding box center [1274, 118] width 19 height 19
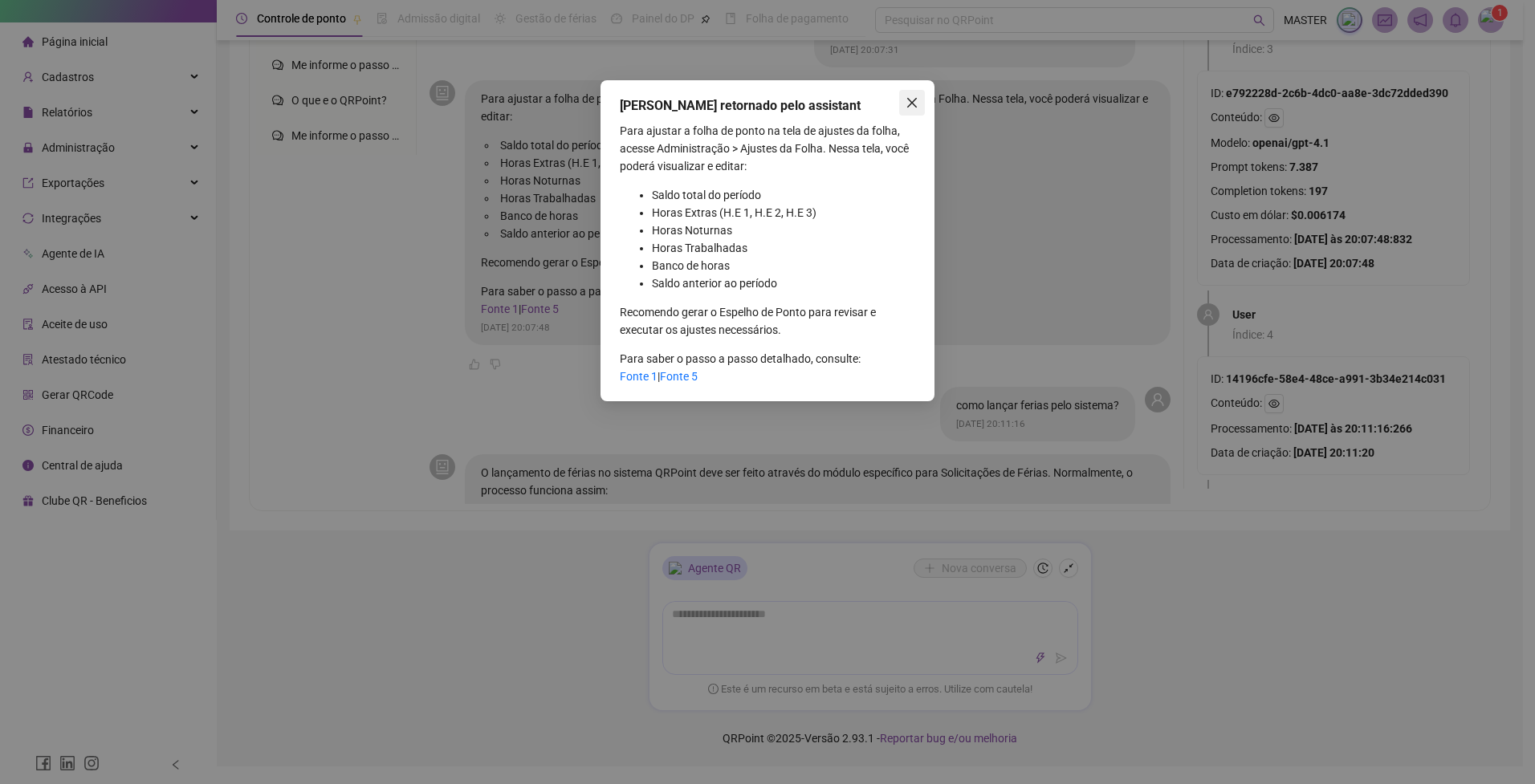
click at [905, 99] on span "Close" at bounding box center [912, 102] width 25 height 13
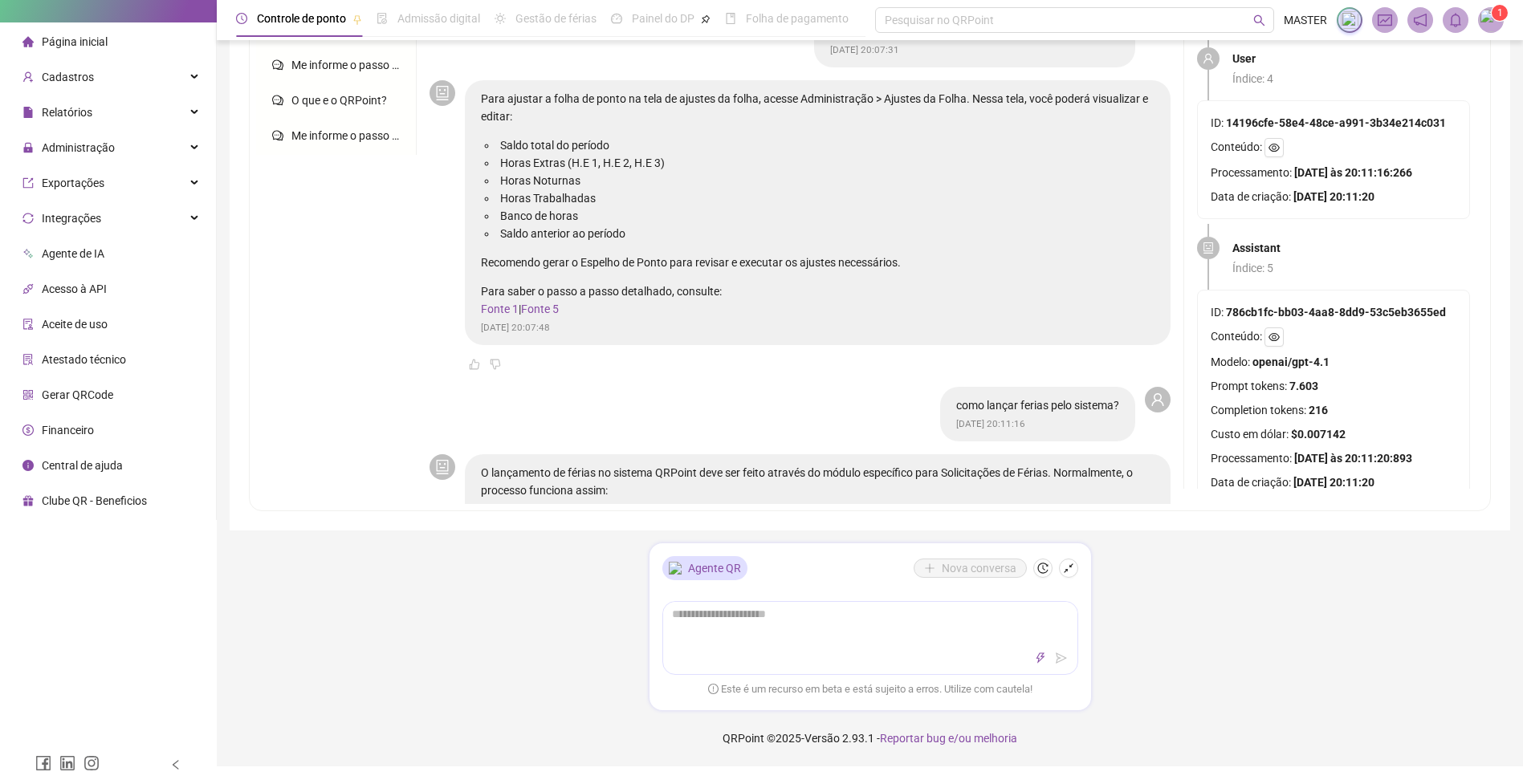
scroll to position [990, 0]
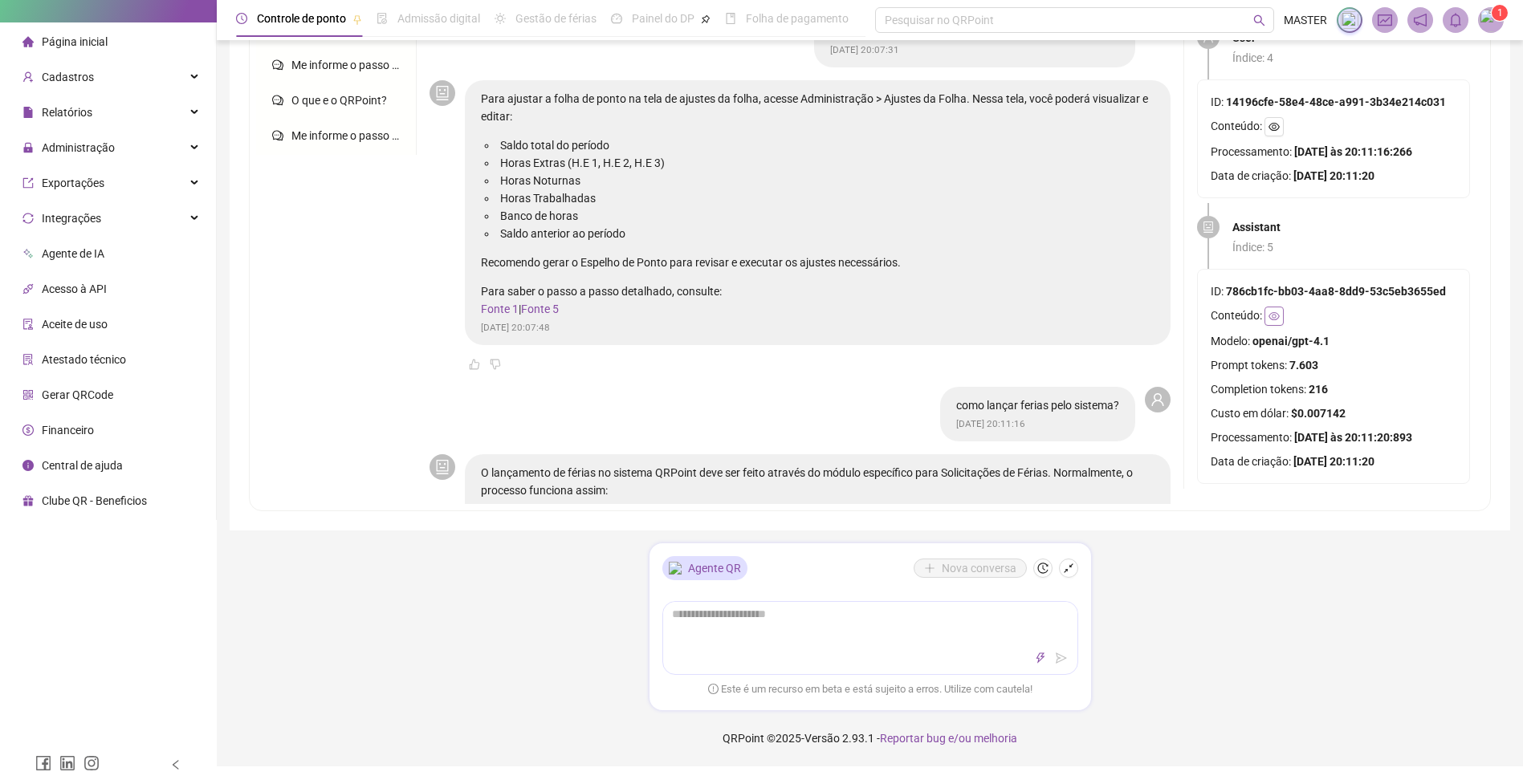
click at [1266, 306] on button "button" at bounding box center [1274, 315] width 19 height 19
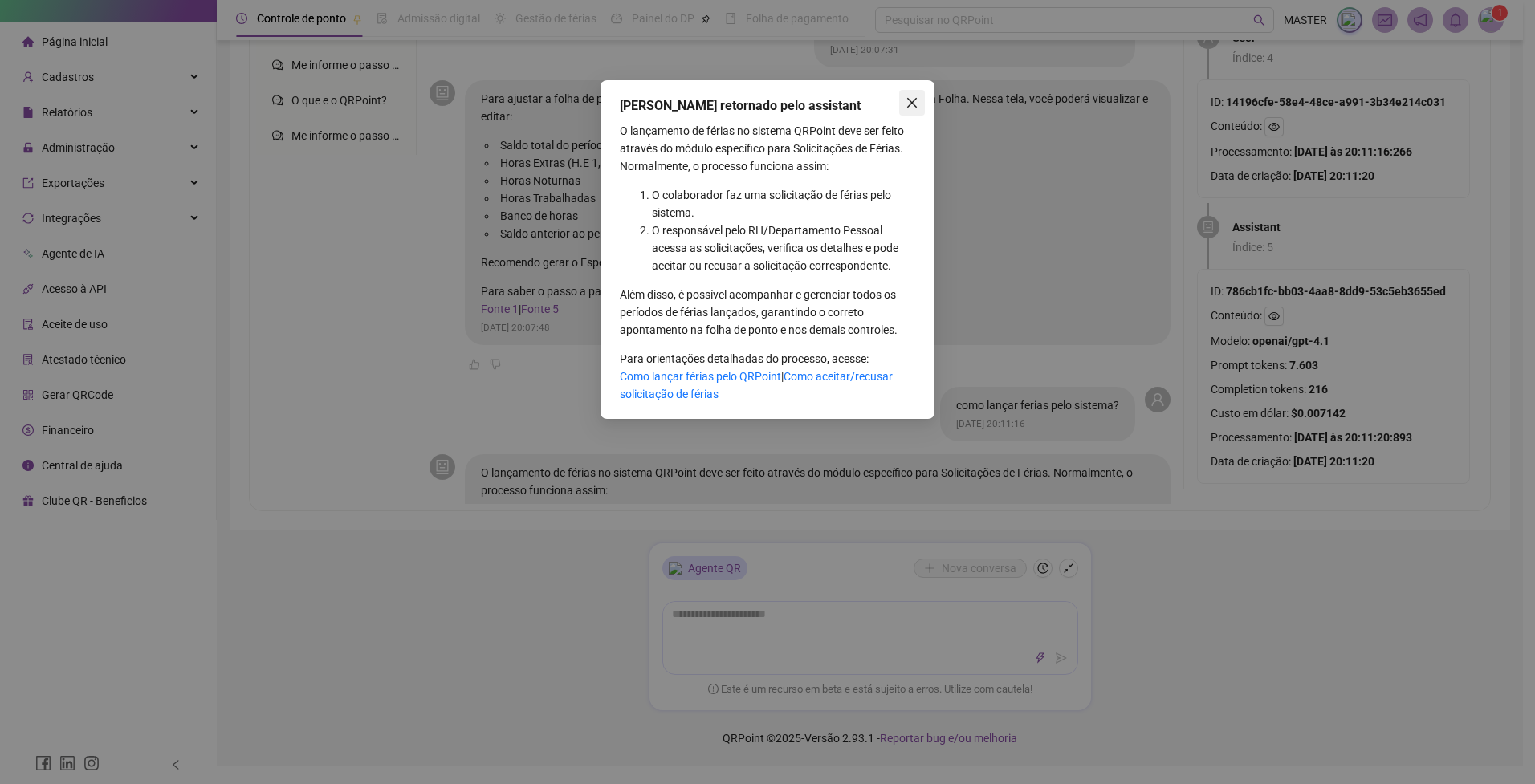
click at [908, 96] on icon "close" at bounding box center [912, 102] width 13 height 13
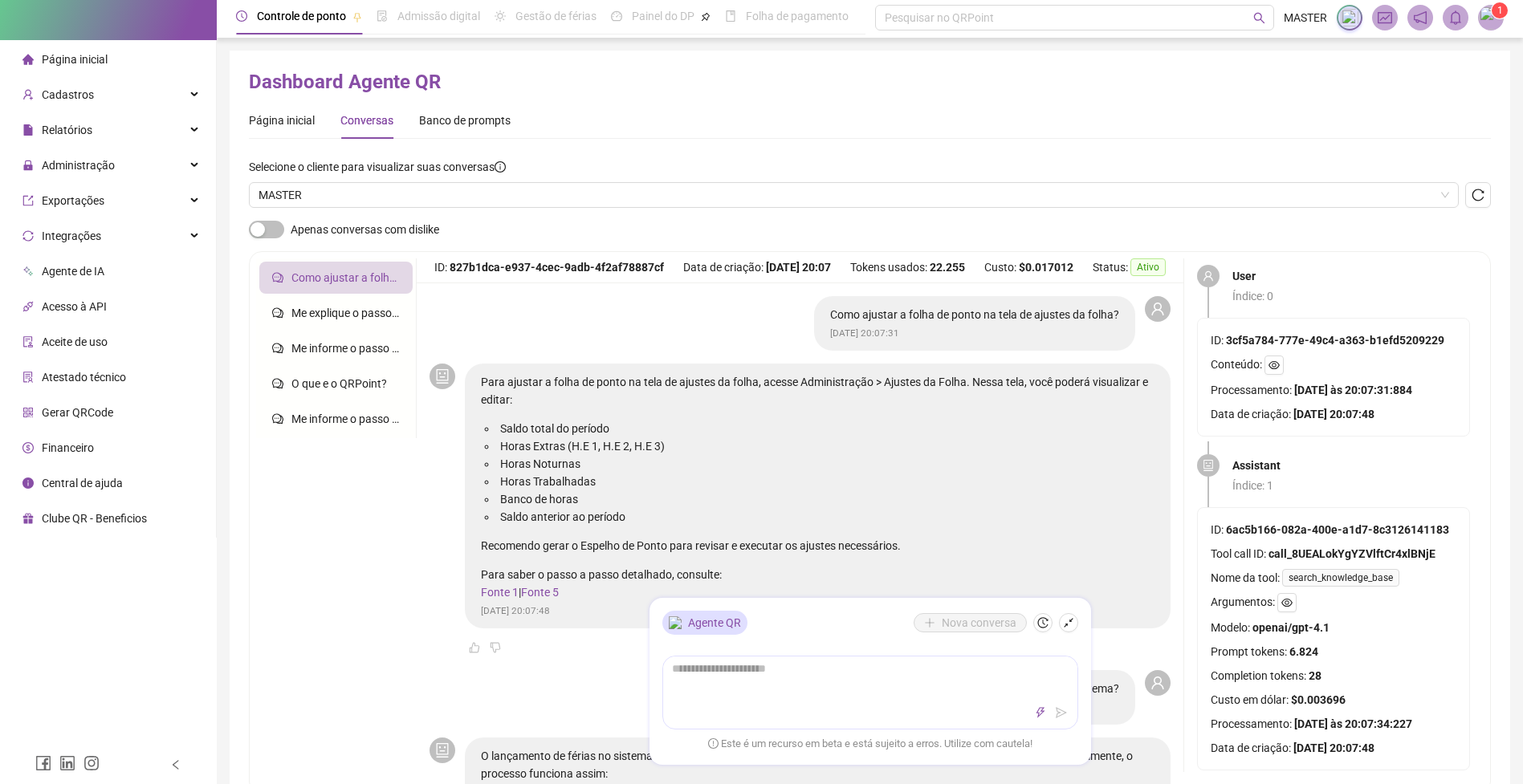
scroll to position [0, 0]
click at [1476, 203] on icon "reload" at bounding box center [1478, 198] width 13 height 13
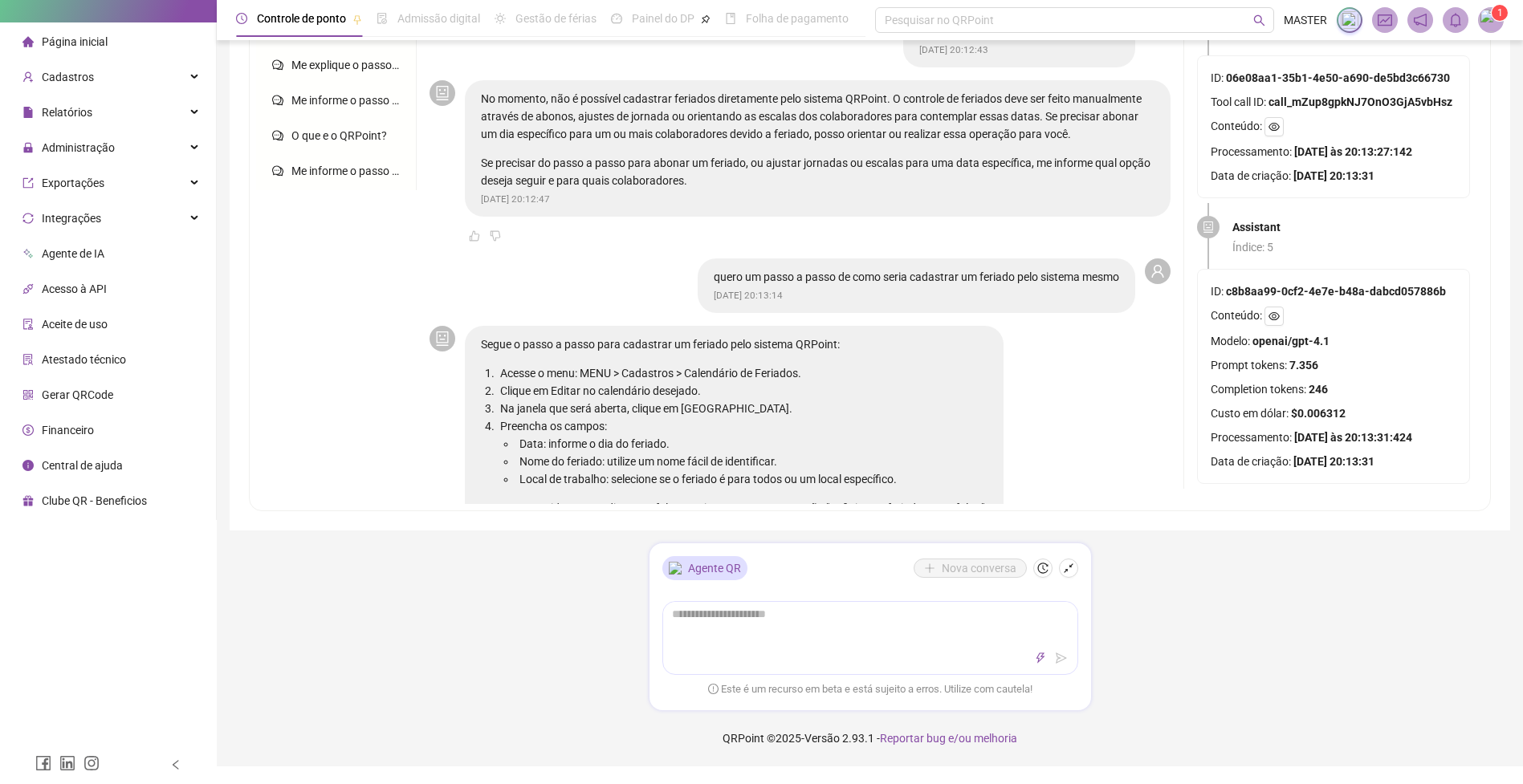
scroll to position [797, 0]
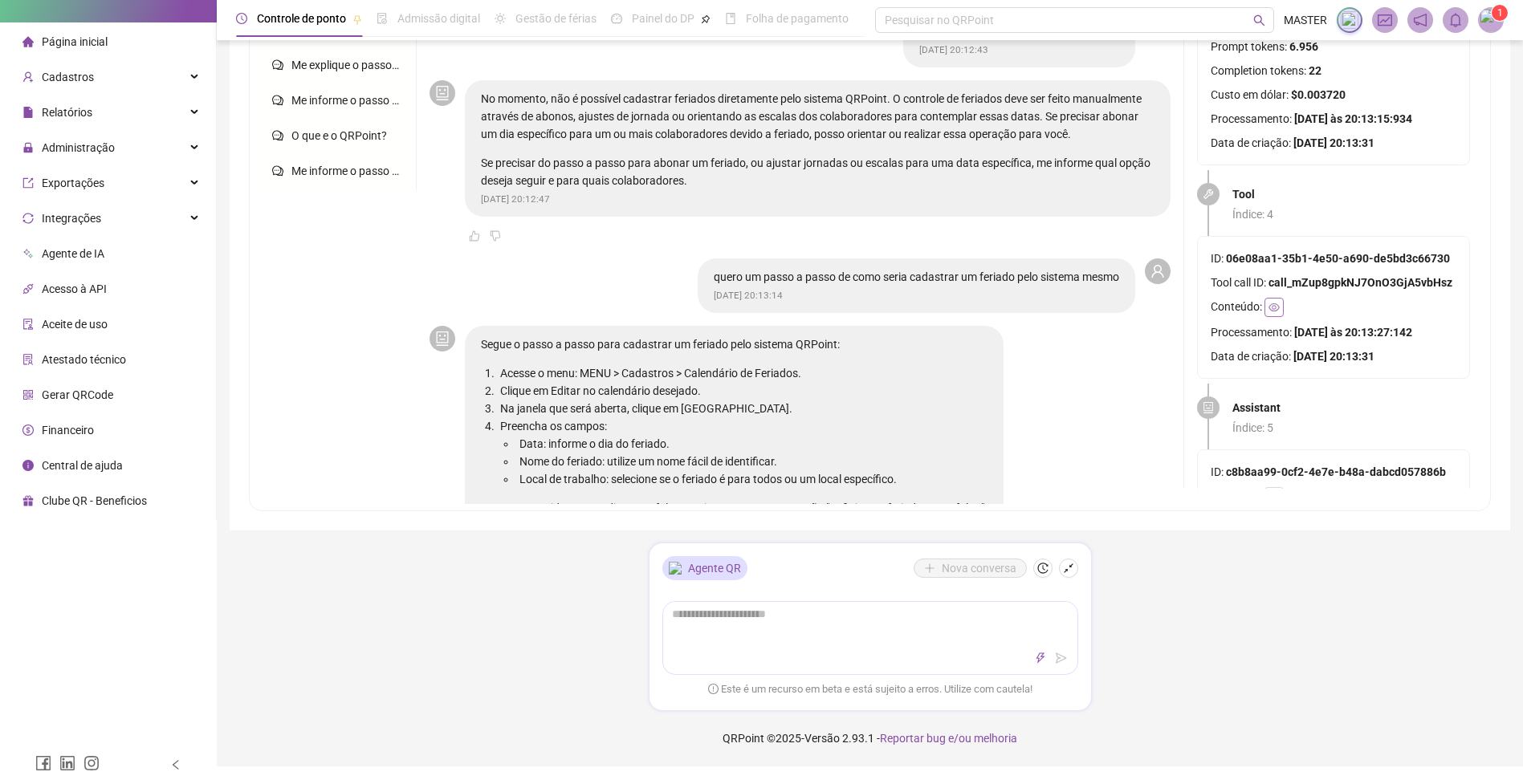
click at [1275, 306] on icon "eye" at bounding box center [1274, 307] width 11 height 11
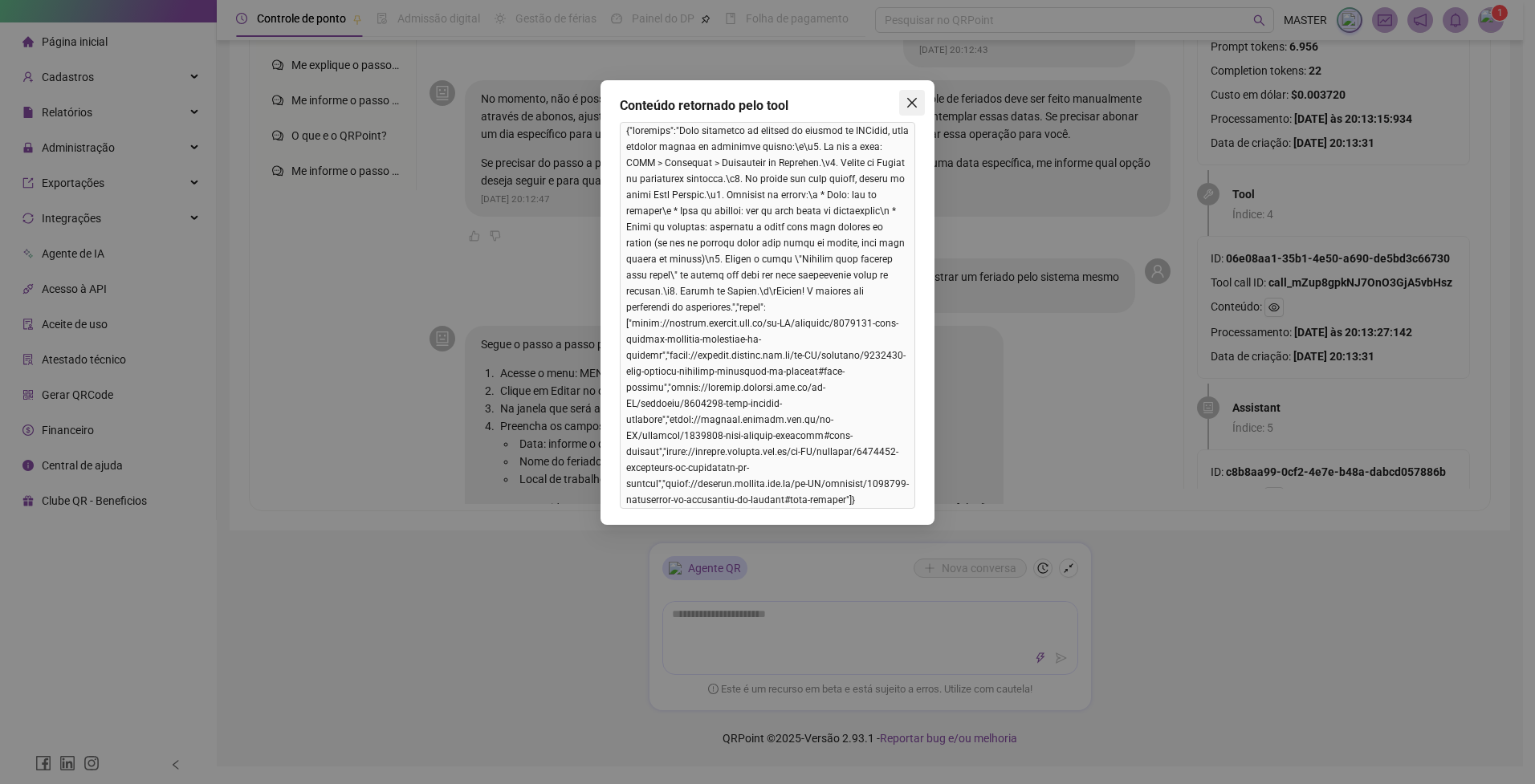
click at [909, 97] on icon "close" at bounding box center [912, 102] width 13 height 13
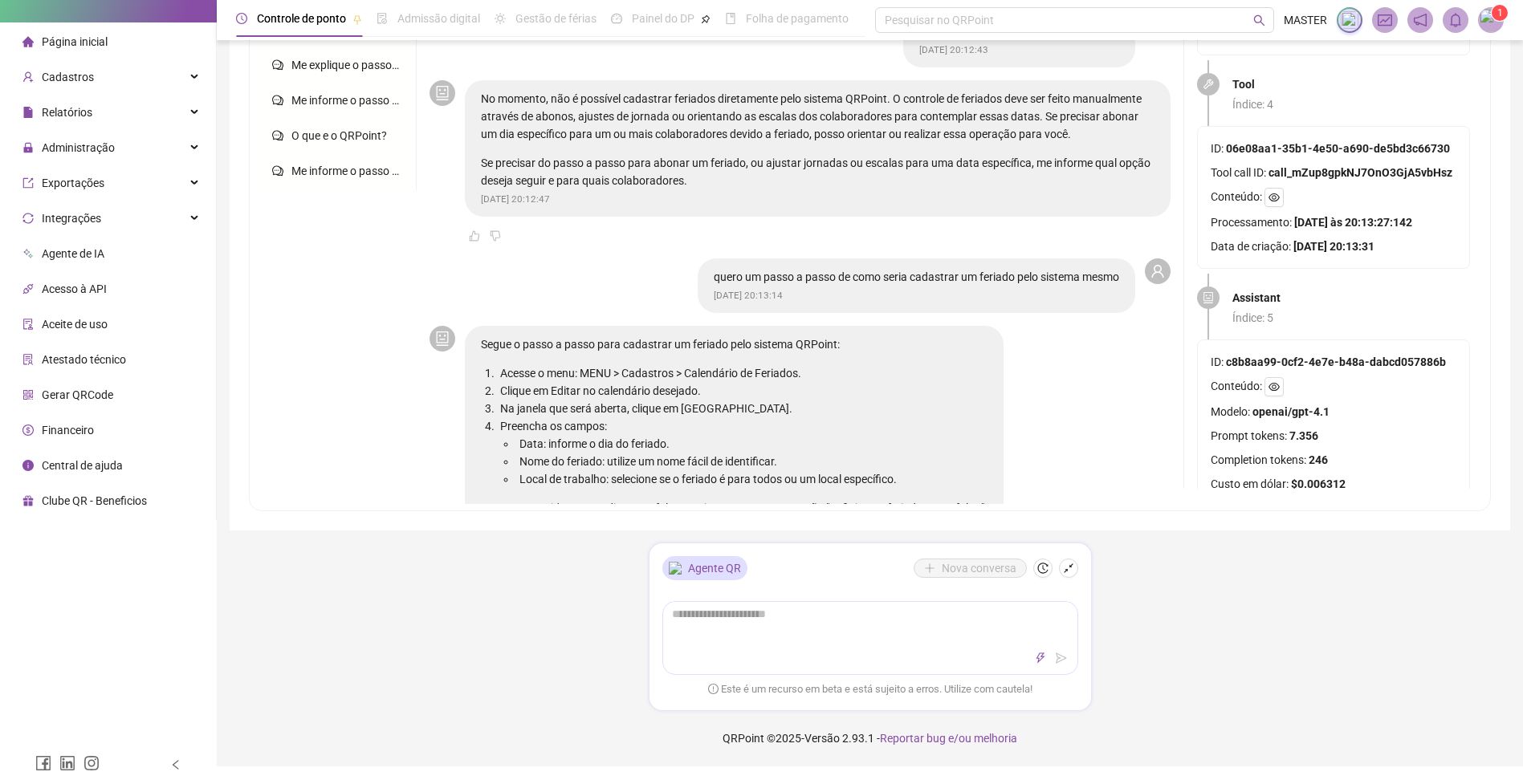
scroll to position [990, 0]
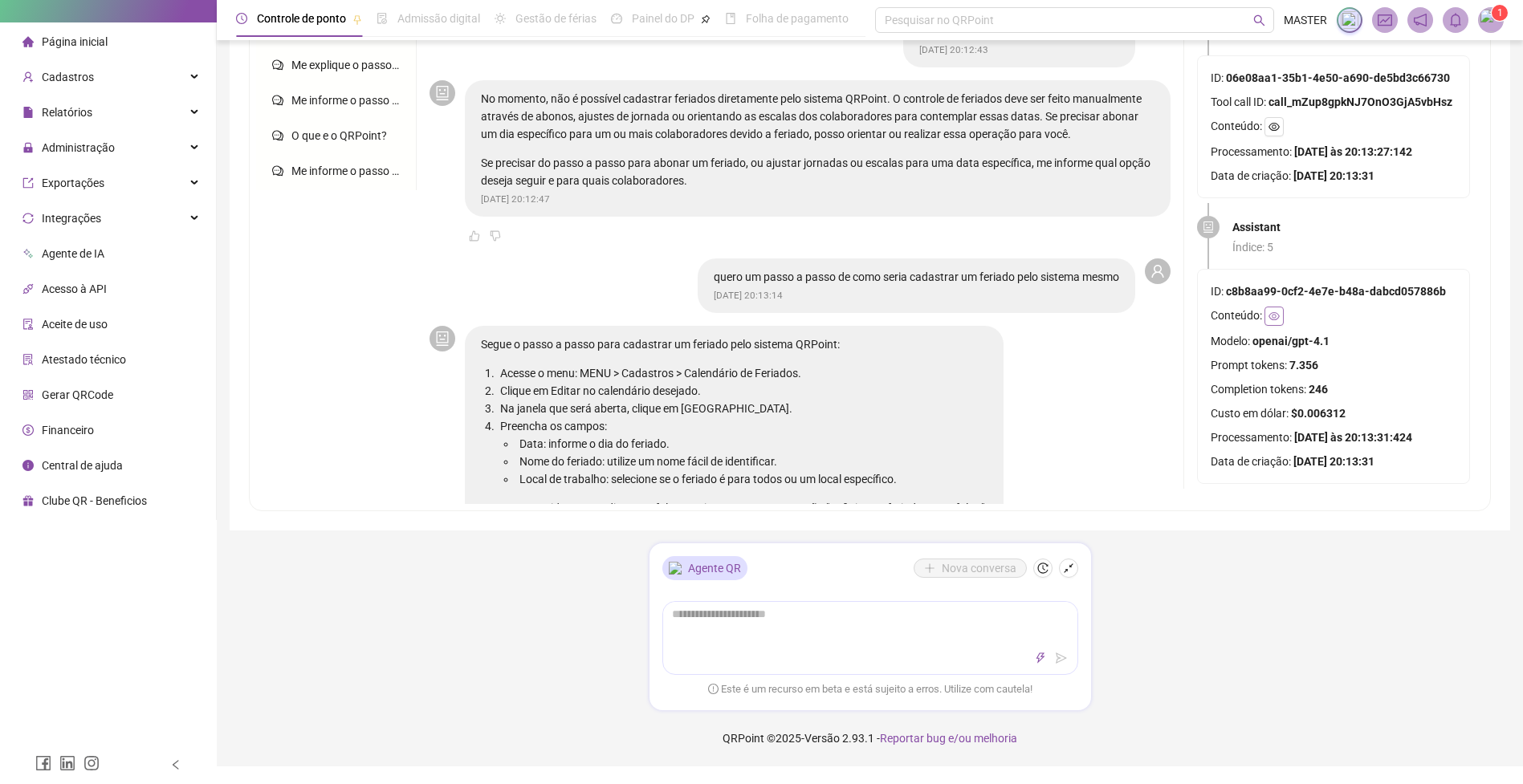
click at [1282, 306] on button "button" at bounding box center [1274, 315] width 19 height 19
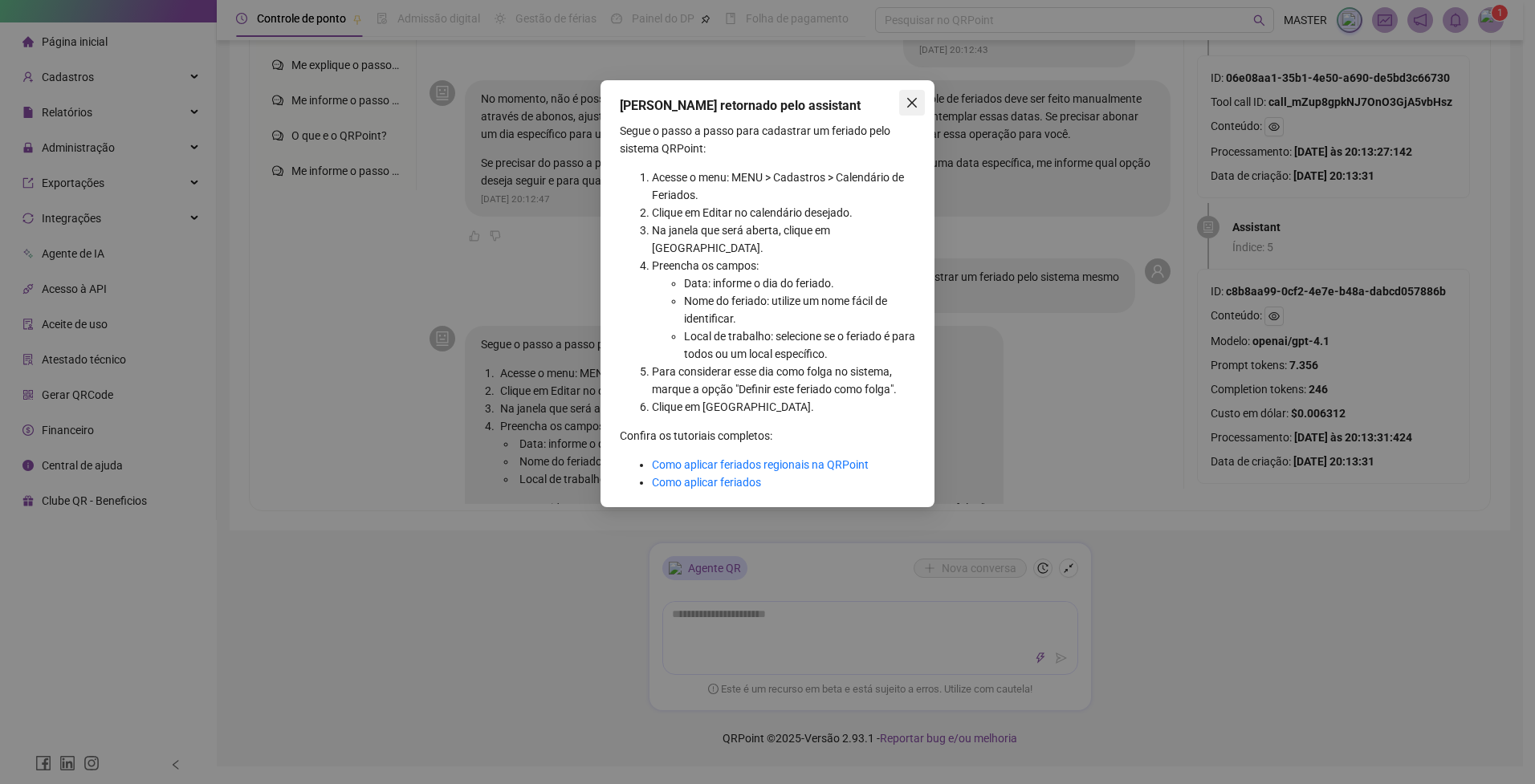
click at [914, 108] on icon "close" at bounding box center [912, 102] width 13 height 13
